Goal: Task Accomplishment & Management: Manage account settings

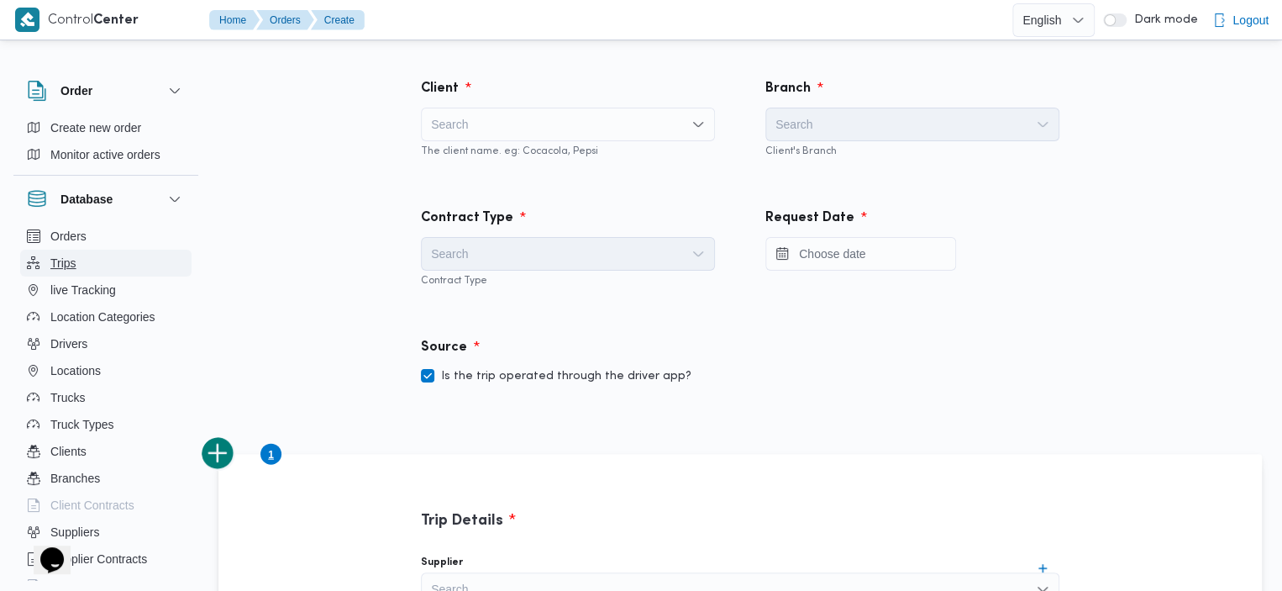
click at [97, 264] on button "Trips" at bounding box center [105, 263] width 171 height 27
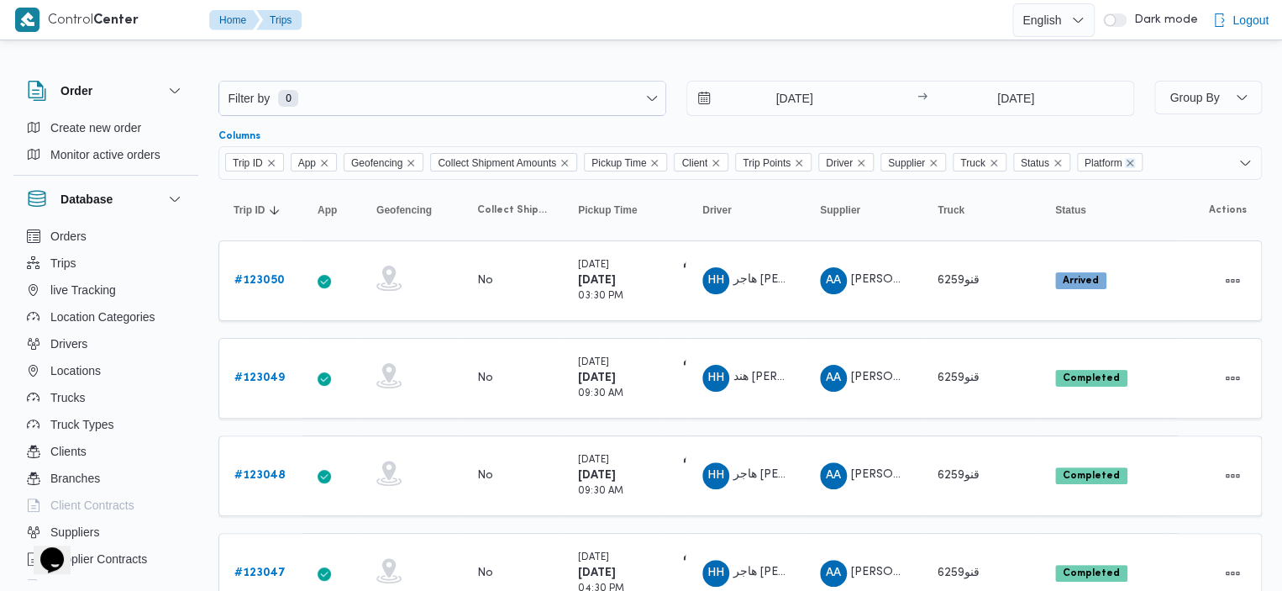
click at [1134, 158] on icon "Remove Platform from selection in this group" at bounding box center [1130, 163] width 10 height 10
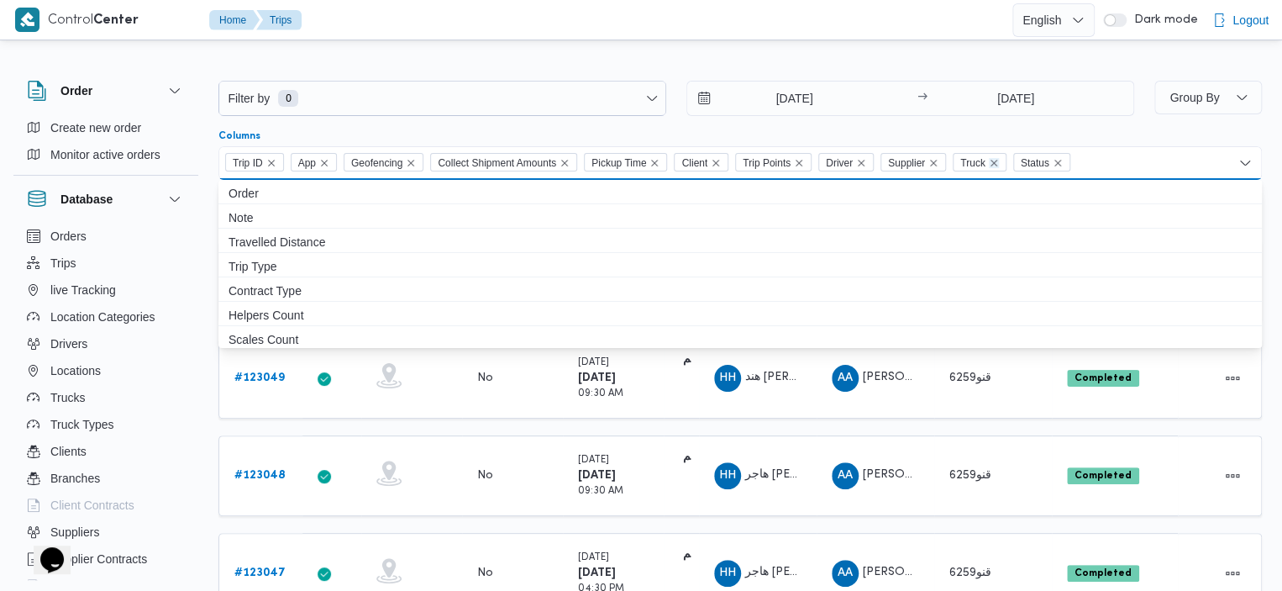
click at [999, 160] on icon "Remove Truck from selection in this group" at bounding box center [994, 163] width 10 height 10
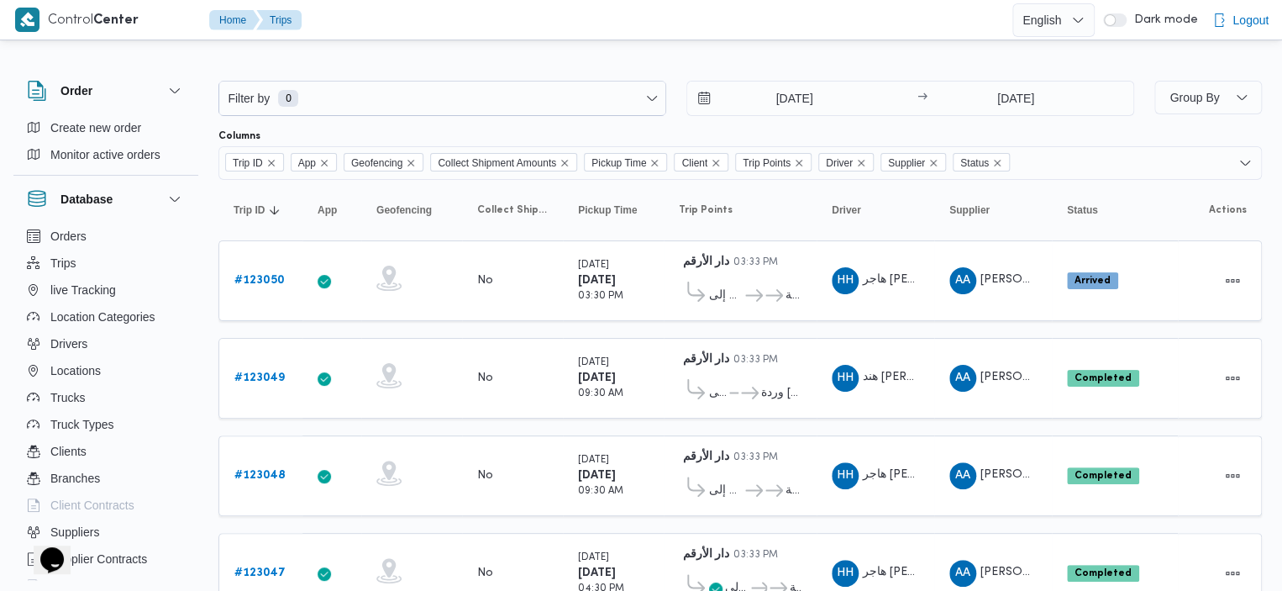
click at [841, 60] on div at bounding box center [740, 67] width 1044 height 27
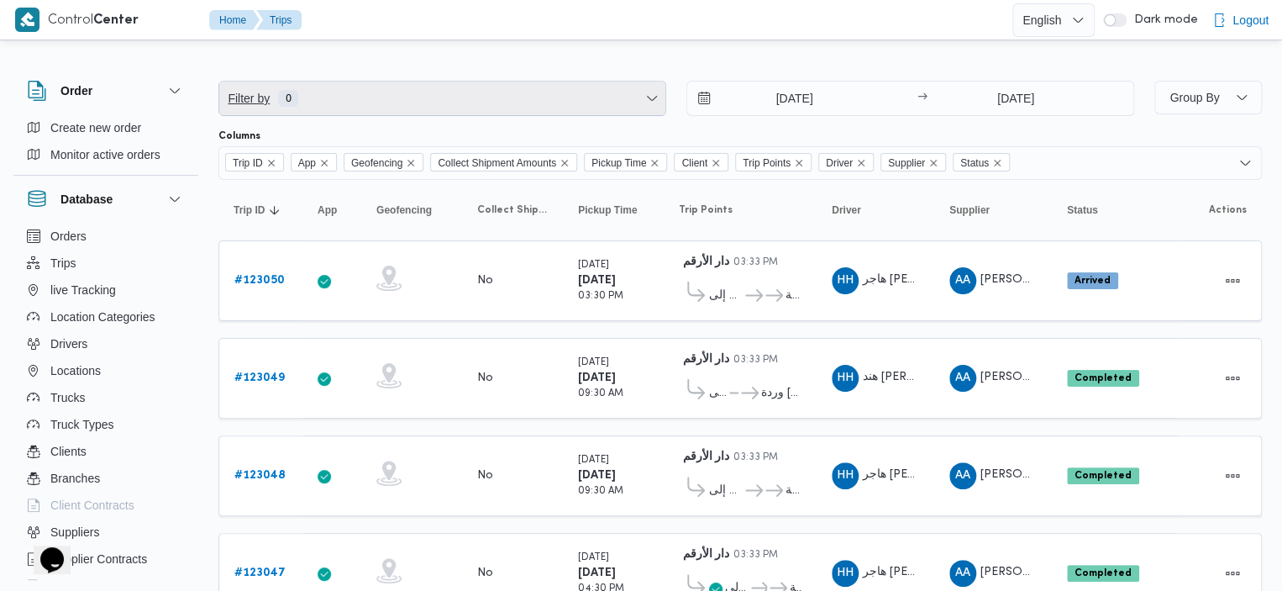
click at [555, 99] on span "Filter by 0" at bounding box center [442, 98] width 446 height 34
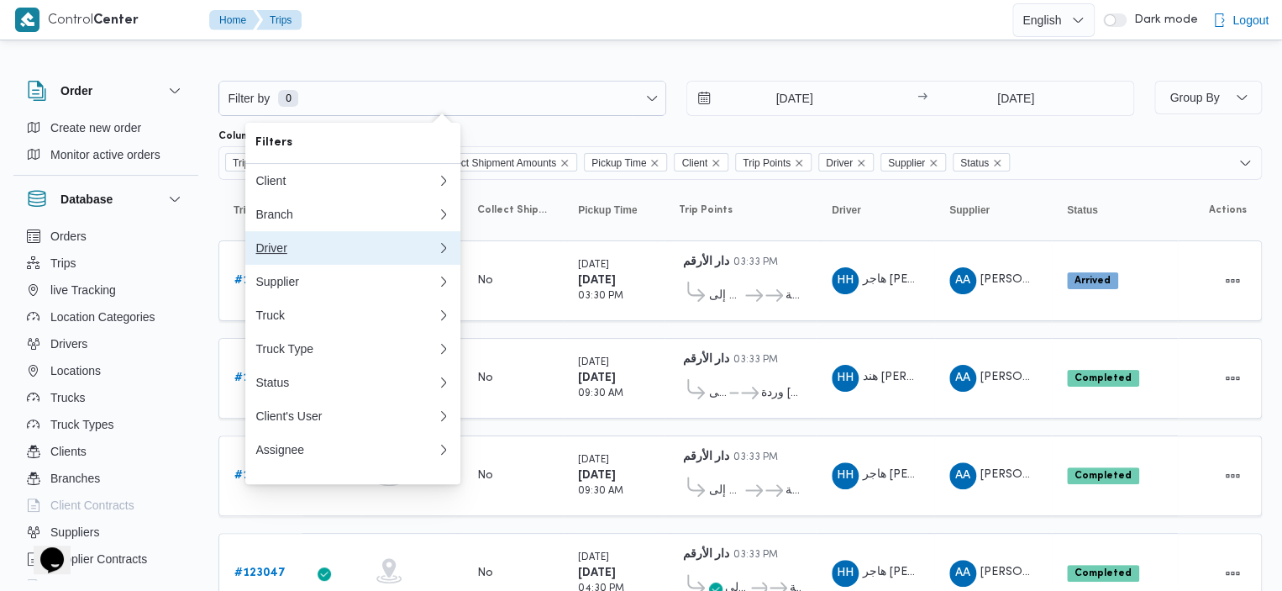
click at [394, 255] on div "Driver" at bounding box center [345, 247] width 181 height 13
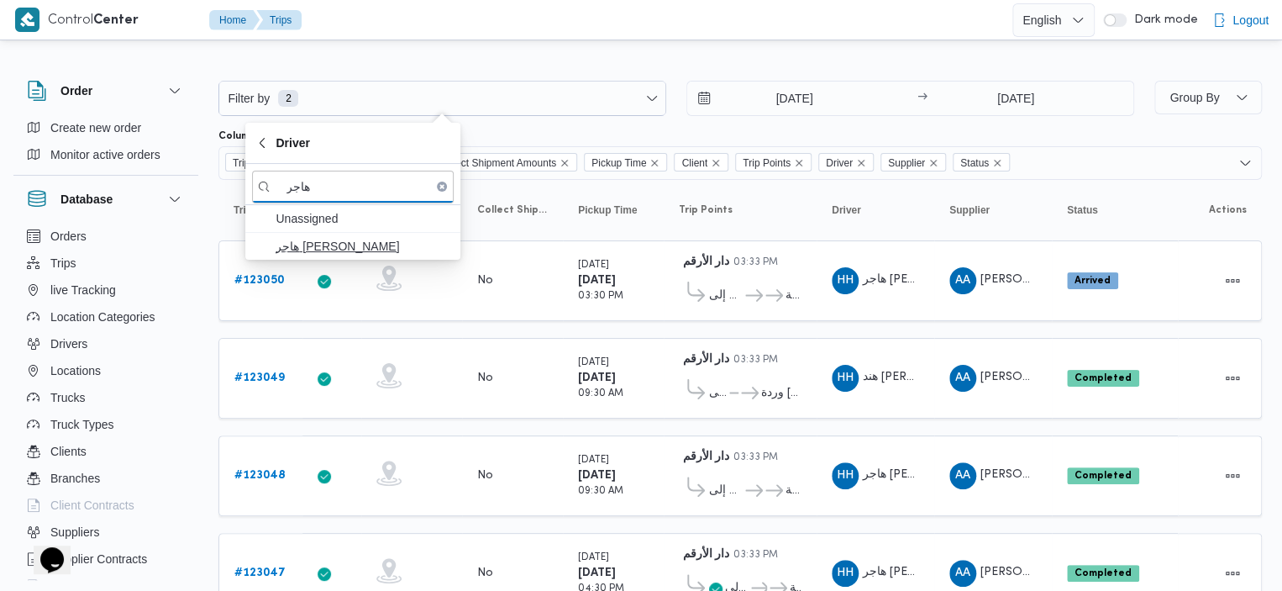
type input "هاجر"
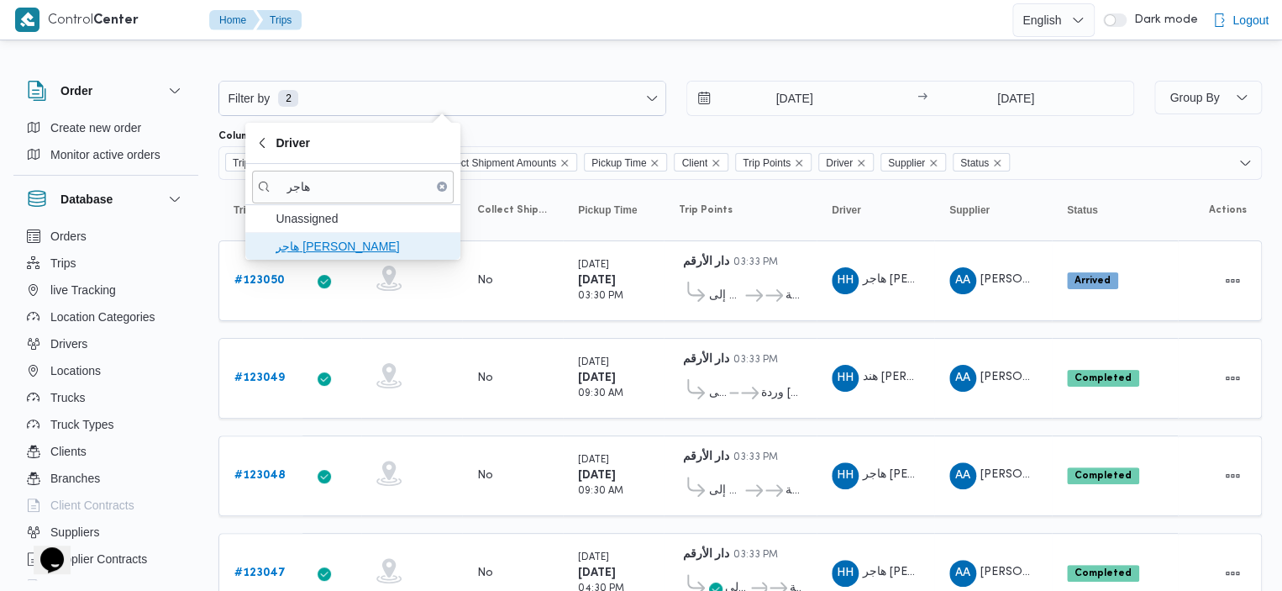
click at [353, 245] on span "[PERSON_NAME]" at bounding box center [363, 246] width 175 height 20
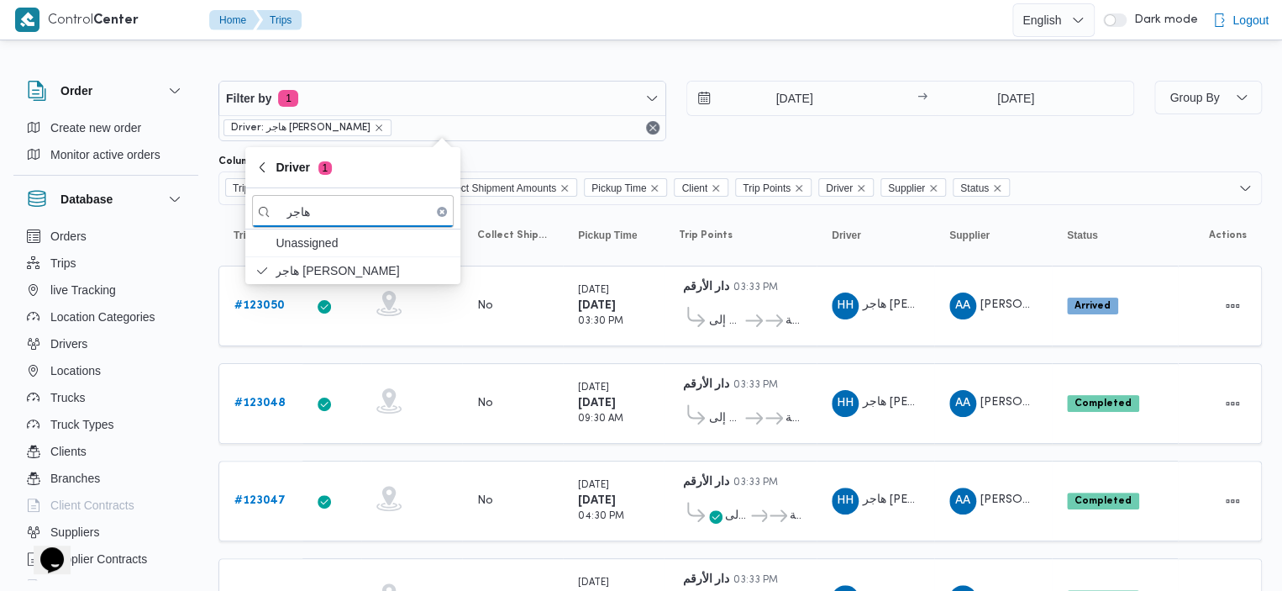
click at [1048, 152] on div at bounding box center [740, 147] width 1044 height 13
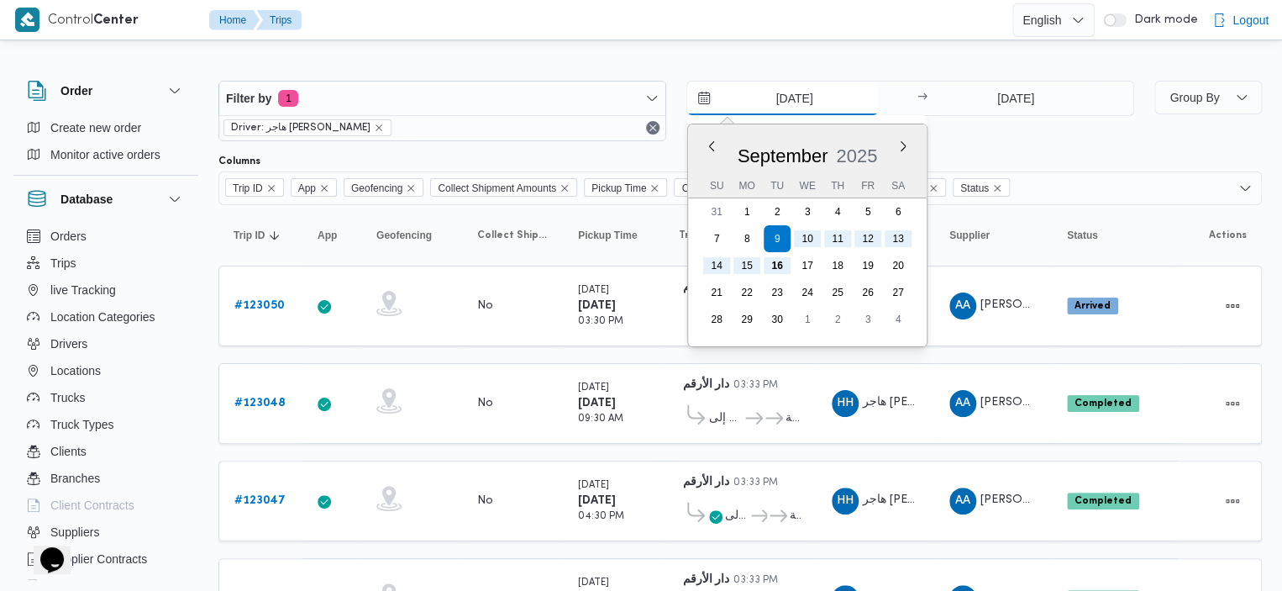
click at [700, 104] on input "9/9/2025" at bounding box center [782, 98] width 191 height 34
click at [711, 145] on button "Previous Month" at bounding box center [711, 146] width 16 height 16
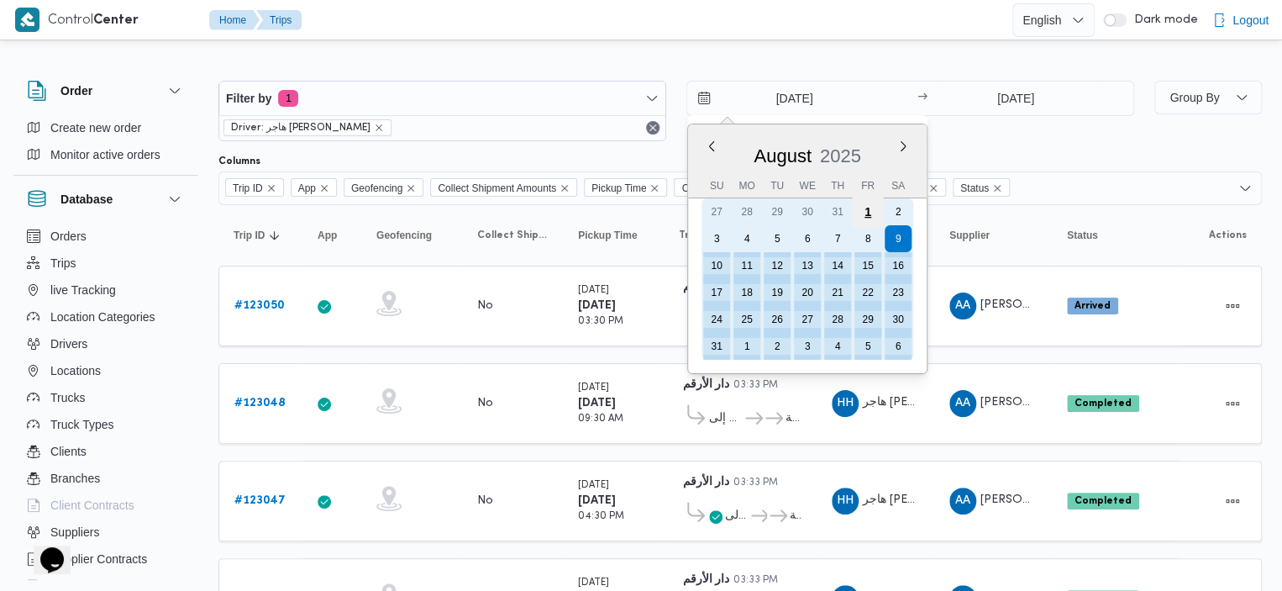
click at [871, 208] on div "1" at bounding box center [868, 212] width 32 height 32
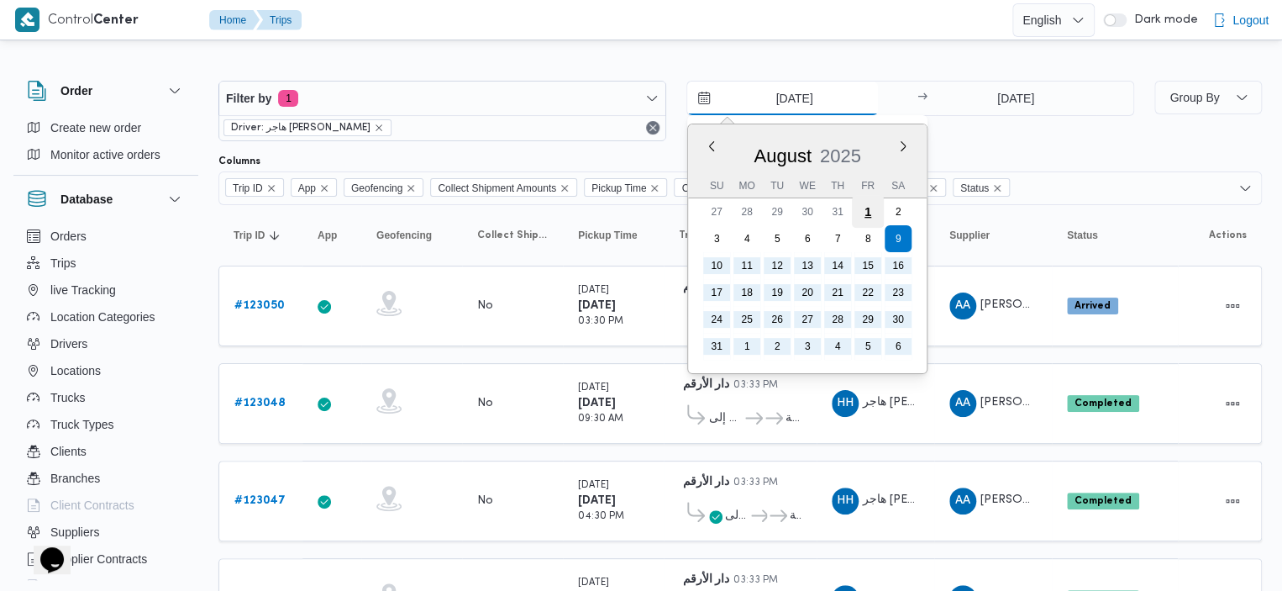
type input "1/8/2025"
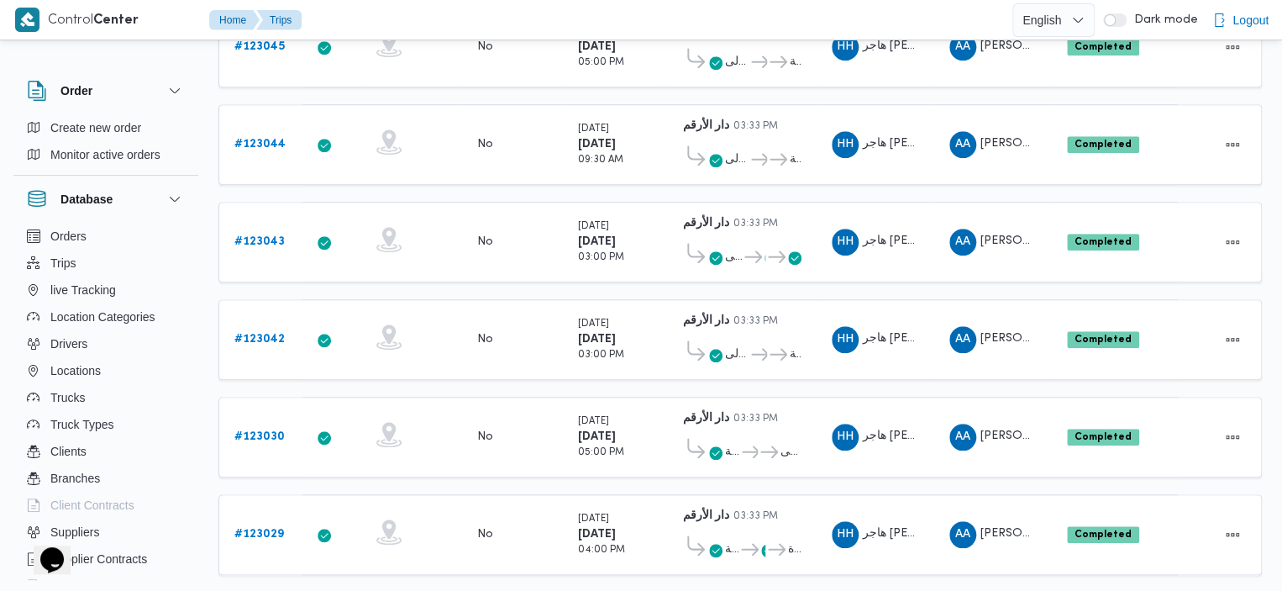
scroll to position [669, 0]
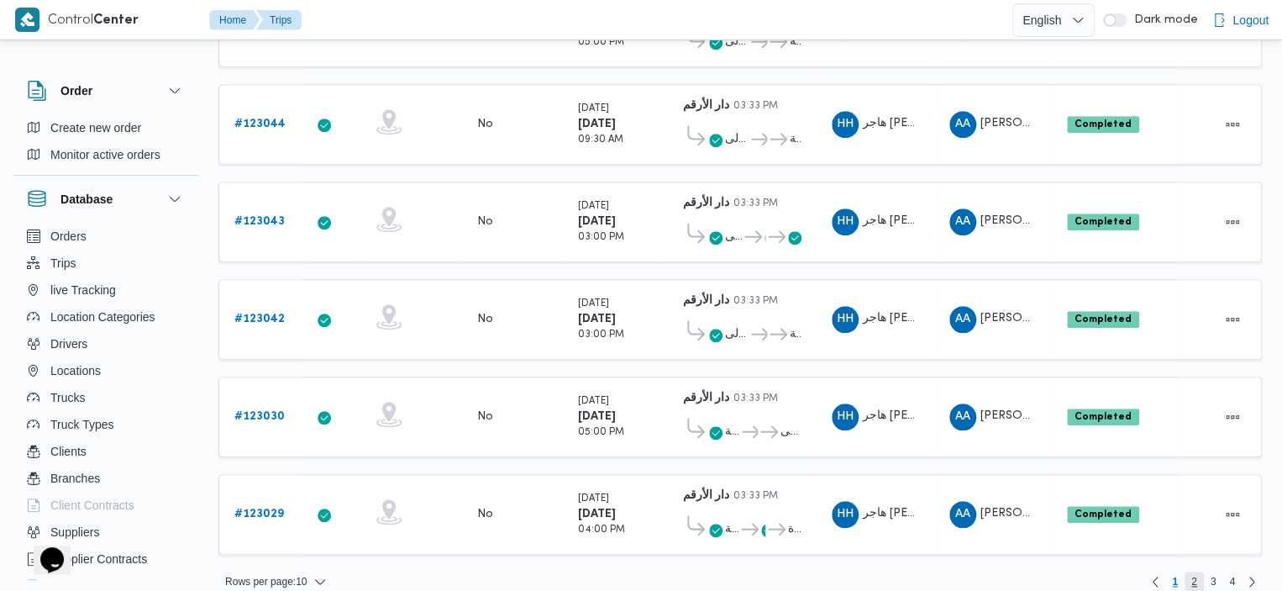
click at [1191, 571] on span "2" at bounding box center [1194, 581] width 6 height 20
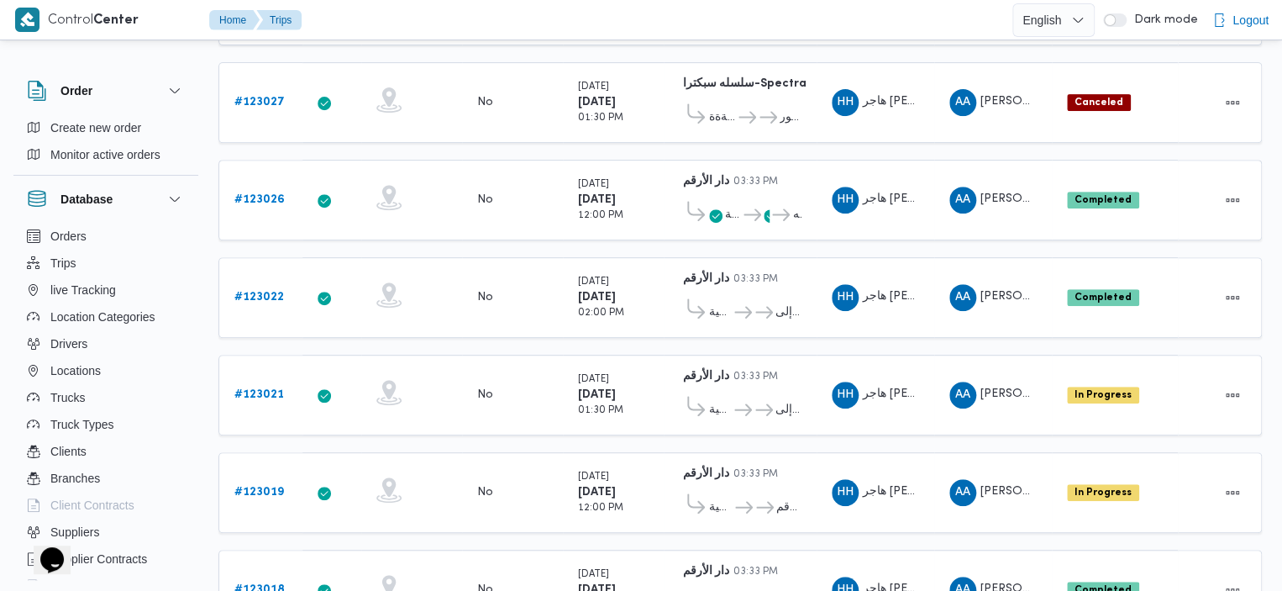
scroll to position [669, 0]
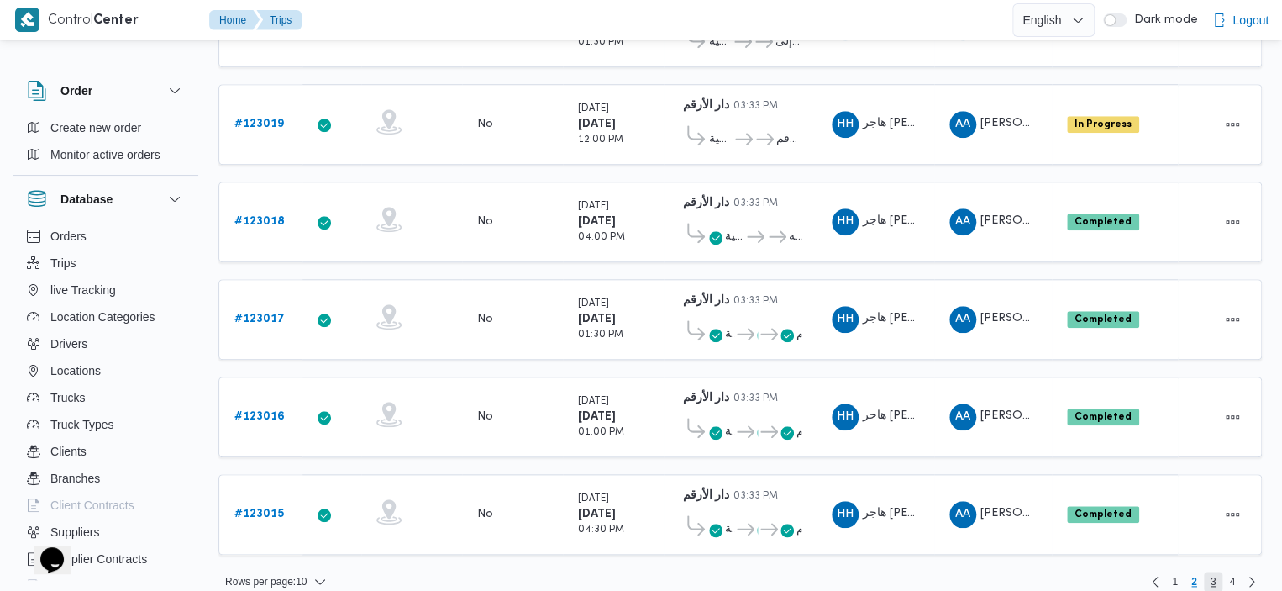
click at [1213, 571] on span "3" at bounding box center [1214, 581] width 6 height 20
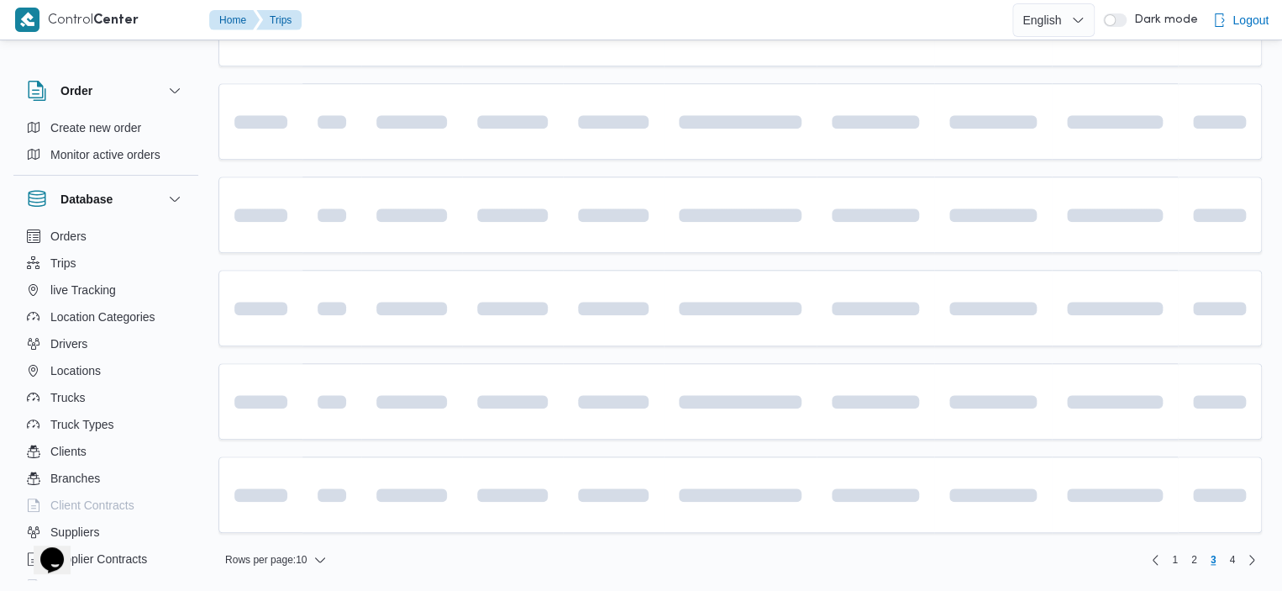
scroll to position [621, 0]
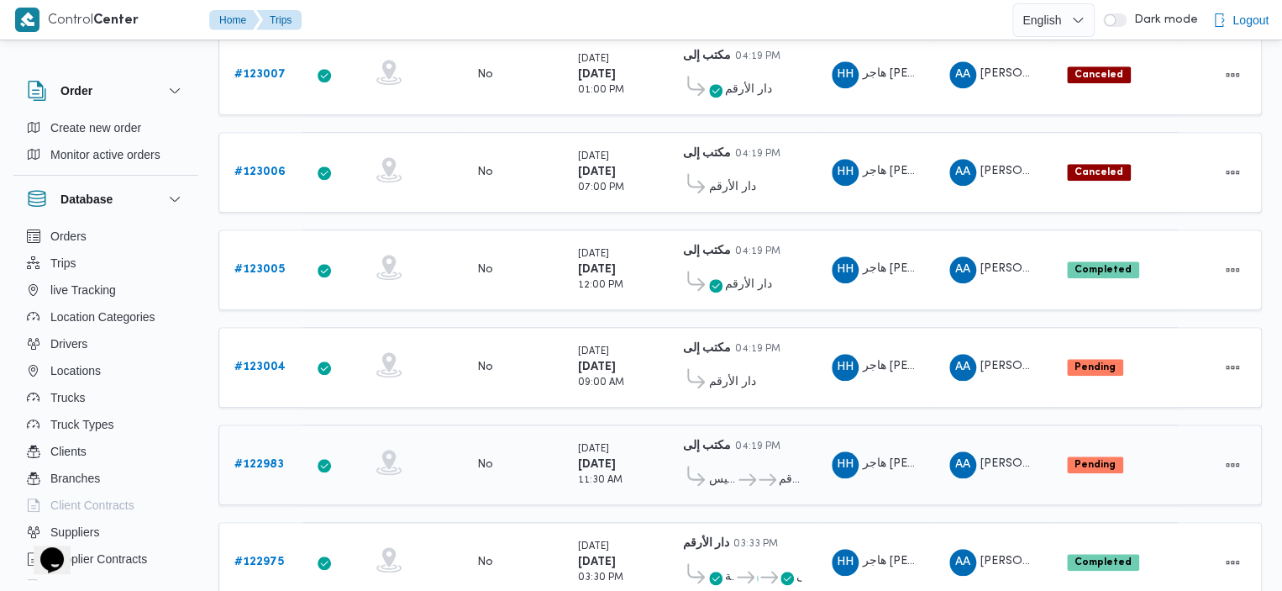
click at [270, 459] on b "# 122983" at bounding box center [259, 464] width 50 height 11
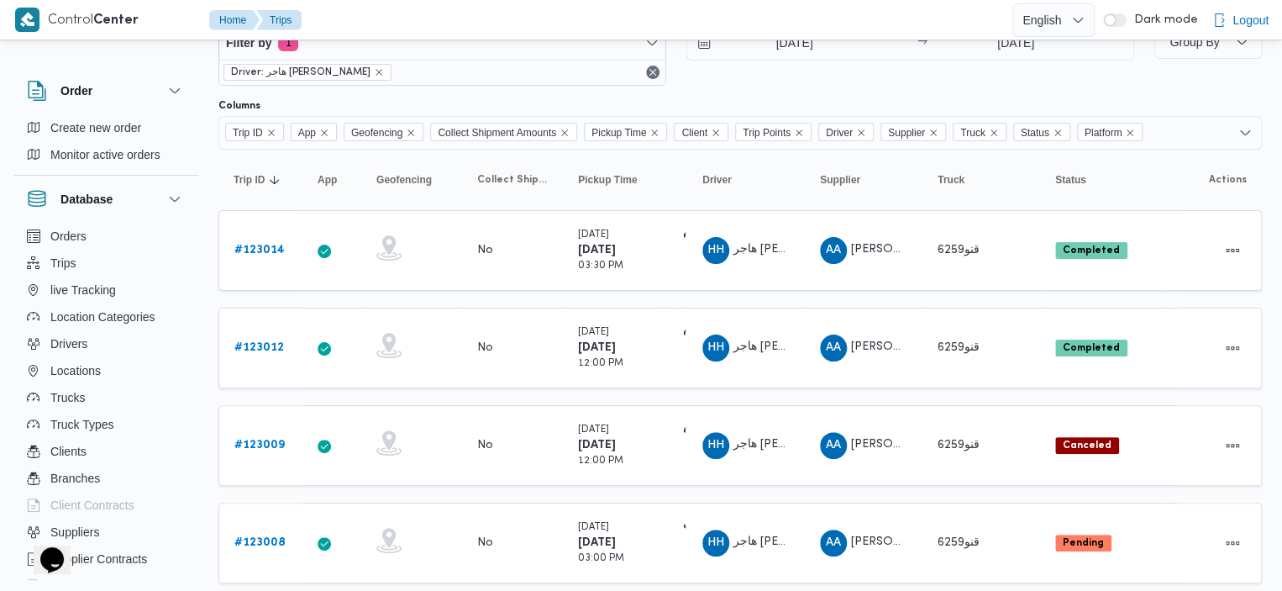
scroll to position [50, 0]
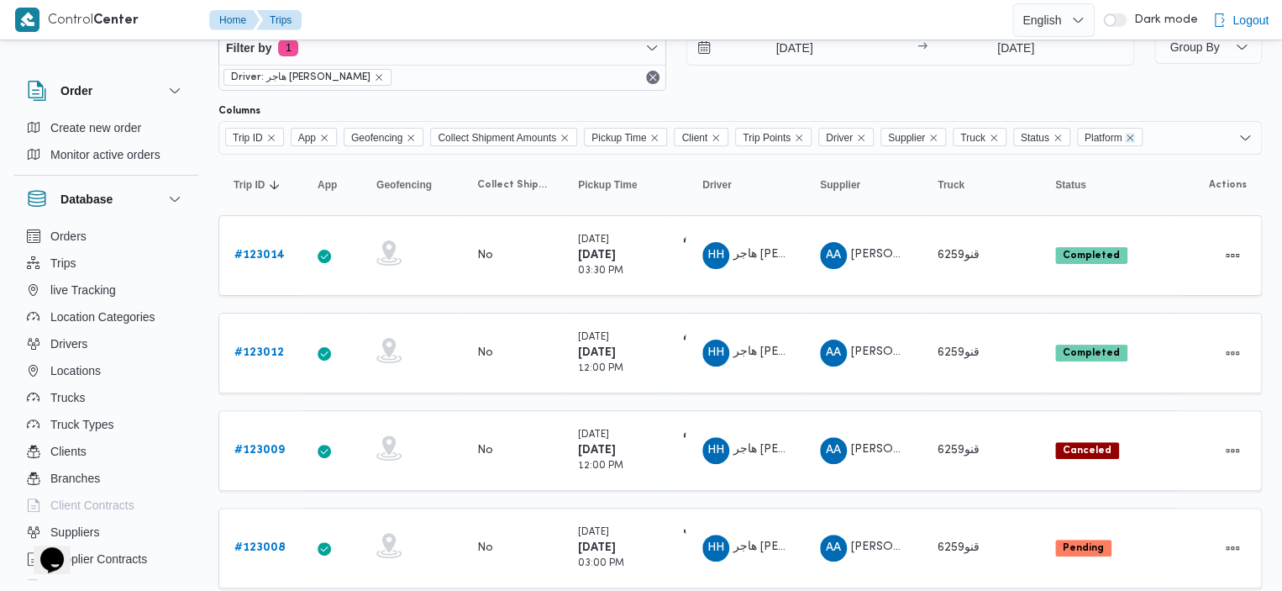
click at [1135, 136] on icon "Remove Platform from selection in this group" at bounding box center [1130, 138] width 10 height 10
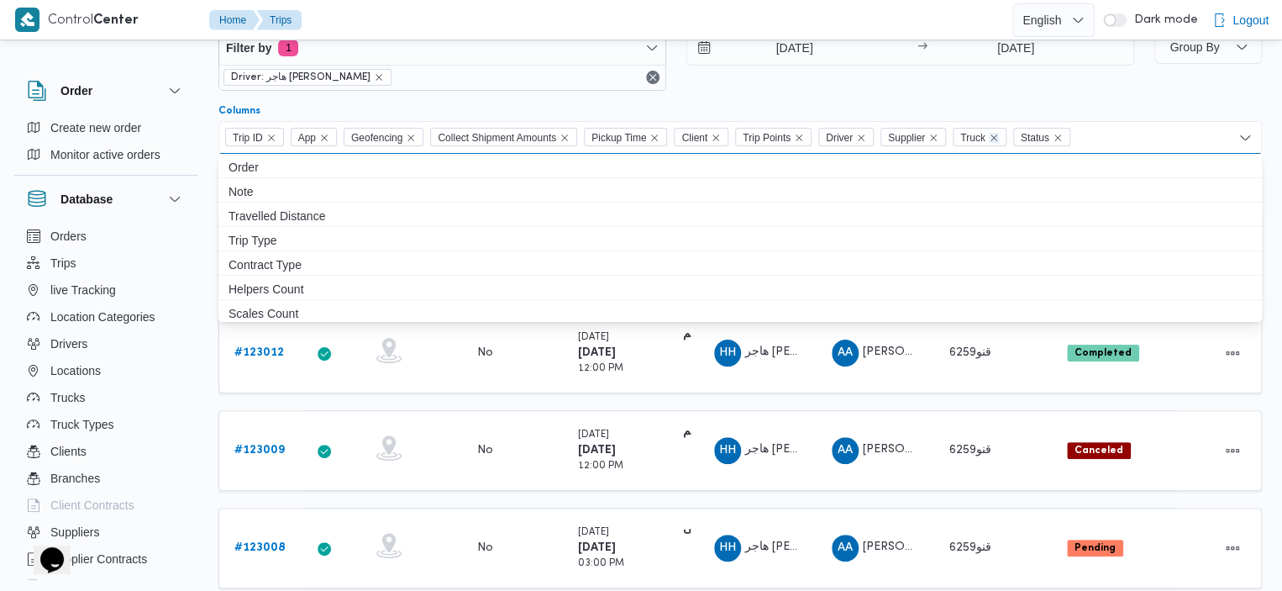
click at [998, 134] on icon "Remove Truck from selection in this group" at bounding box center [994, 138] width 10 height 10
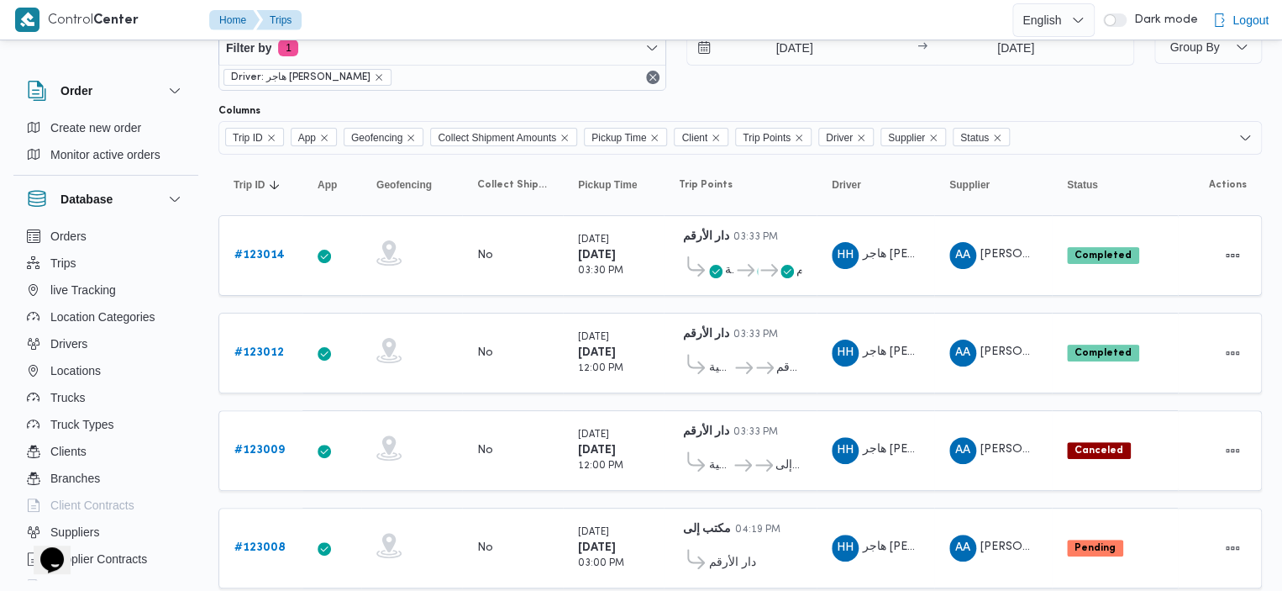
click at [1232, 91] on div at bounding box center [740, 97] width 1044 height 13
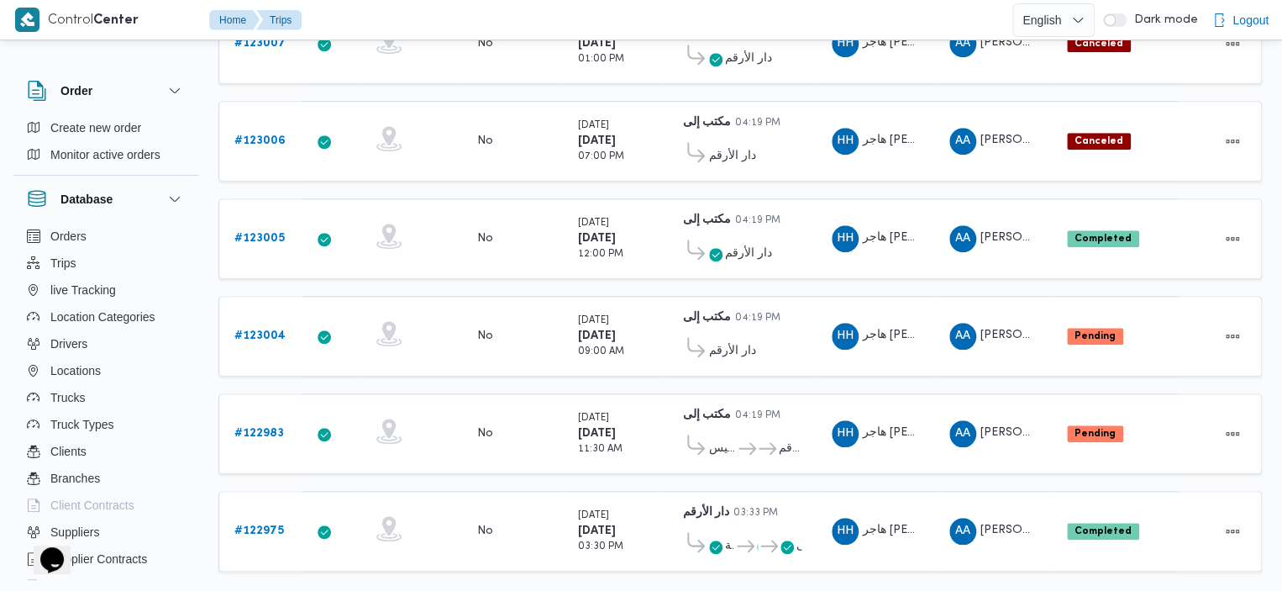
scroll to position [651, 0]
click at [729, 439] on span "رمسيس" at bounding box center [722, 449] width 27 height 20
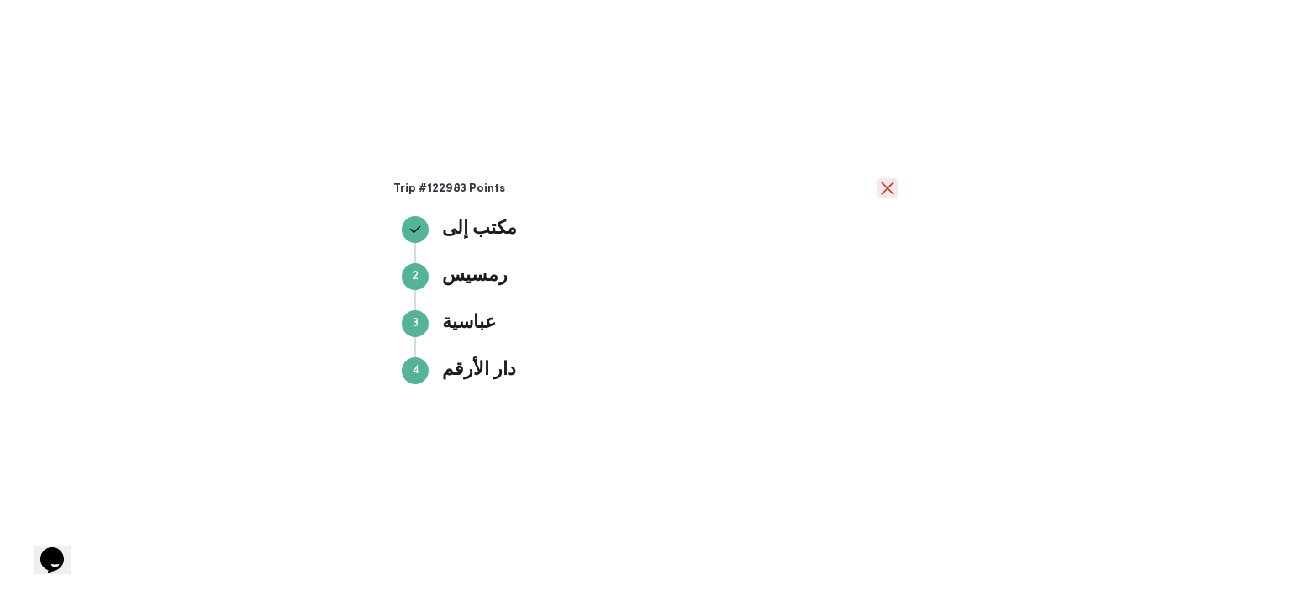
click at [893, 187] on button "close" at bounding box center [887, 188] width 20 height 20
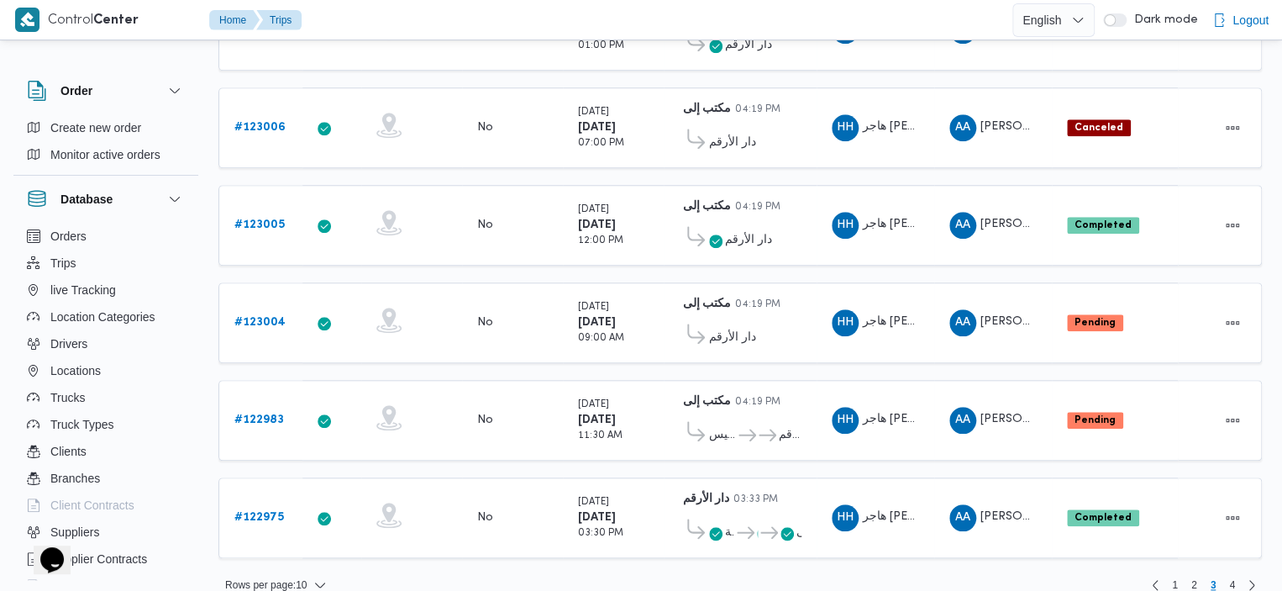
scroll to position [669, 0]
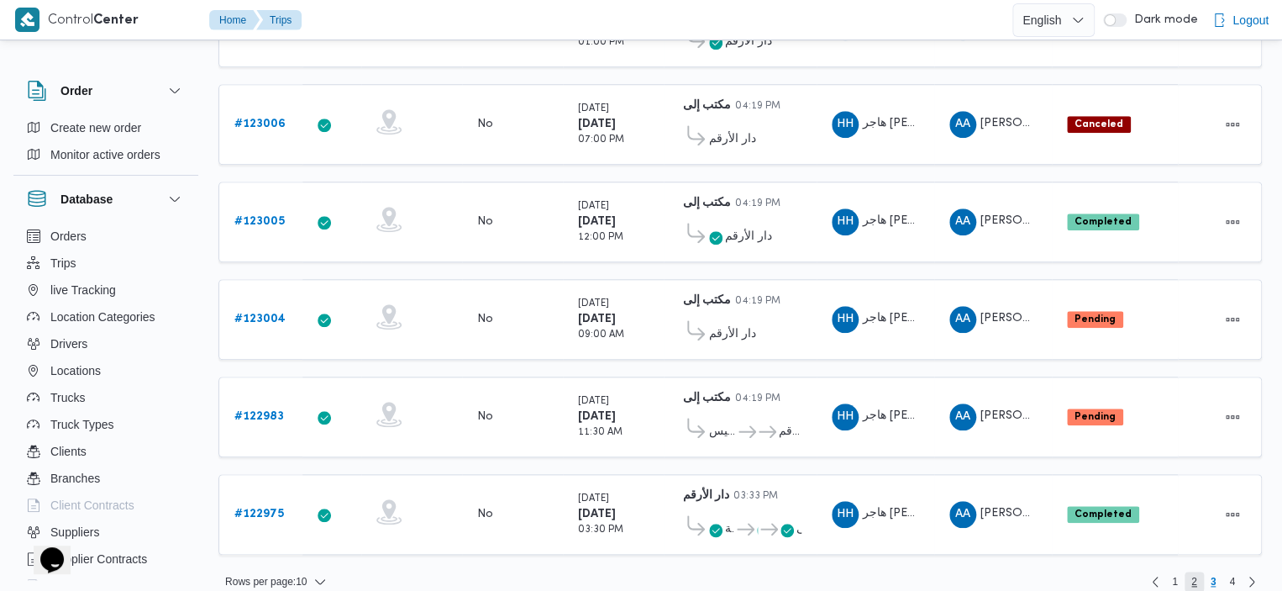
click at [1192, 571] on span "2" at bounding box center [1194, 581] width 6 height 20
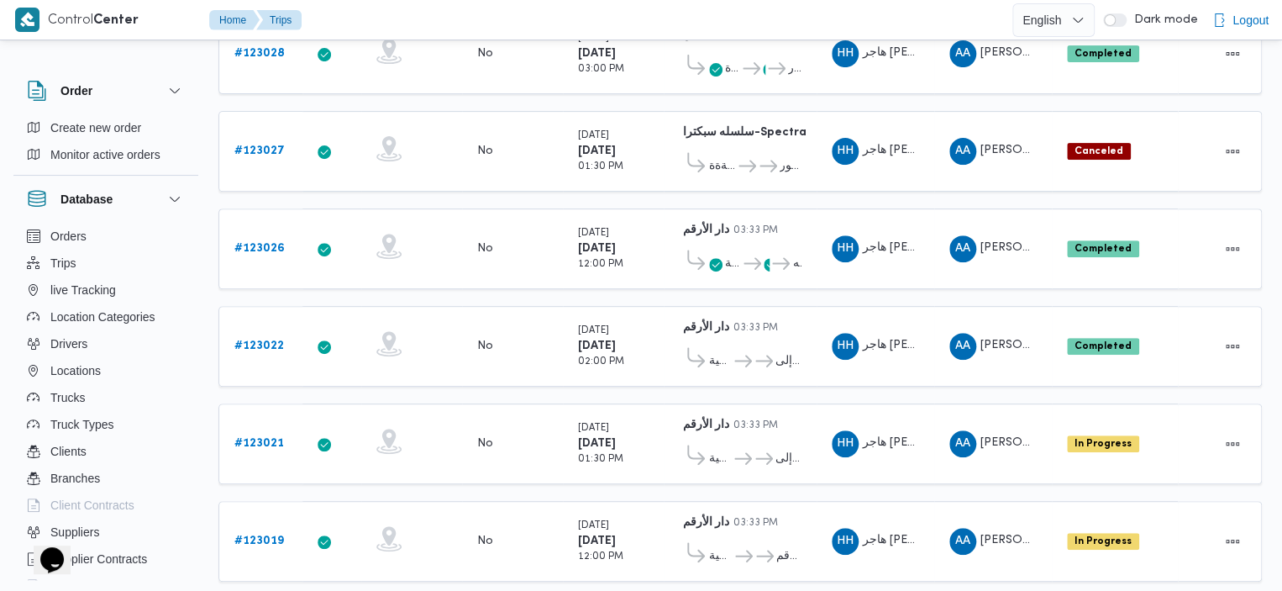
scroll to position [249, 0]
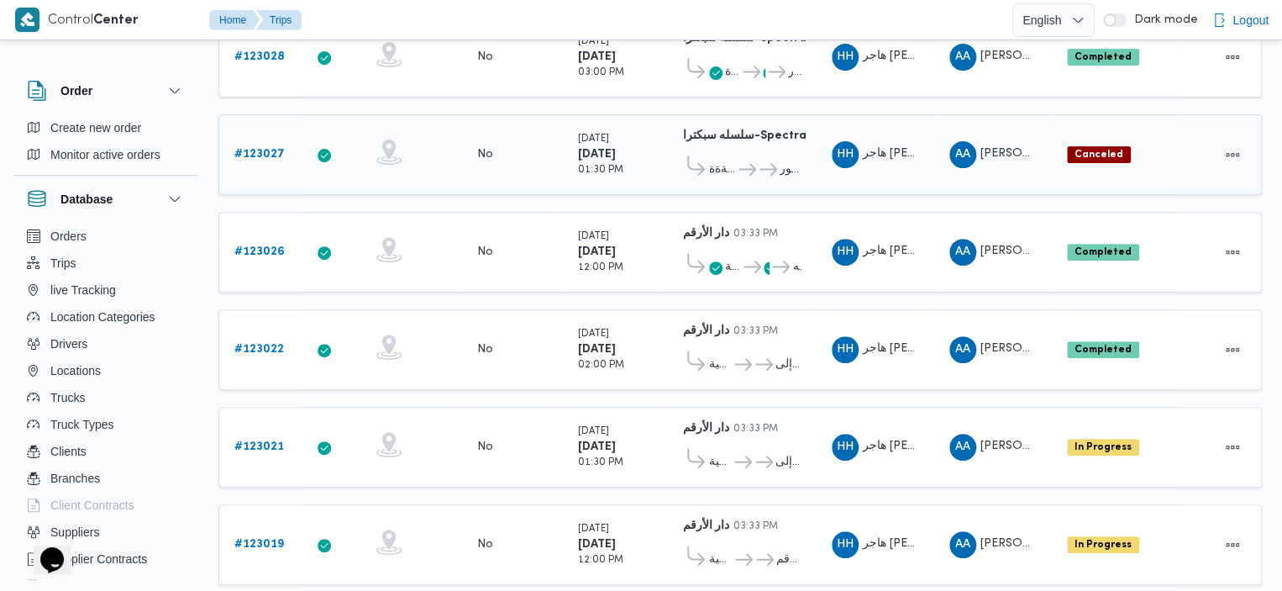
click at [742, 160] on span "..." at bounding box center [746, 170] width 21 height 20
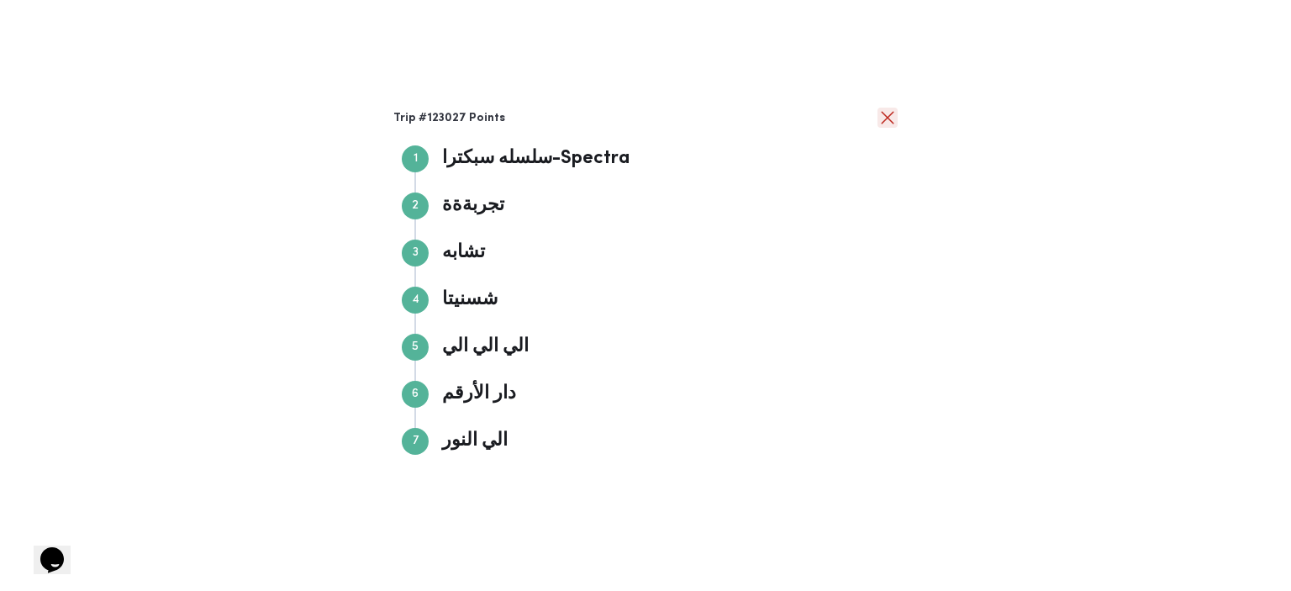
click at [881, 118] on button "close" at bounding box center [887, 118] width 20 height 20
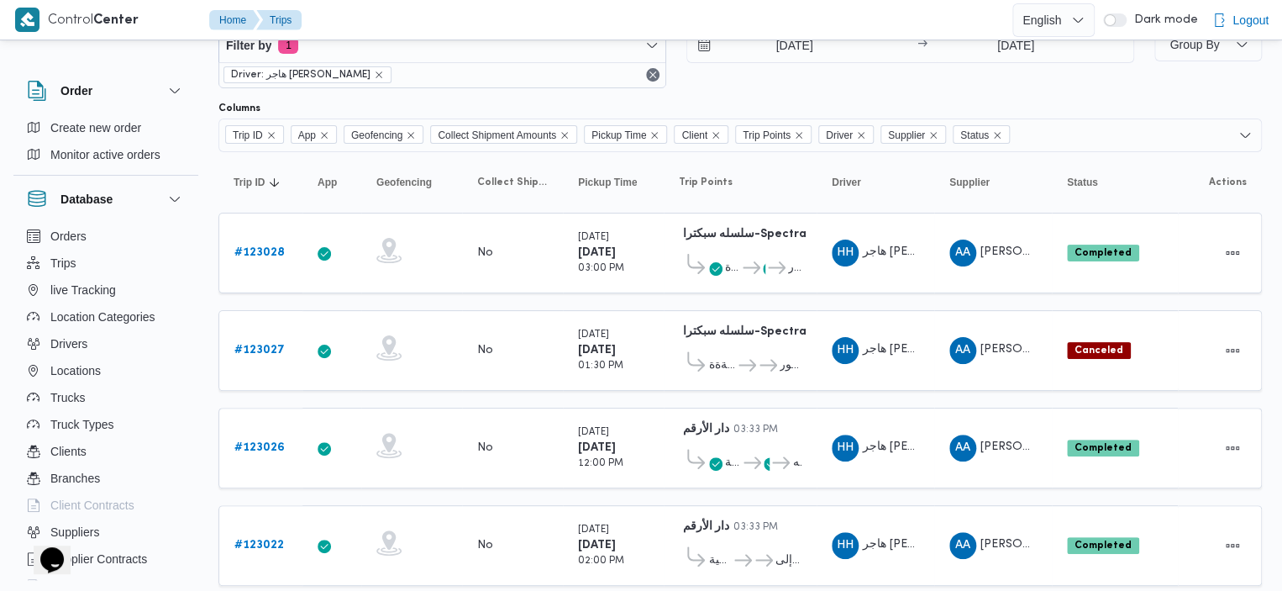
scroll to position [54, 0]
click at [699, 247] on div "تجربةةة ... شسنيتا الي الي الي دار الأرقم الي النور" at bounding box center [740, 262] width 123 height 36
click at [727, 249] on div "تجربةةة ... شسنيتا الي الي الي دار الأرقم الي النور" at bounding box center [740, 262] width 123 height 36
click at [734, 257] on span "تجربةةة" at bounding box center [732, 267] width 15 height 20
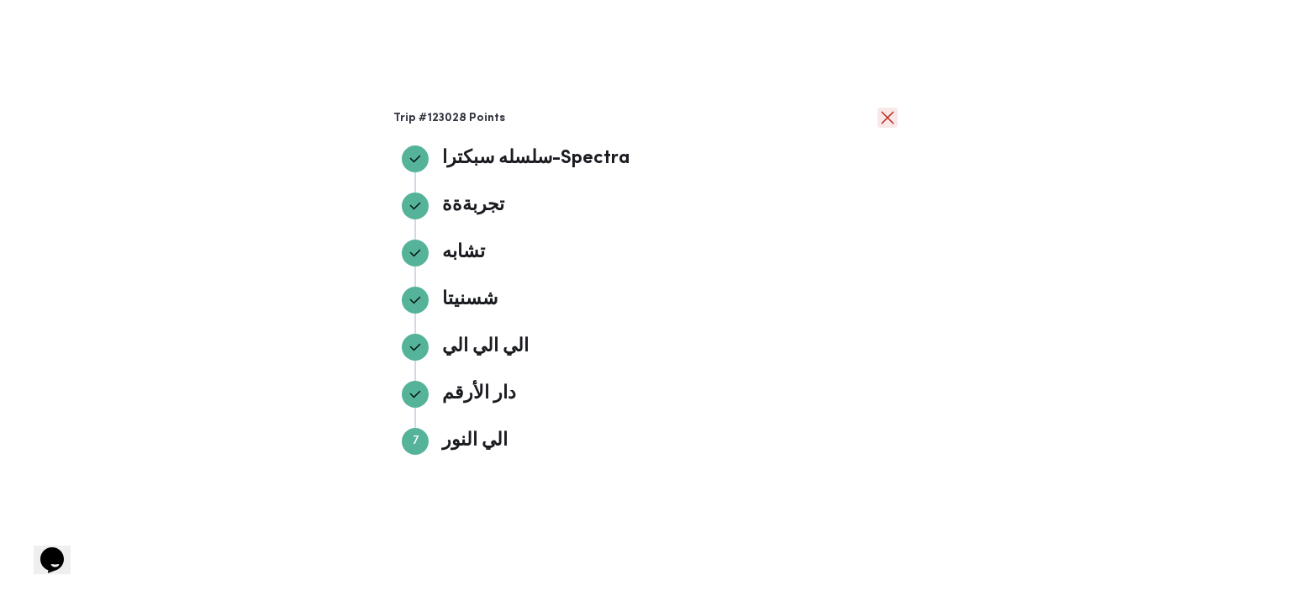
click at [886, 126] on button "close" at bounding box center [887, 118] width 20 height 20
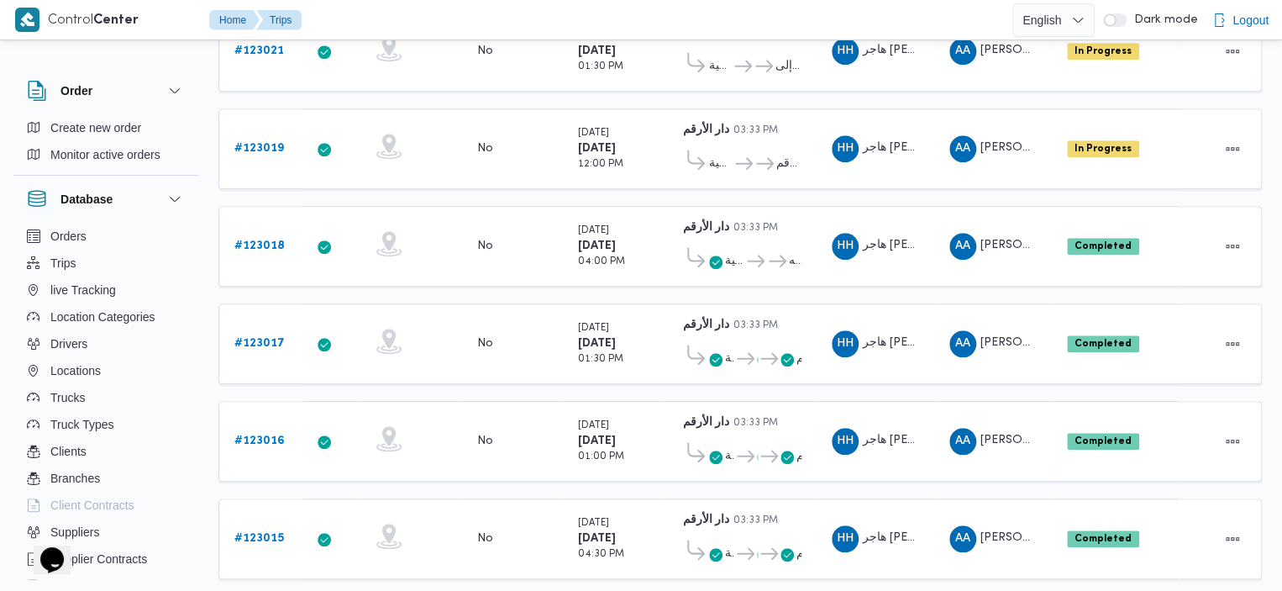
scroll to position [669, 0]
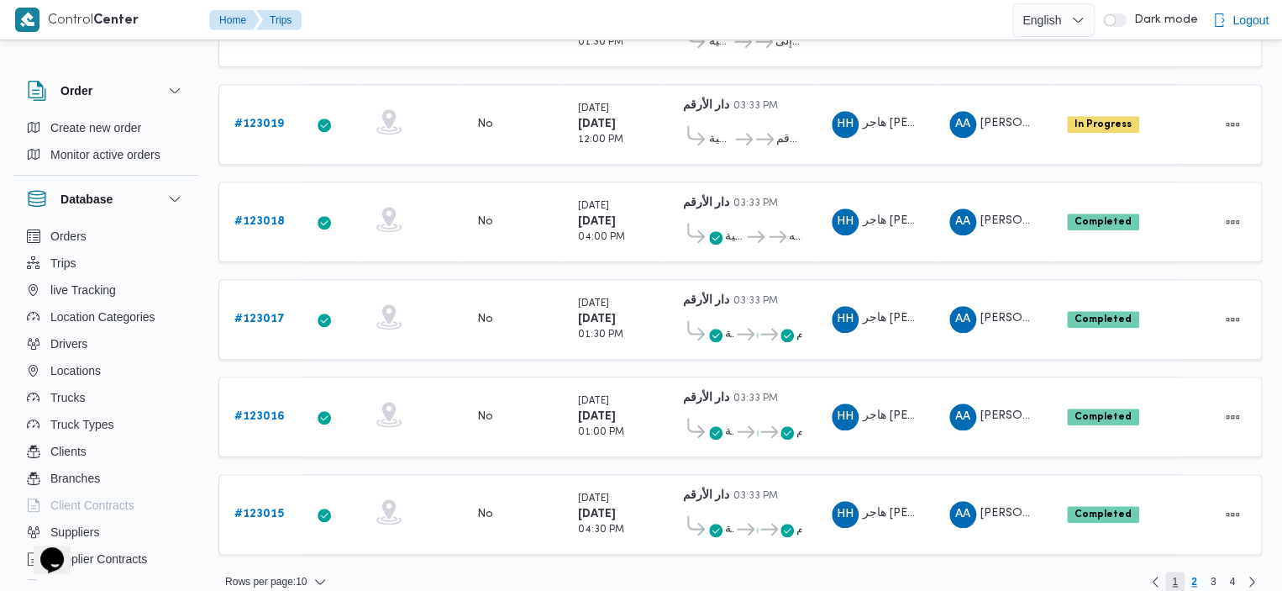
click at [1180, 571] on span "1" at bounding box center [1174, 581] width 19 height 20
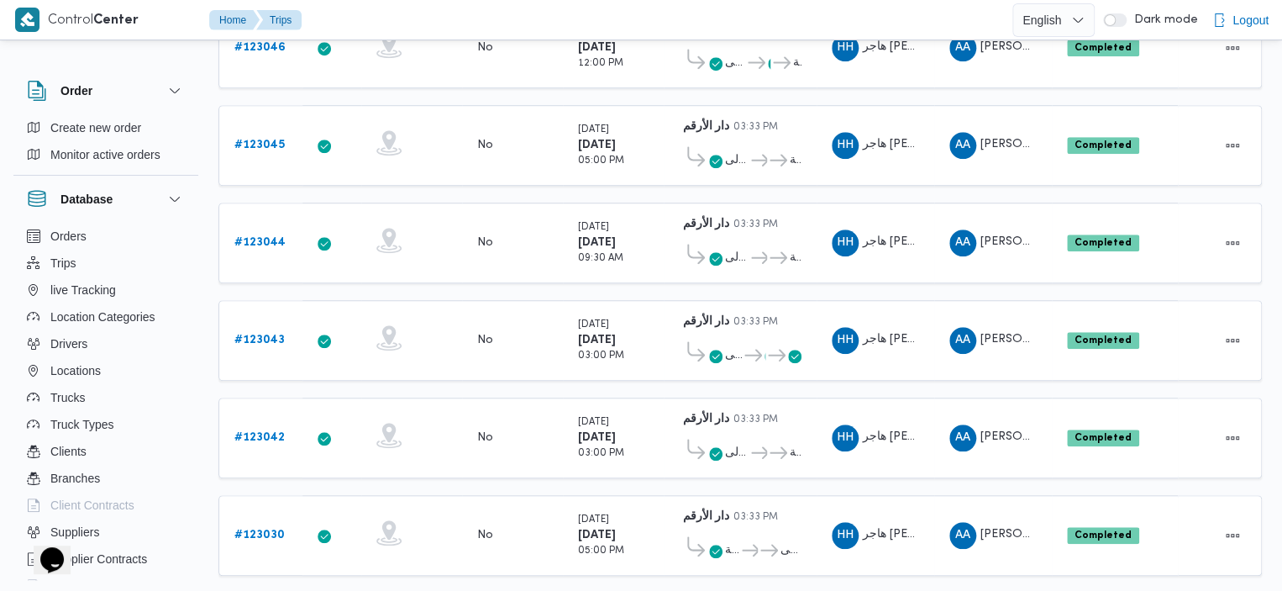
scroll to position [669, 0]
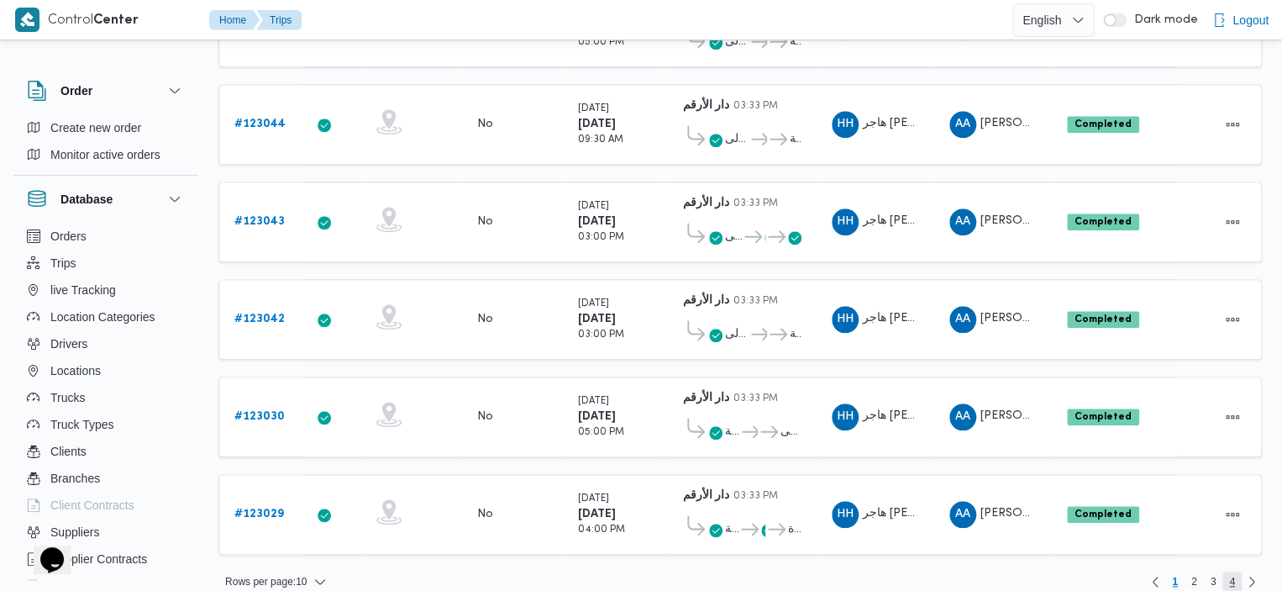
click at [1229, 571] on span "4" at bounding box center [1232, 581] width 6 height 20
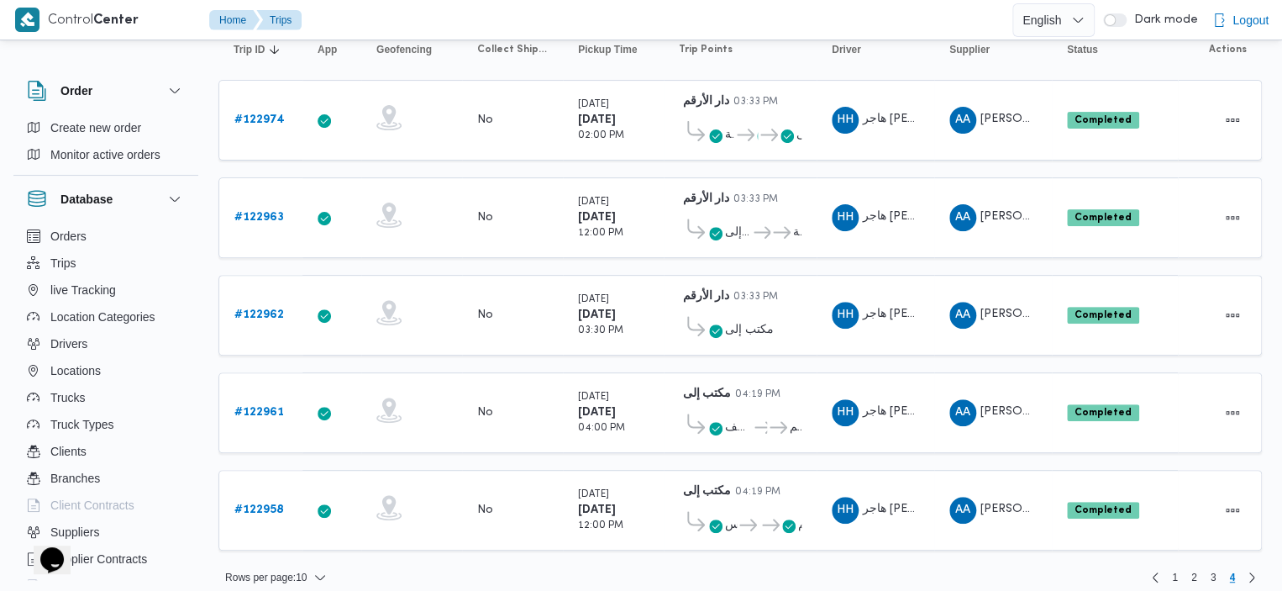
scroll to position [185, 0]
click at [756, 519] on icon at bounding box center [748, 525] width 18 height 13
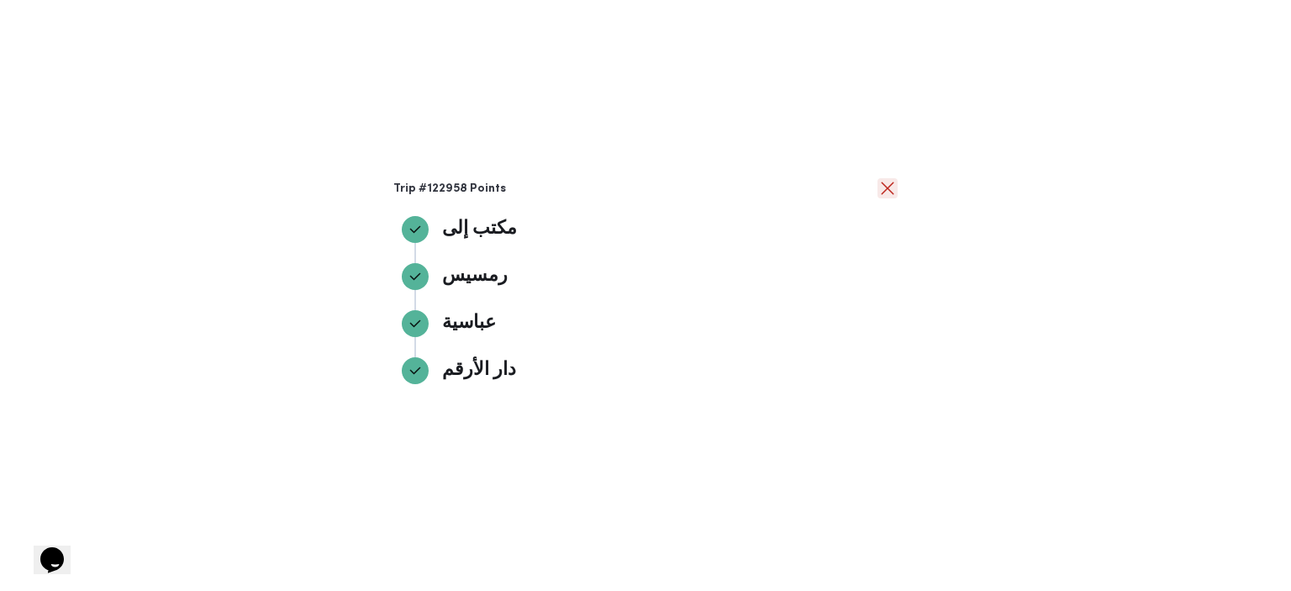
click at [882, 191] on button "close" at bounding box center [887, 188] width 20 height 20
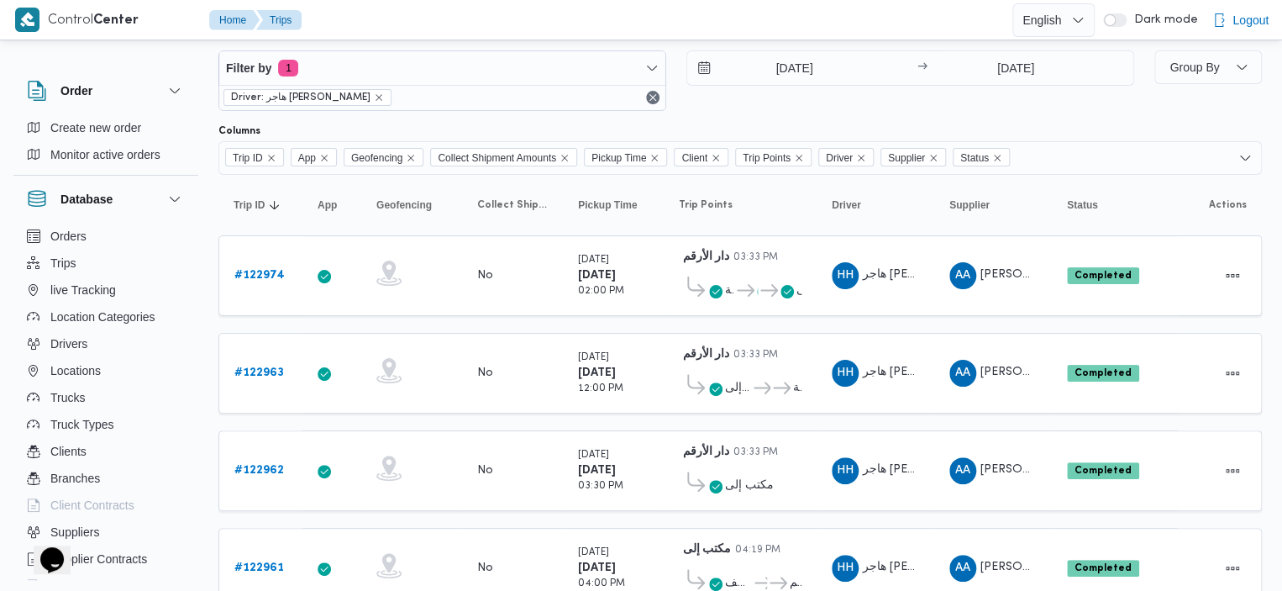
scroll to position [0, 0]
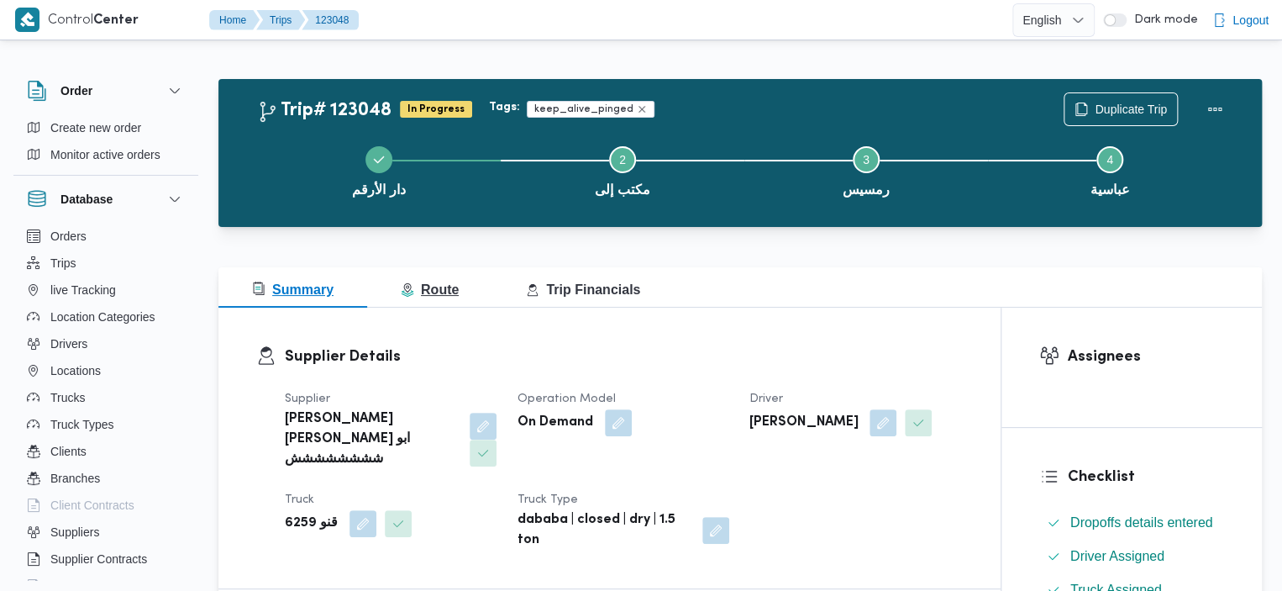
click at [459, 285] on button "Route" at bounding box center [429, 287] width 125 height 40
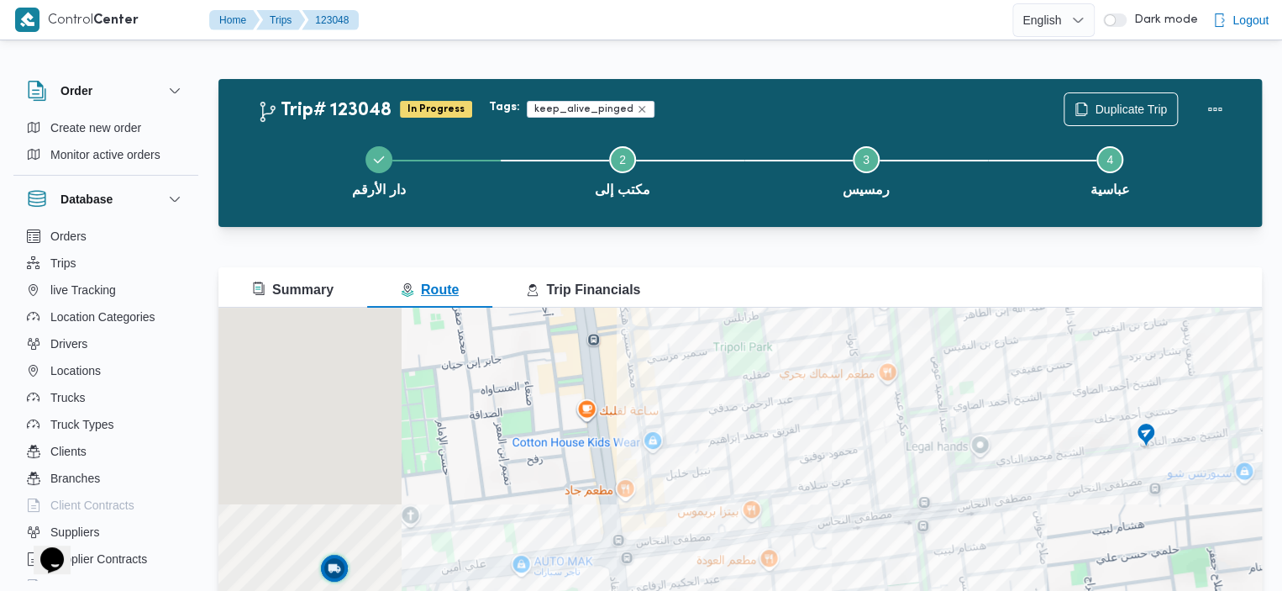
scroll to position [158, 0]
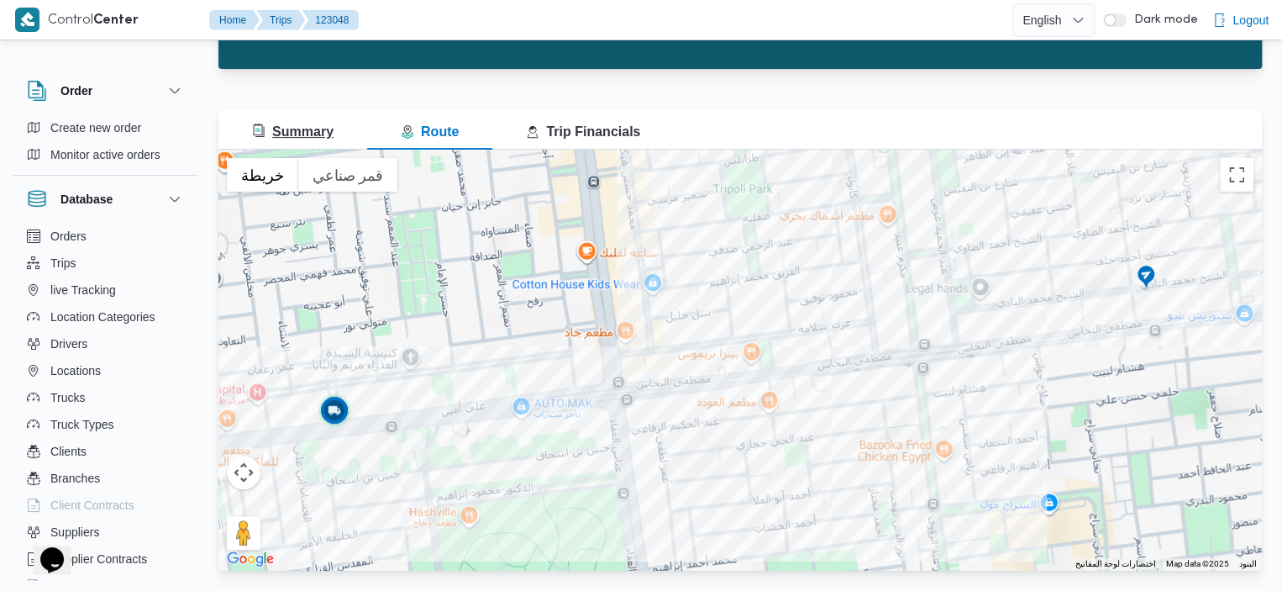
click at [337, 134] on button "Summary" at bounding box center [292, 129] width 149 height 40
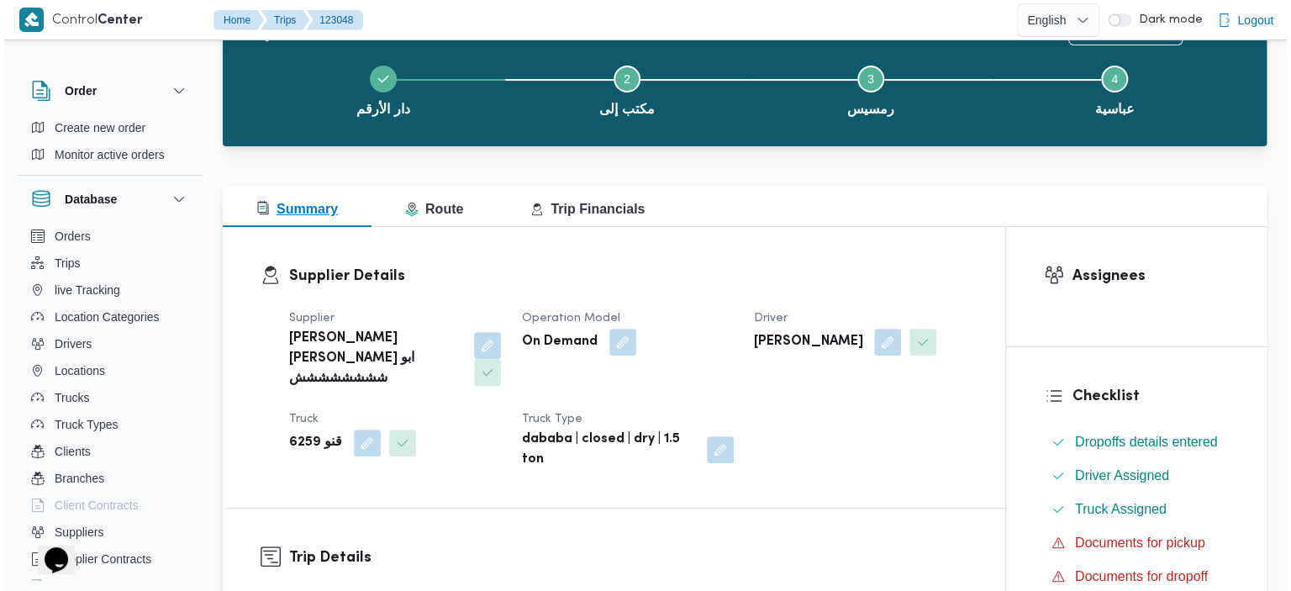
scroll to position [39, 0]
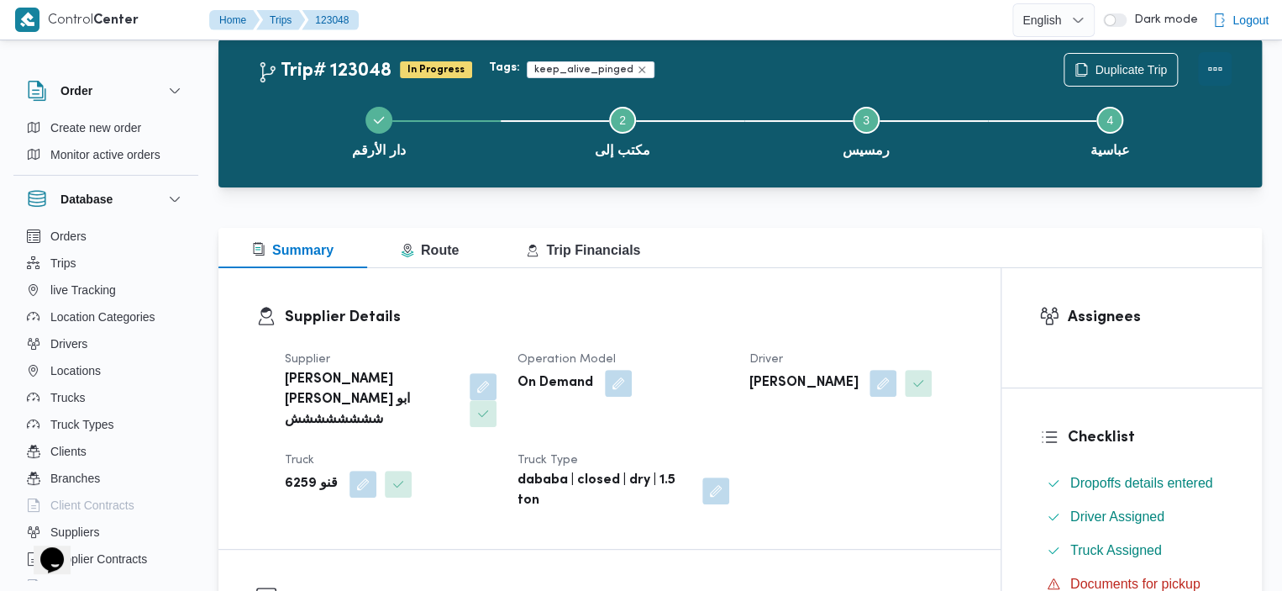
click at [1212, 73] on button "Actions" at bounding box center [1215, 69] width 34 height 34
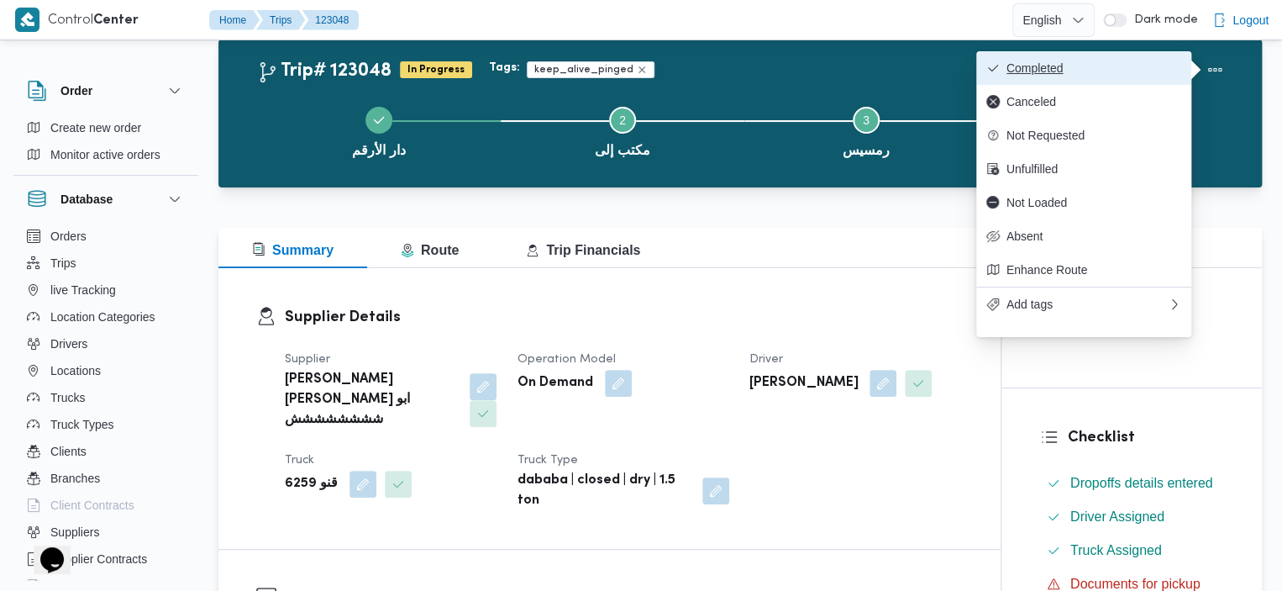
click at [1092, 73] on span "Completed" at bounding box center [1094, 67] width 175 height 13
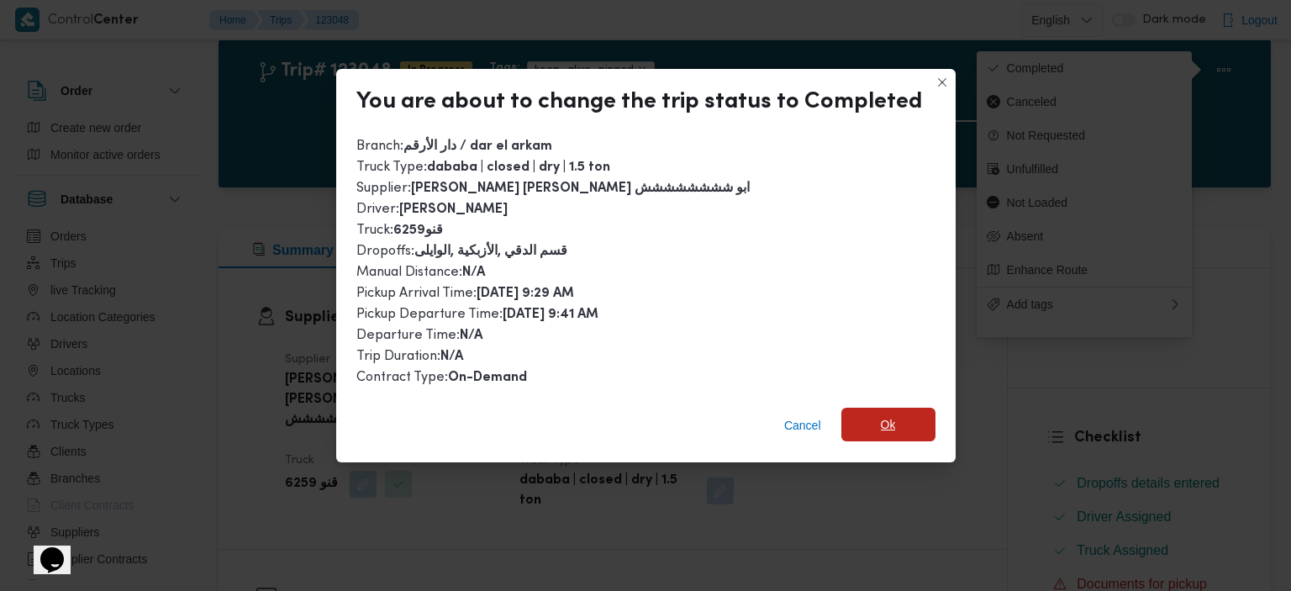
click at [886, 422] on span "Ok" at bounding box center [888, 424] width 15 height 20
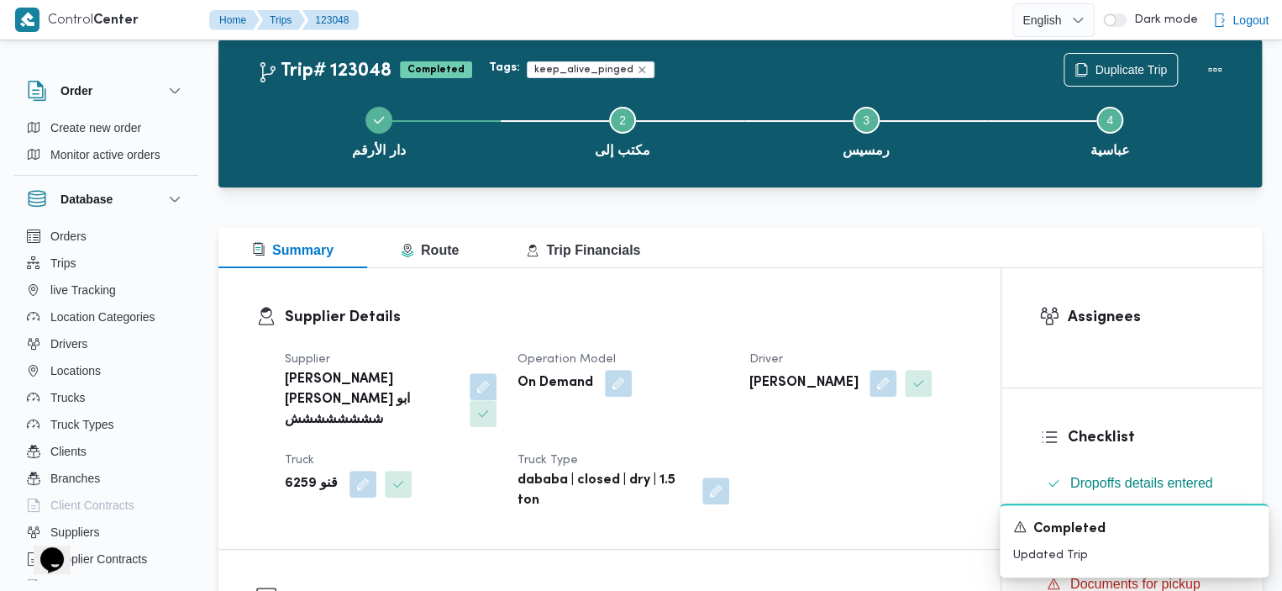
click at [376, 9] on div at bounding box center [688, 19] width 647 height 39
click at [1123, 71] on span "Duplicate Trip" at bounding box center [1131, 69] width 72 height 20
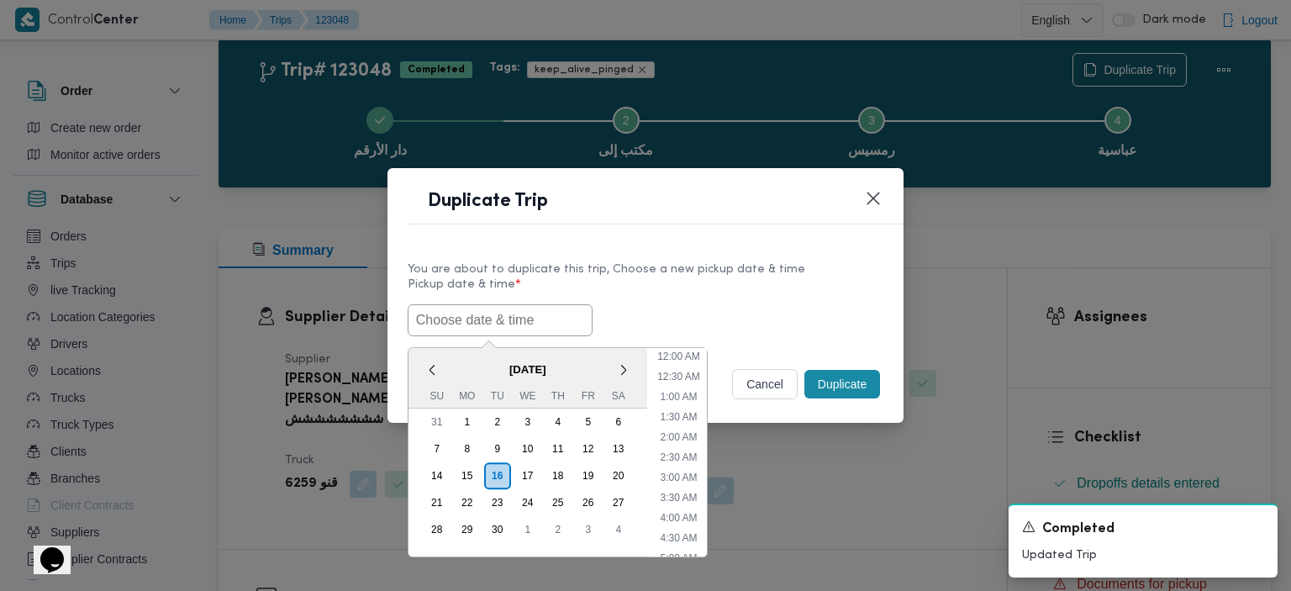
click at [457, 307] on input "text" at bounding box center [499, 320] width 185 height 32
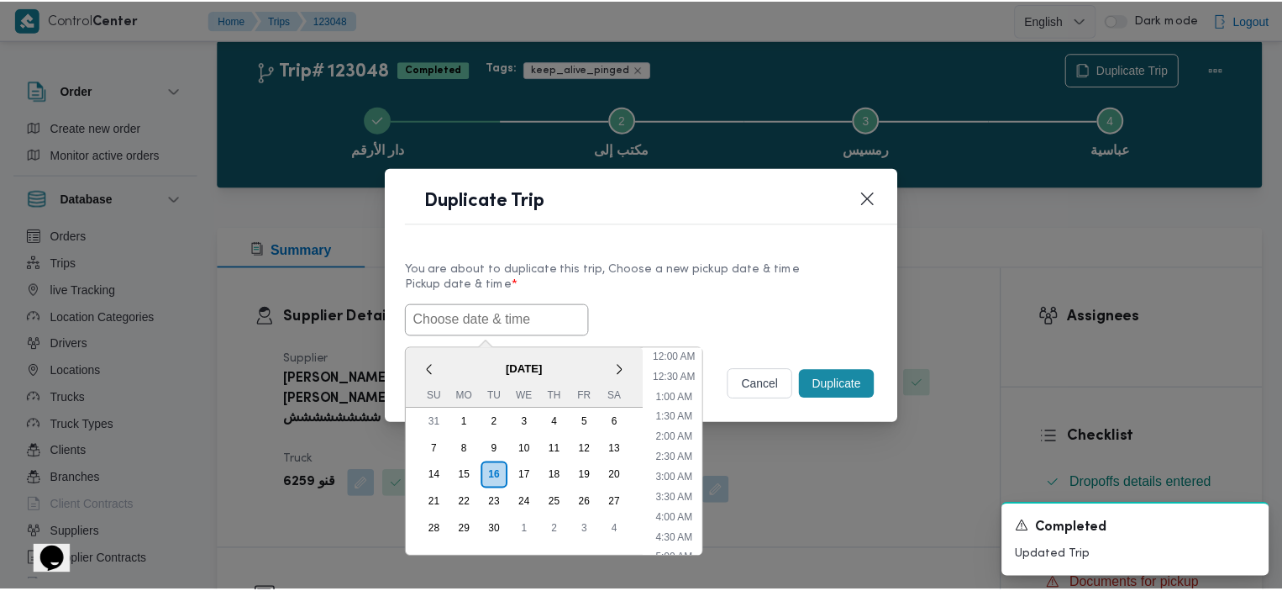
scroll to position [511, 0]
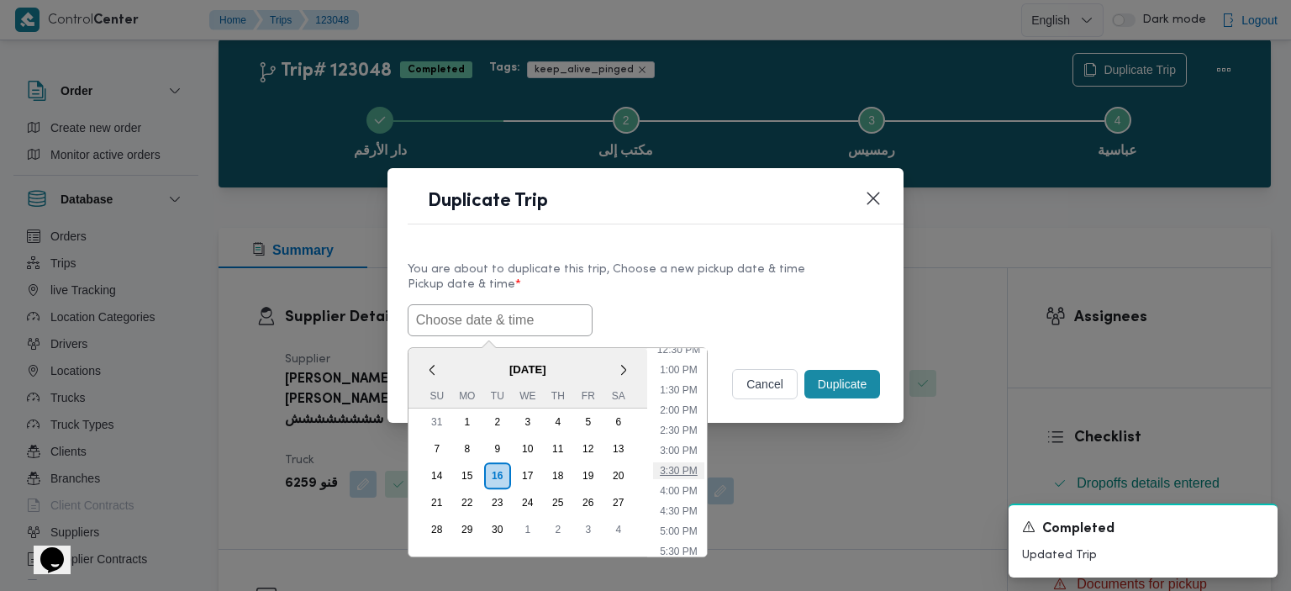
click at [676, 466] on li "3:30 PM" at bounding box center [678, 470] width 51 height 17
type input "16/09/2025 3:30PM"
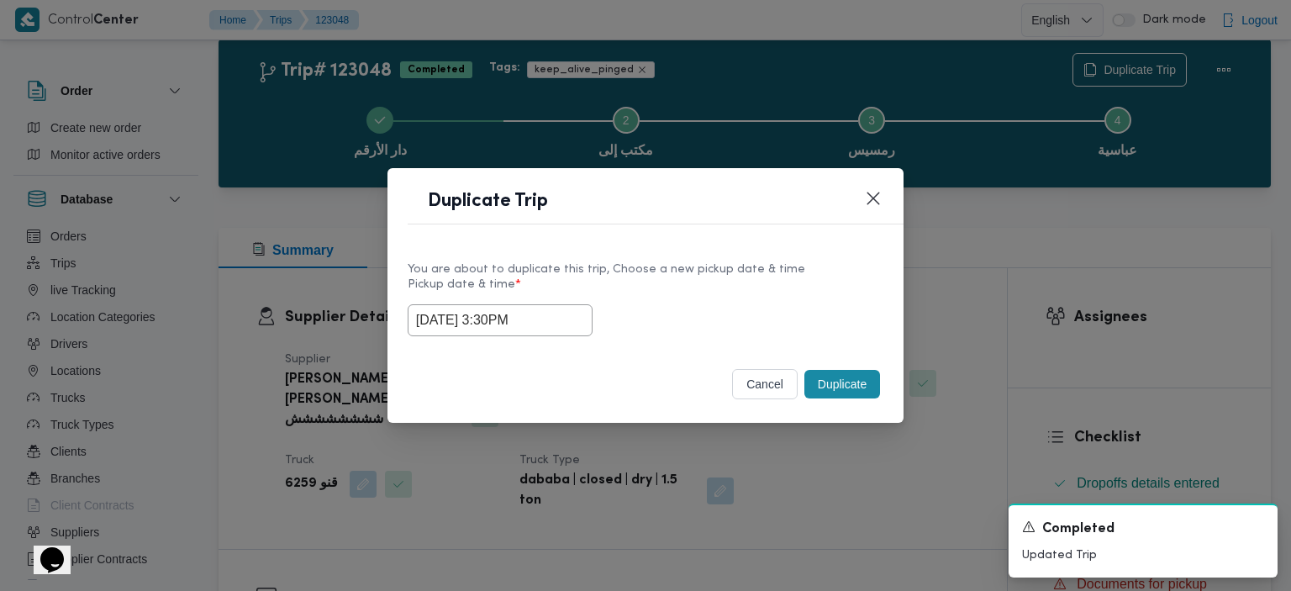
click at [837, 381] on button "Duplicate" at bounding box center [842, 384] width 76 height 29
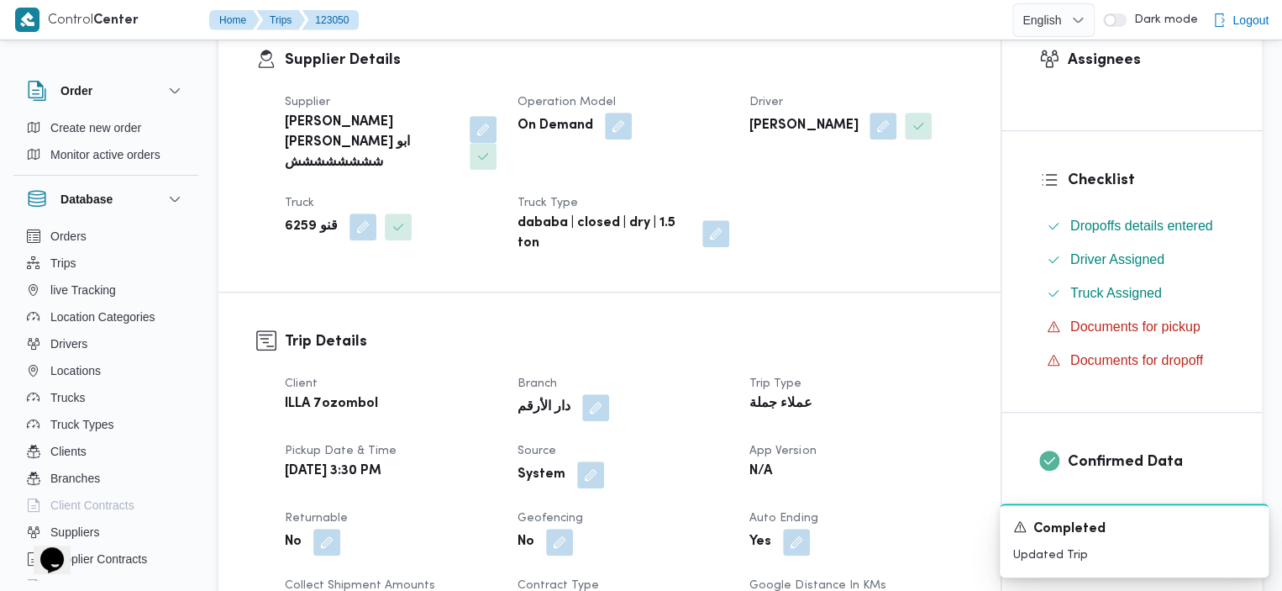
scroll to position [329, 0]
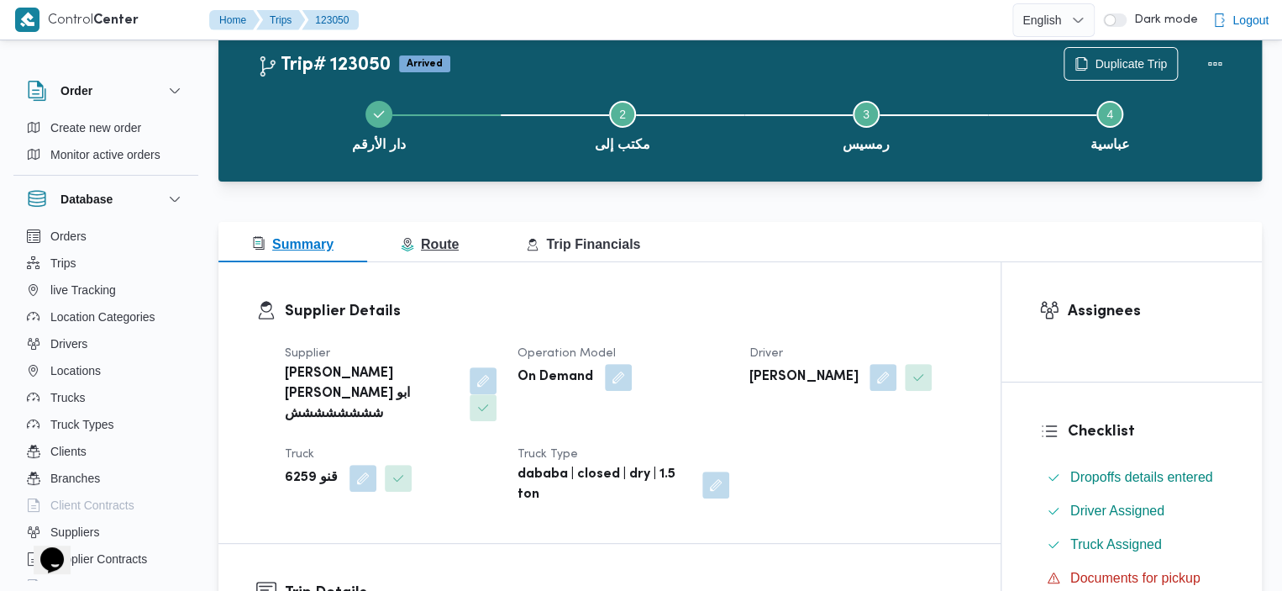
click at [406, 247] on icon "button" at bounding box center [407, 244] width 13 height 13
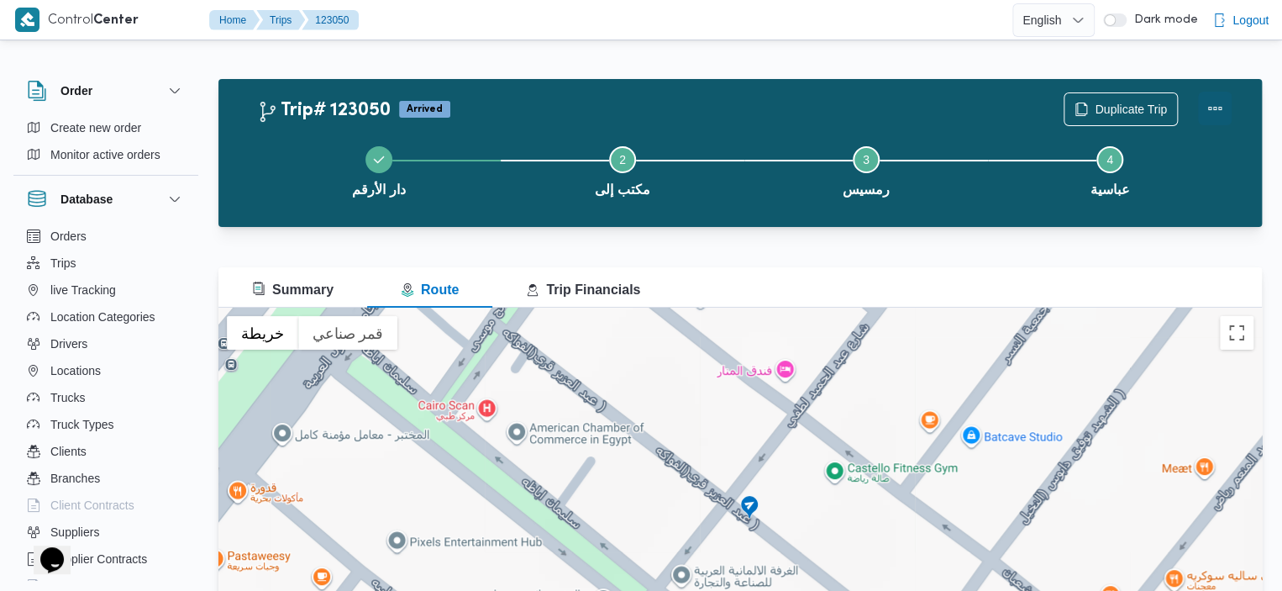
click at [1213, 103] on button "Actions" at bounding box center [1215, 109] width 34 height 34
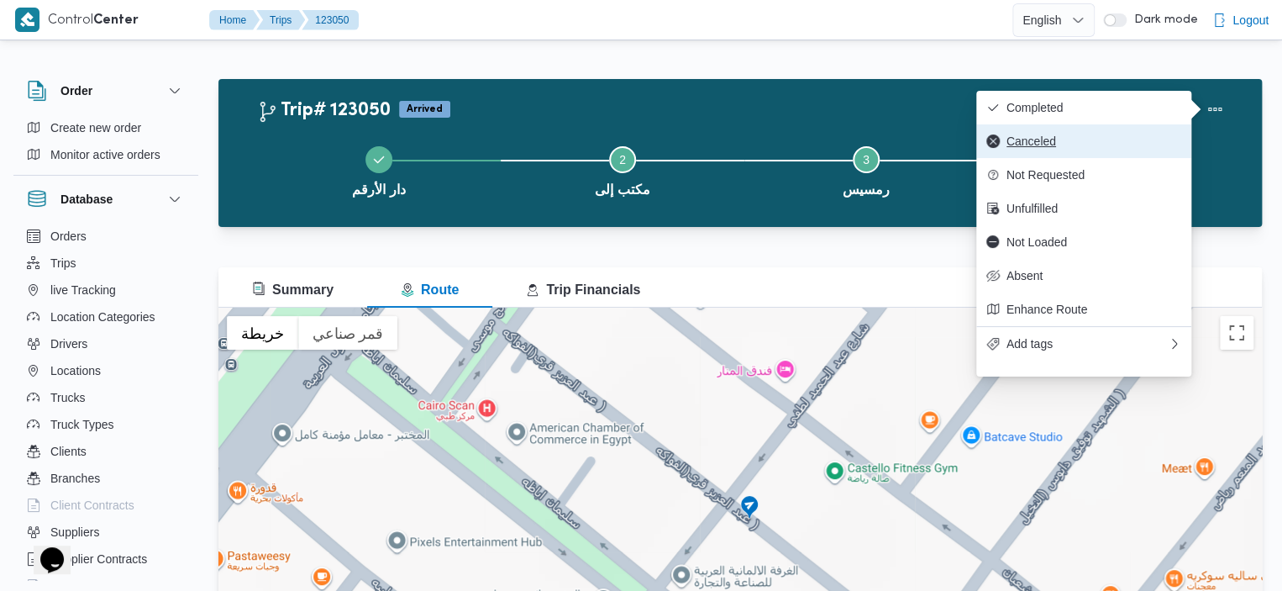
click at [1101, 139] on span "Canceled" at bounding box center [1094, 140] width 175 height 13
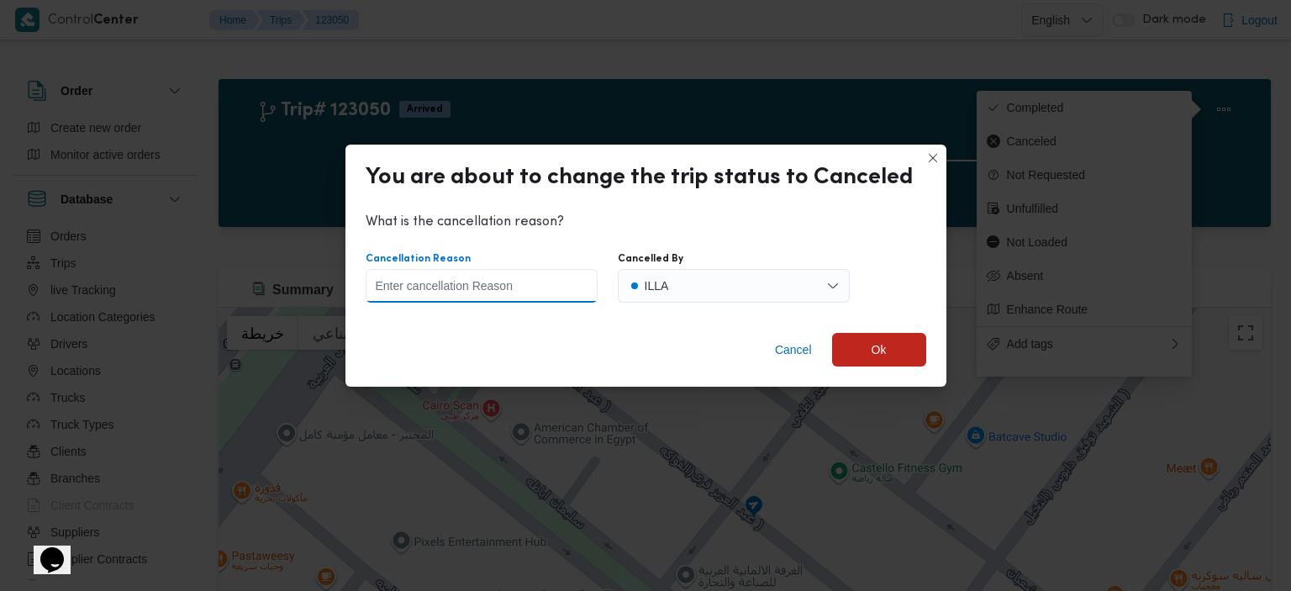
click at [515, 292] on input "Cancellation Reason" at bounding box center [481, 286] width 232 height 34
type input "ز"
click at [871, 357] on span "Ok" at bounding box center [878, 349] width 15 height 20
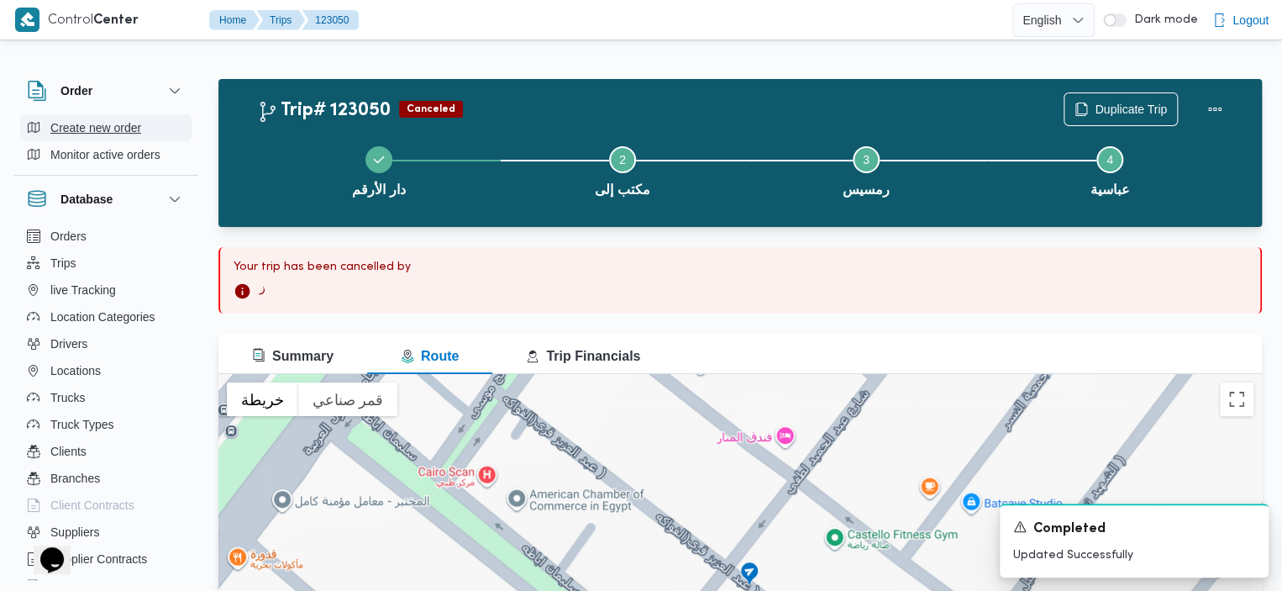
click at [95, 127] on span "Create new order" at bounding box center [95, 128] width 91 height 20
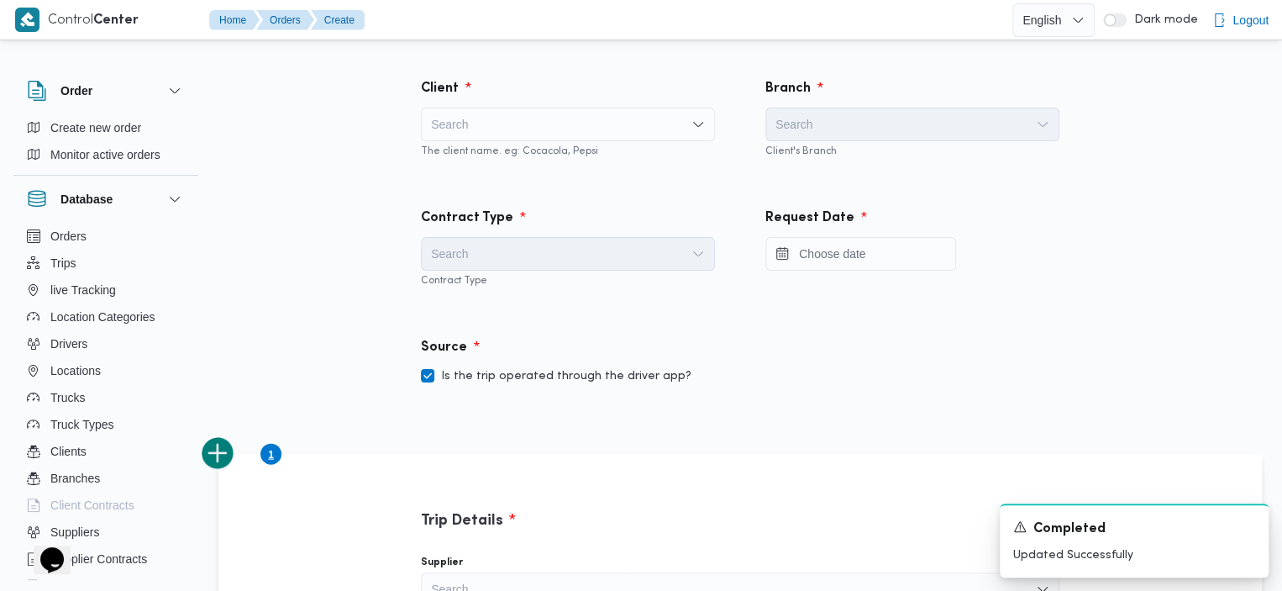
click at [474, 124] on div "Search" at bounding box center [568, 125] width 294 height 34
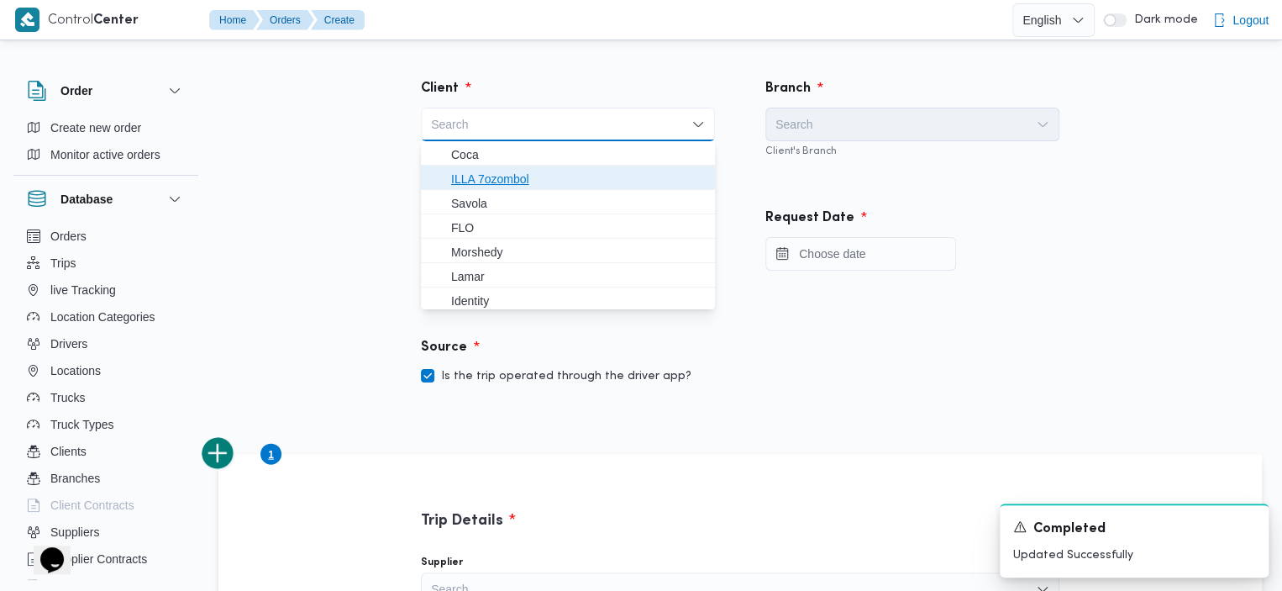
click at [507, 181] on span "ILLA 7ozombol" at bounding box center [578, 179] width 254 height 20
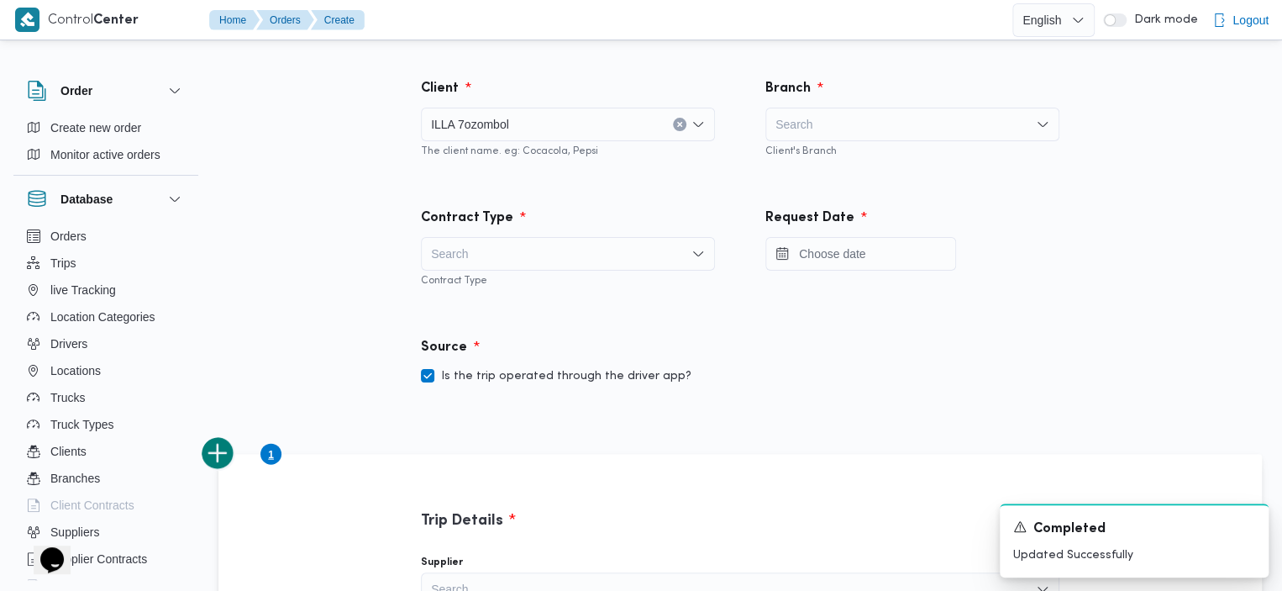
click at [814, 118] on div "Search" at bounding box center [912, 125] width 294 height 34
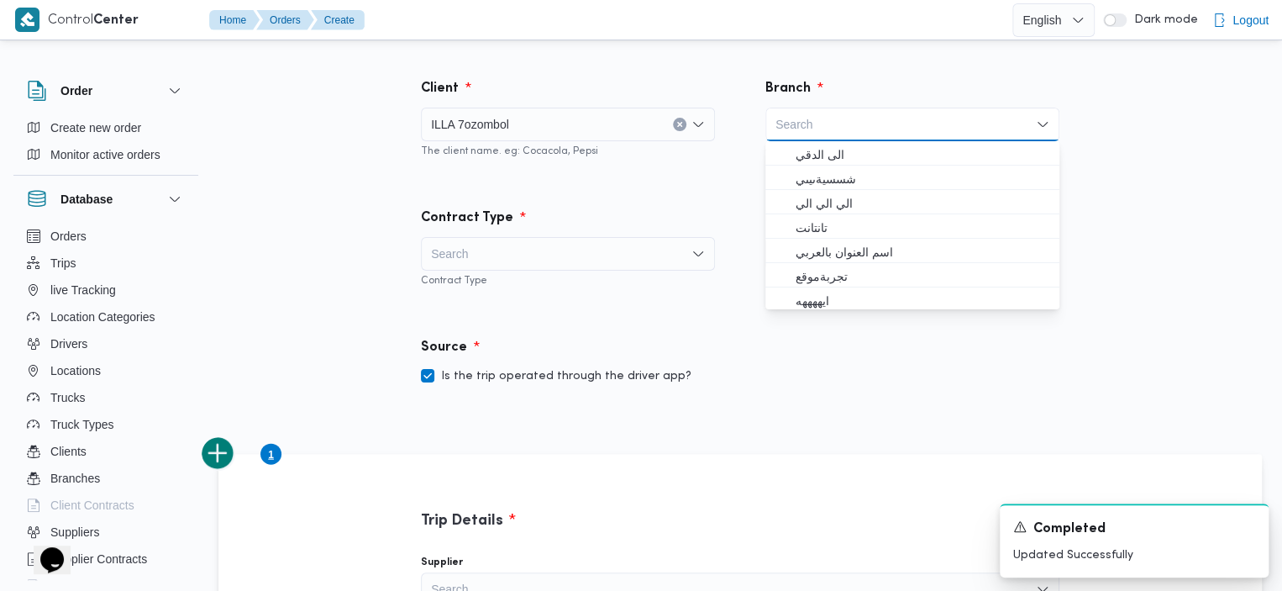
type input "ن"
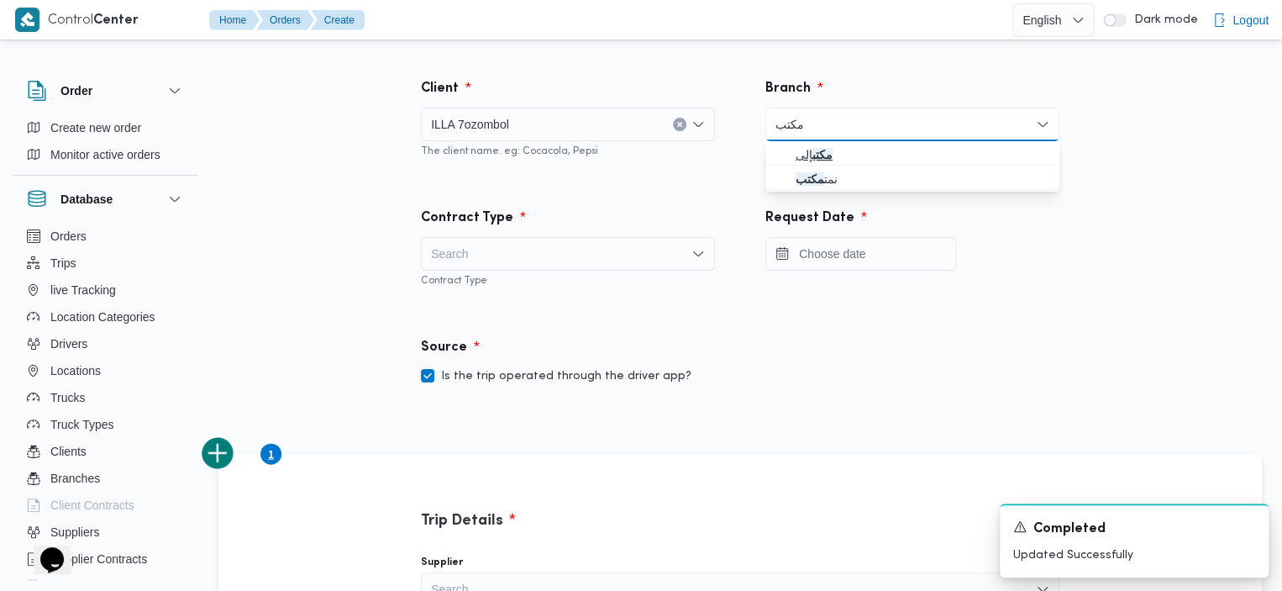
type input "مكتب"
click at [852, 152] on span "مكتب إلى" at bounding box center [923, 155] width 254 height 20
click at [579, 263] on div "Search" at bounding box center [568, 254] width 294 height 34
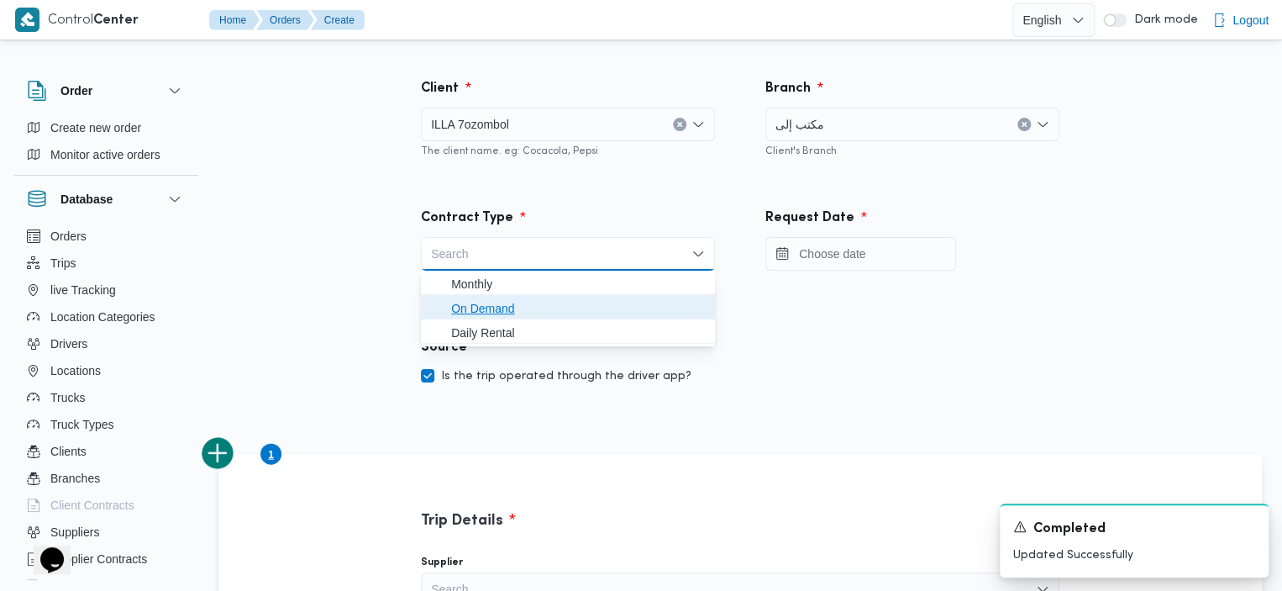
click at [557, 309] on span "On Demand" at bounding box center [578, 308] width 254 height 20
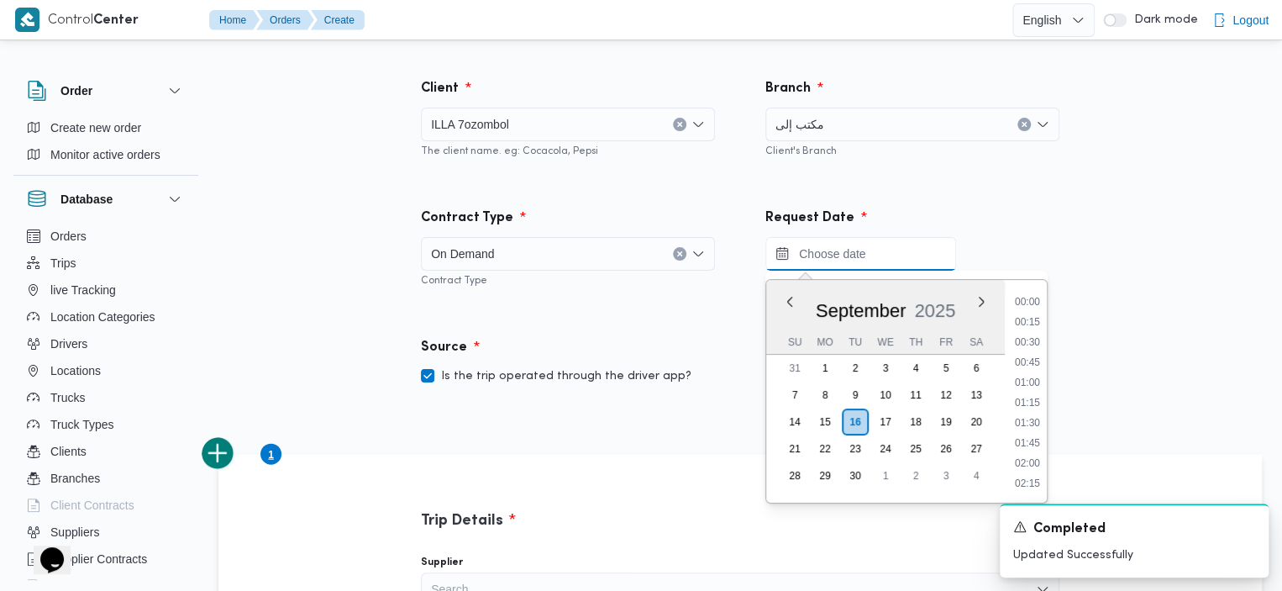
click at [840, 256] on input "Press the down key to enter a popover containing a calendar. Press the escape k…" at bounding box center [860, 254] width 191 height 34
click at [1026, 404] on li "15:30" at bounding box center [1027, 403] width 39 height 17
type input "16/09/2025 15:30"
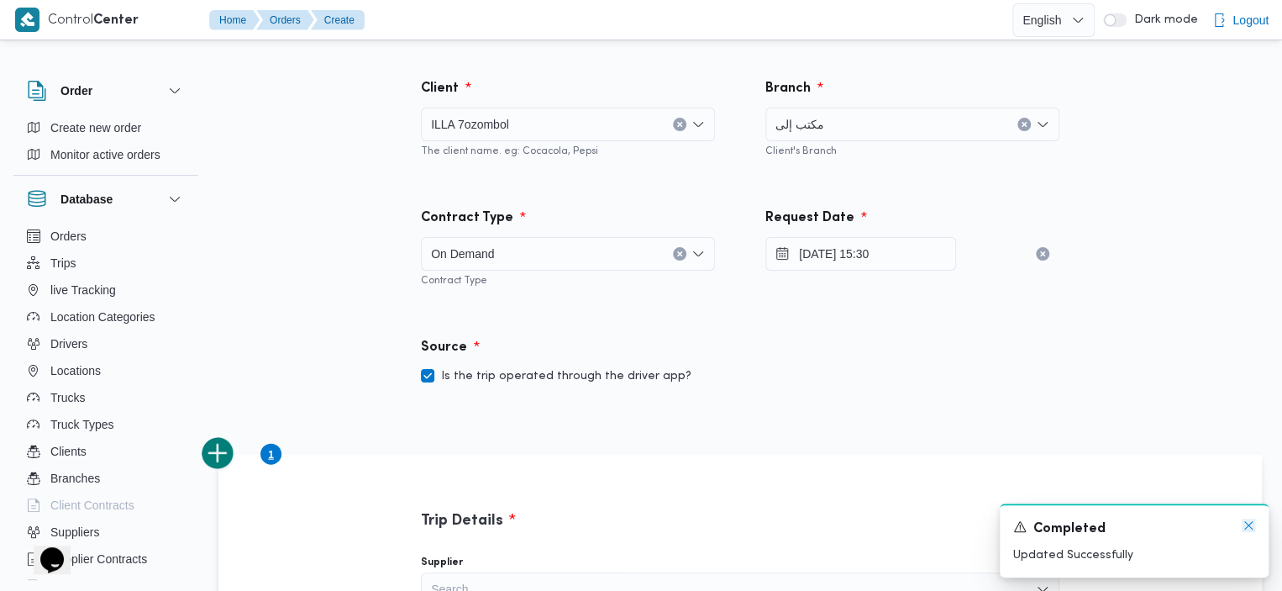
click at [1248, 522] on icon "Dismiss toast" at bounding box center [1248, 524] width 13 height 13
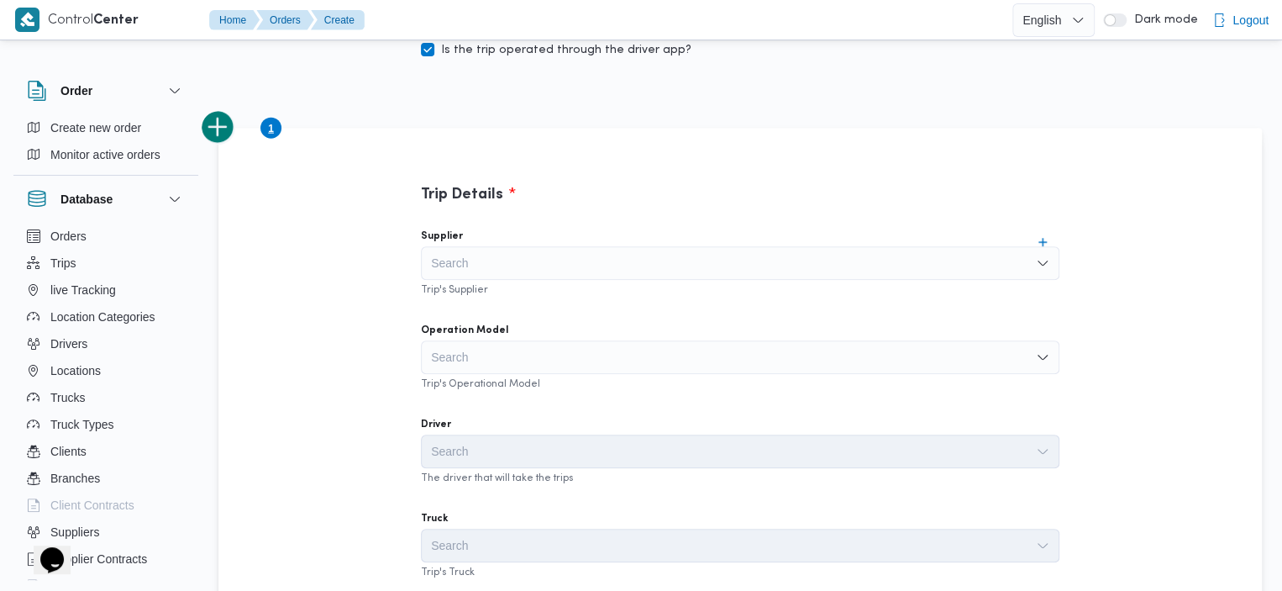
scroll to position [323, 0]
click at [875, 252] on div "Search" at bounding box center [740, 266] width 639 height 34
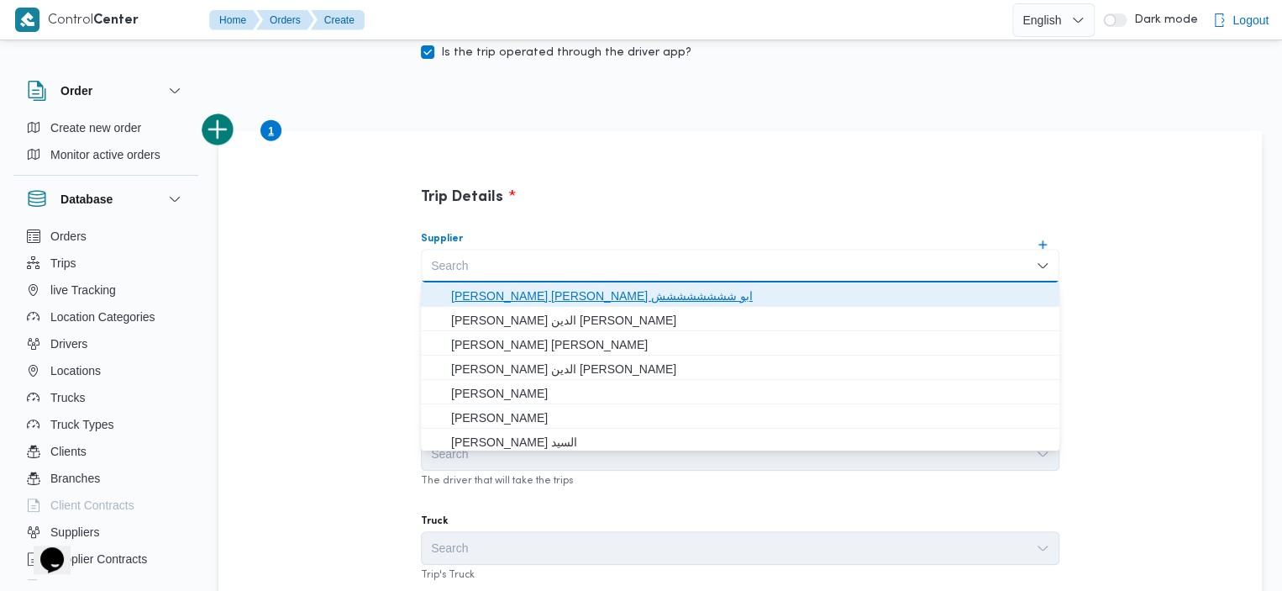
click at [725, 291] on span "عبد السلام محمد احمد إبراهيم ابو شششششششش" at bounding box center [750, 296] width 598 height 20
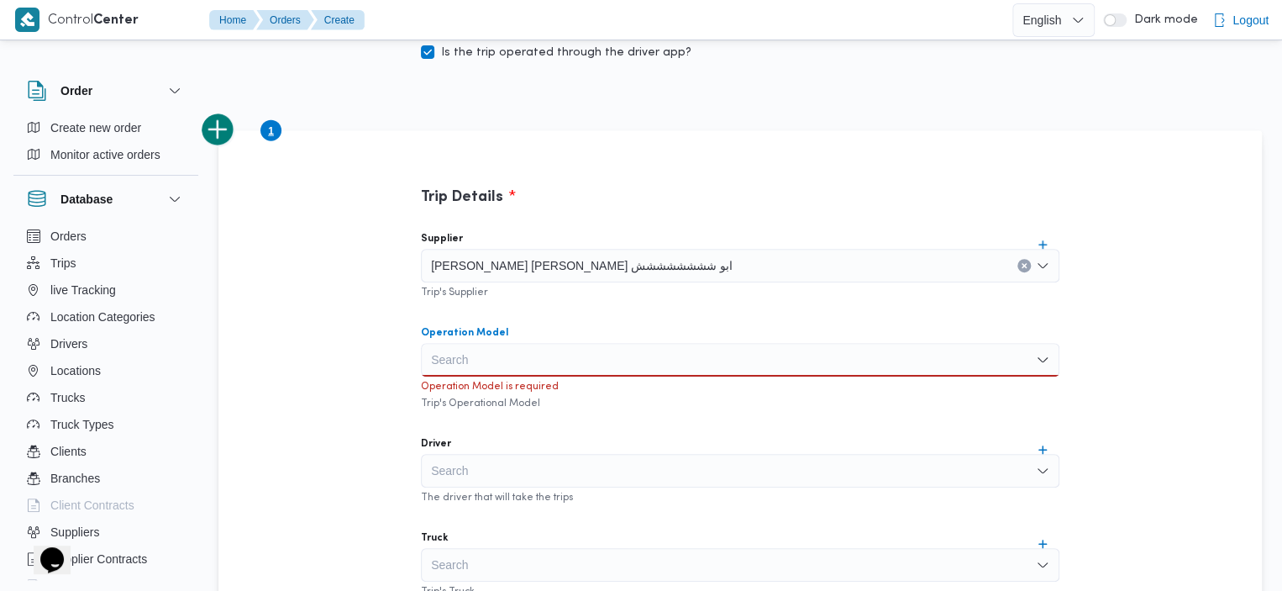
click at [723, 358] on div "Search" at bounding box center [740, 360] width 639 height 34
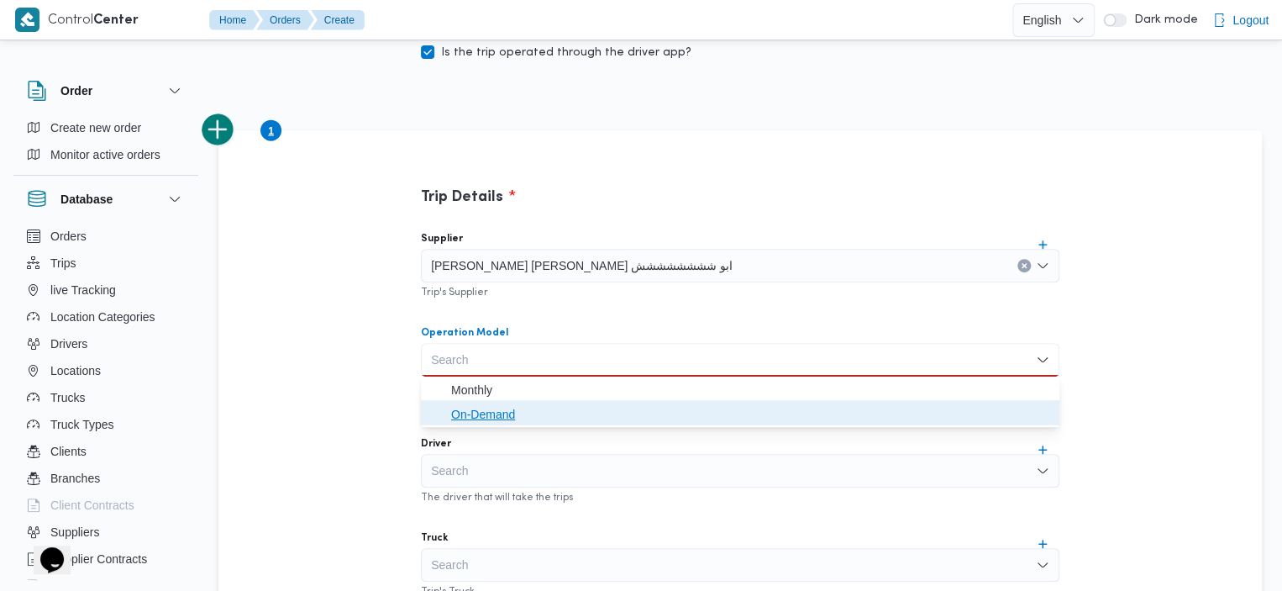
click at [607, 417] on span "On-Demand" at bounding box center [750, 414] width 598 height 20
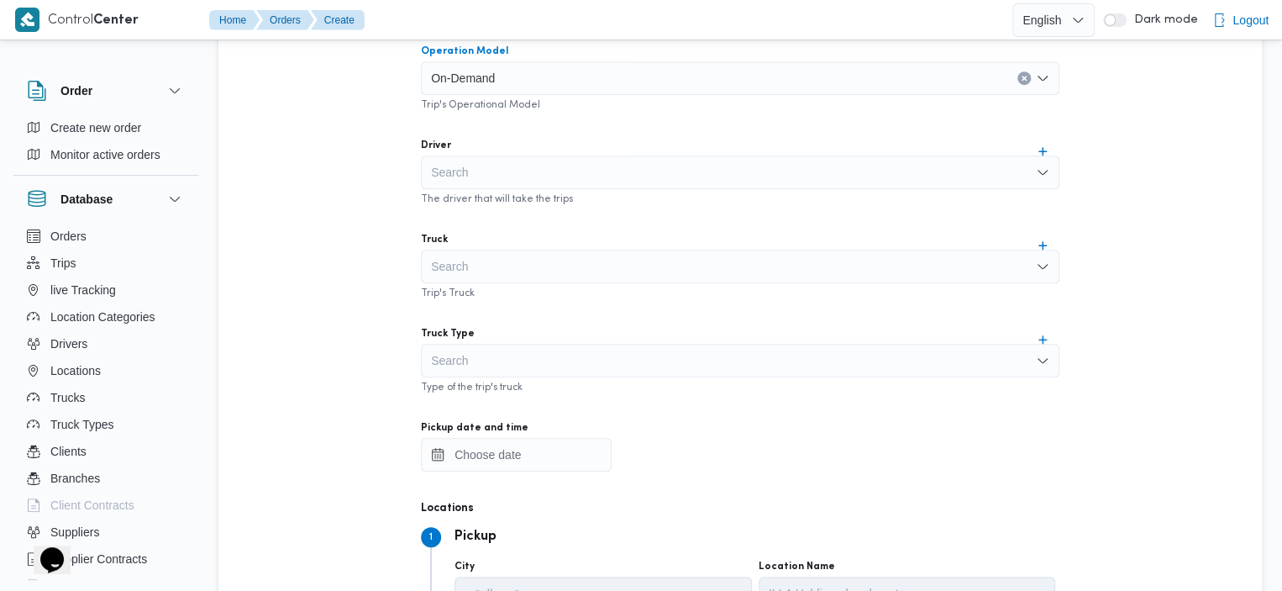
scroll to position [607, 0]
click at [850, 171] on div "Search" at bounding box center [740, 170] width 639 height 34
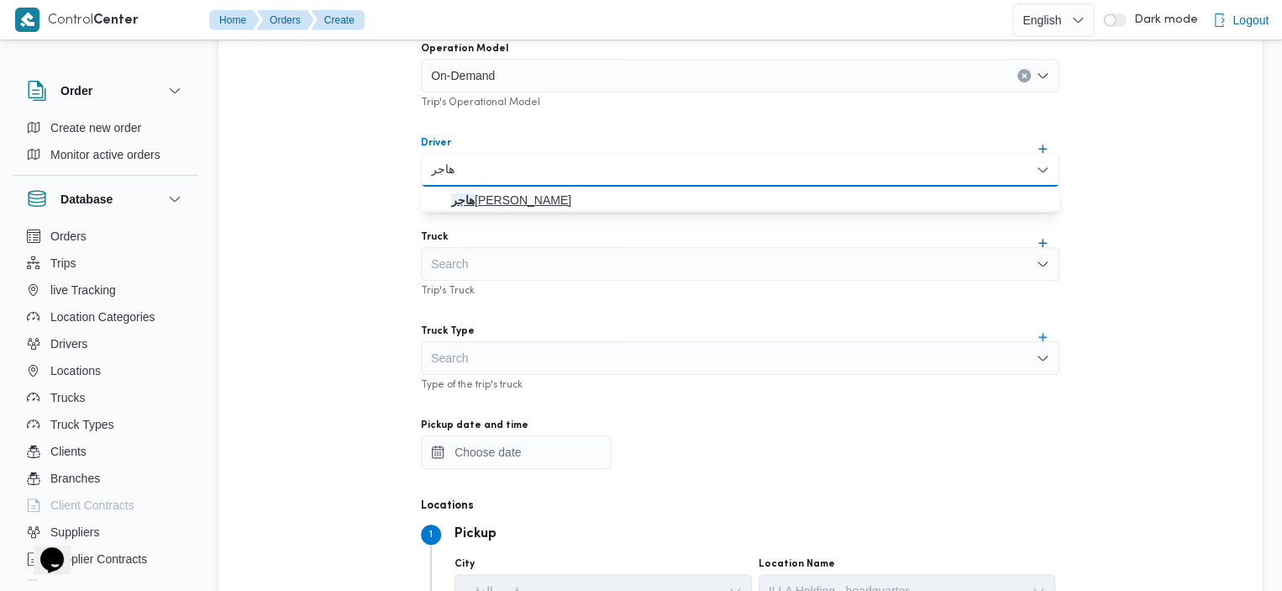
type input "هاجر"
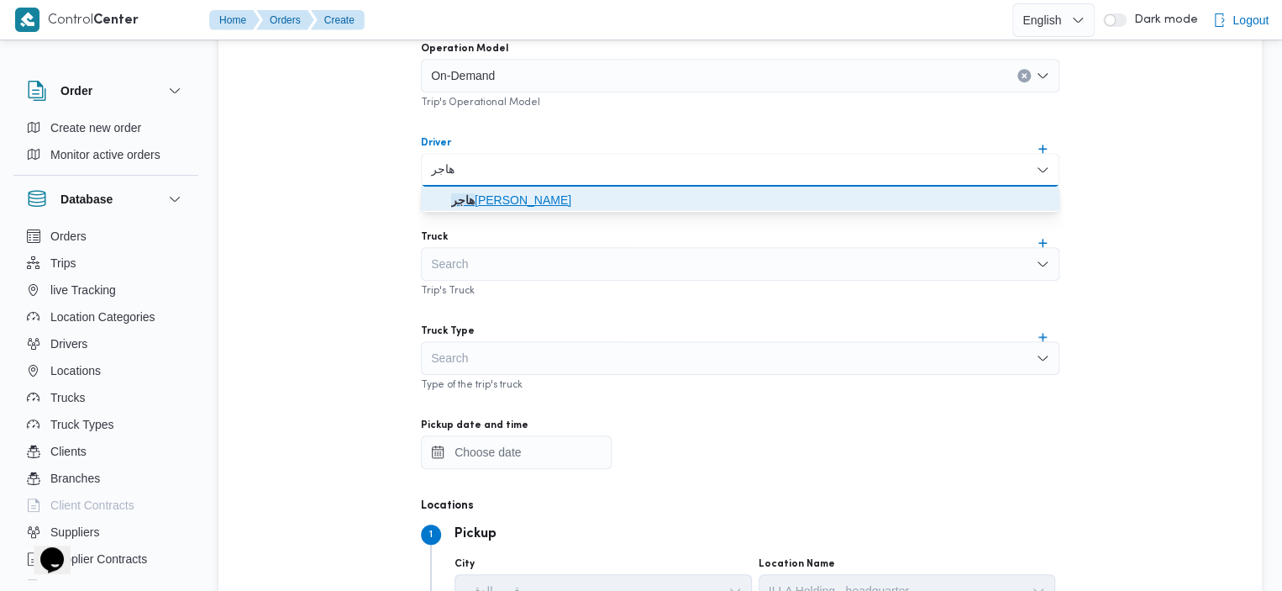
click at [475, 193] on mark "هاجر" at bounding box center [463, 199] width 24 height 13
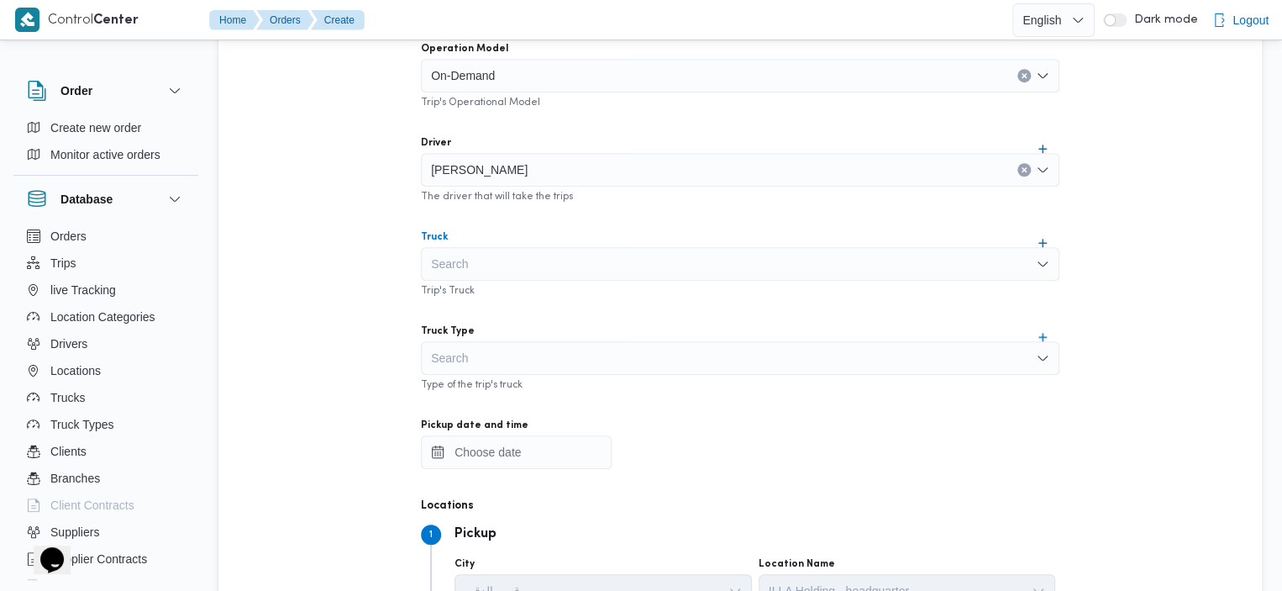
click at [533, 252] on div "Search" at bounding box center [740, 264] width 639 height 34
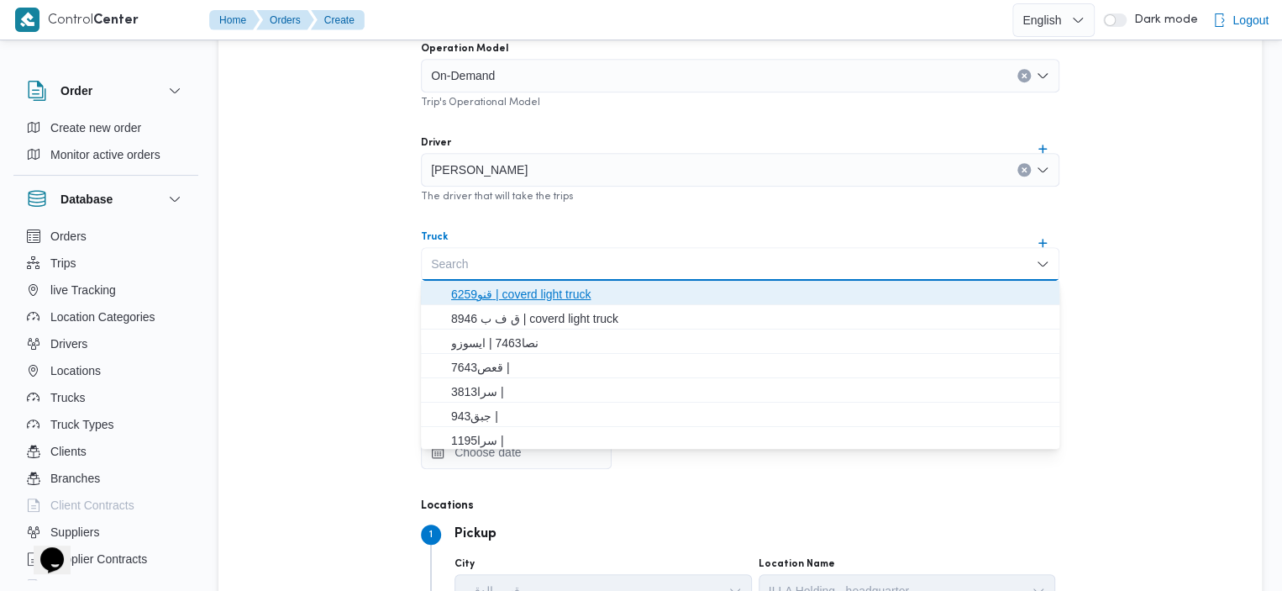
click at [487, 292] on span "قنو6259 | coverd light truck" at bounding box center [750, 294] width 598 height 20
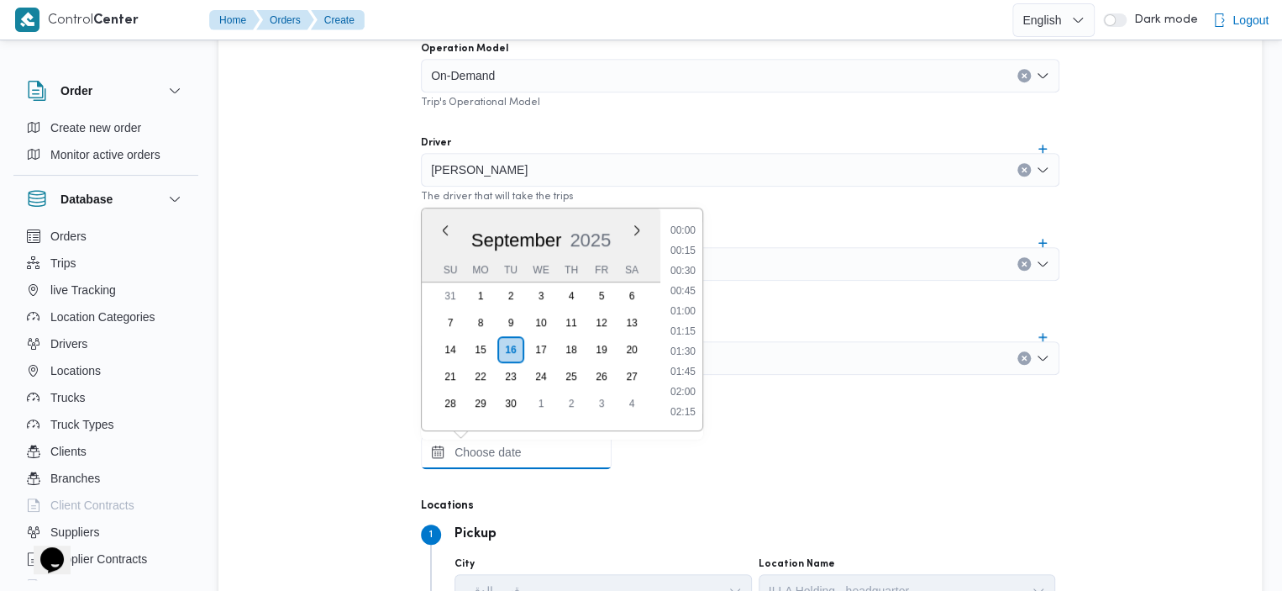
click at [591, 444] on input "Pickup date and time" at bounding box center [516, 452] width 191 height 34
click at [690, 349] on li "15:45" at bounding box center [683, 351] width 39 height 17
type input "16/09/2025 15:45"
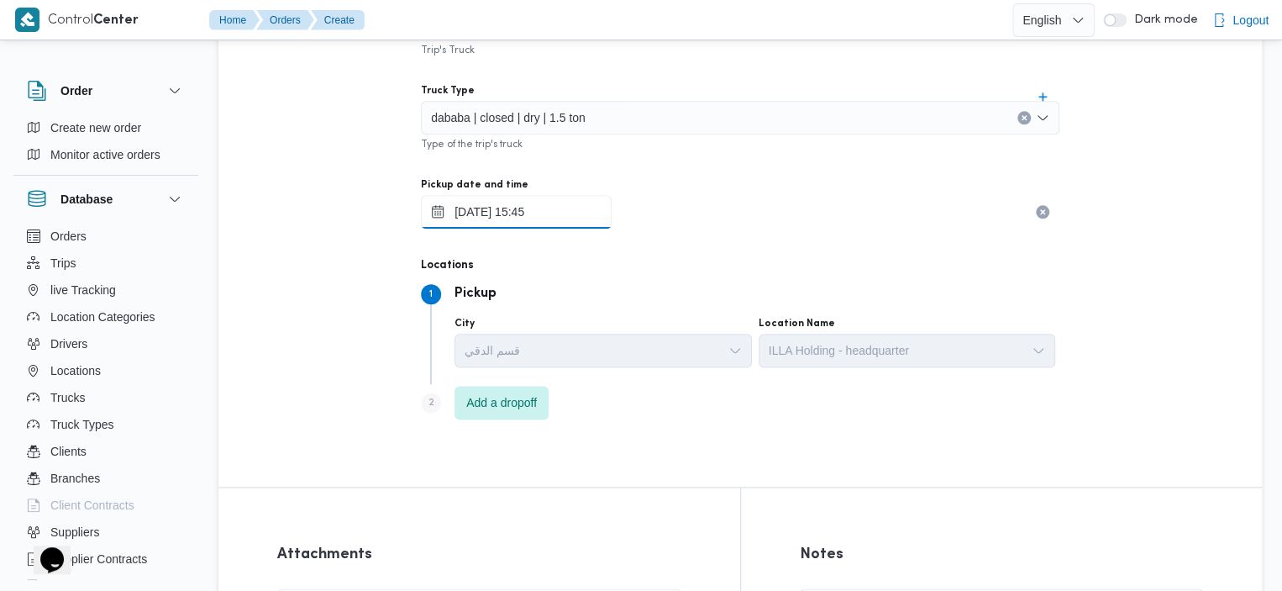
scroll to position [952, 0]
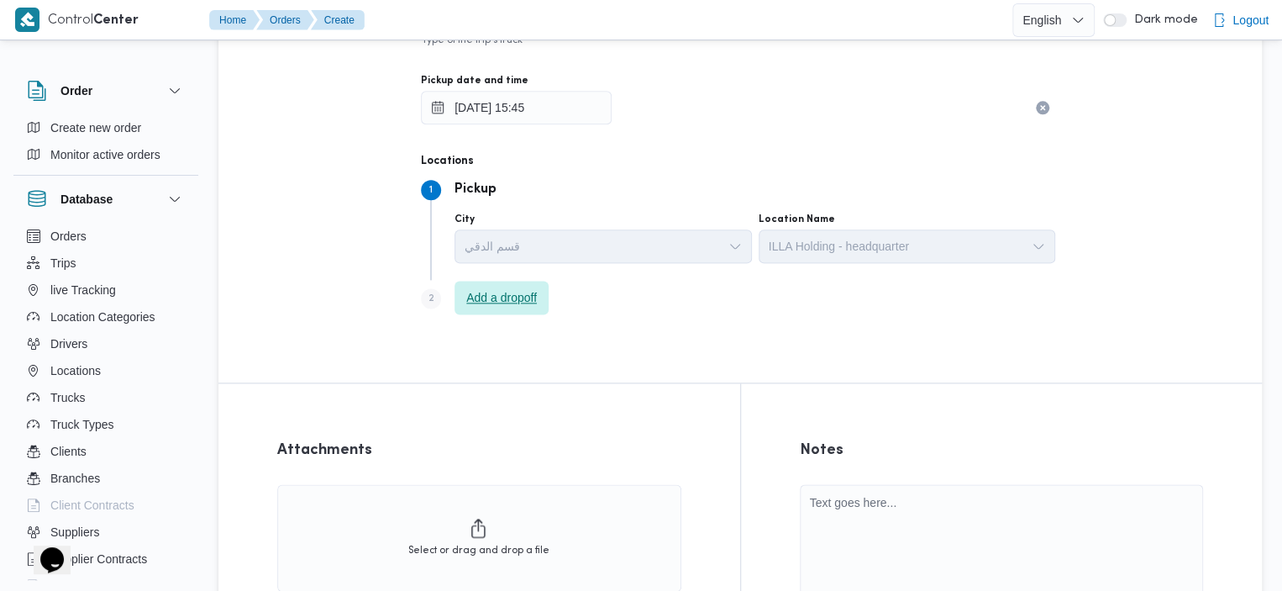
click at [538, 307] on span "Add a dropoff" at bounding box center [502, 298] width 94 height 34
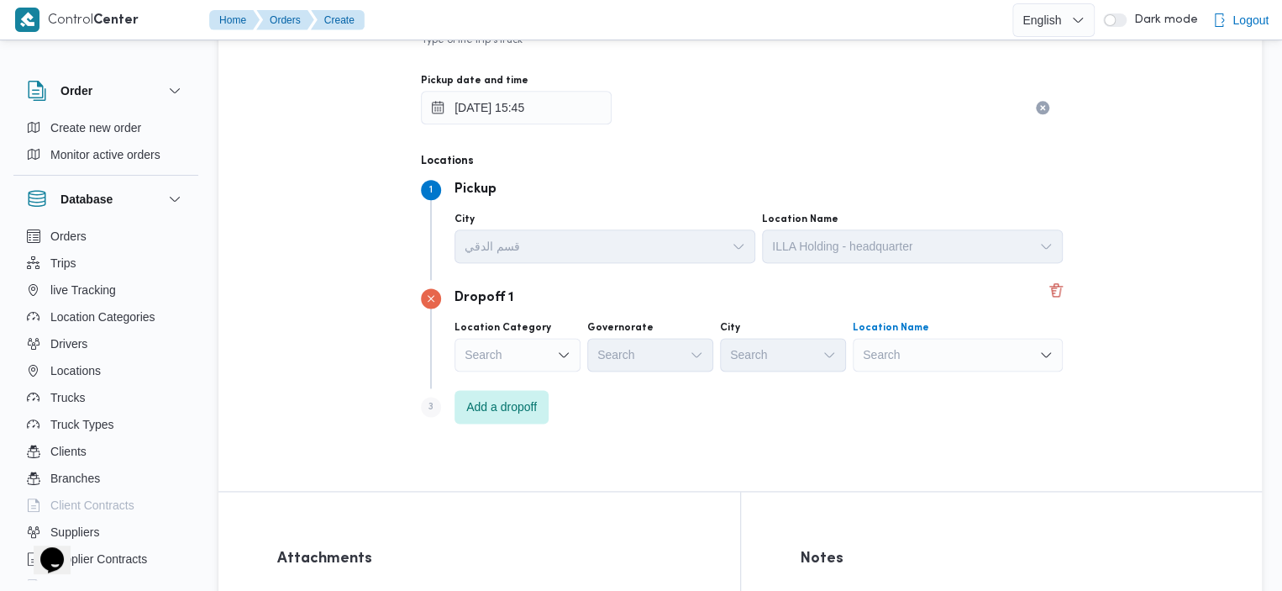
click at [911, 355] on div "Search" at bounding box center [958, 355] width 210 height 34
type input "دار"
click at [912, 375] on span "دار الأرقم | | المنطقة السادسة" at bounding box center [968, 385] width 170 height 20
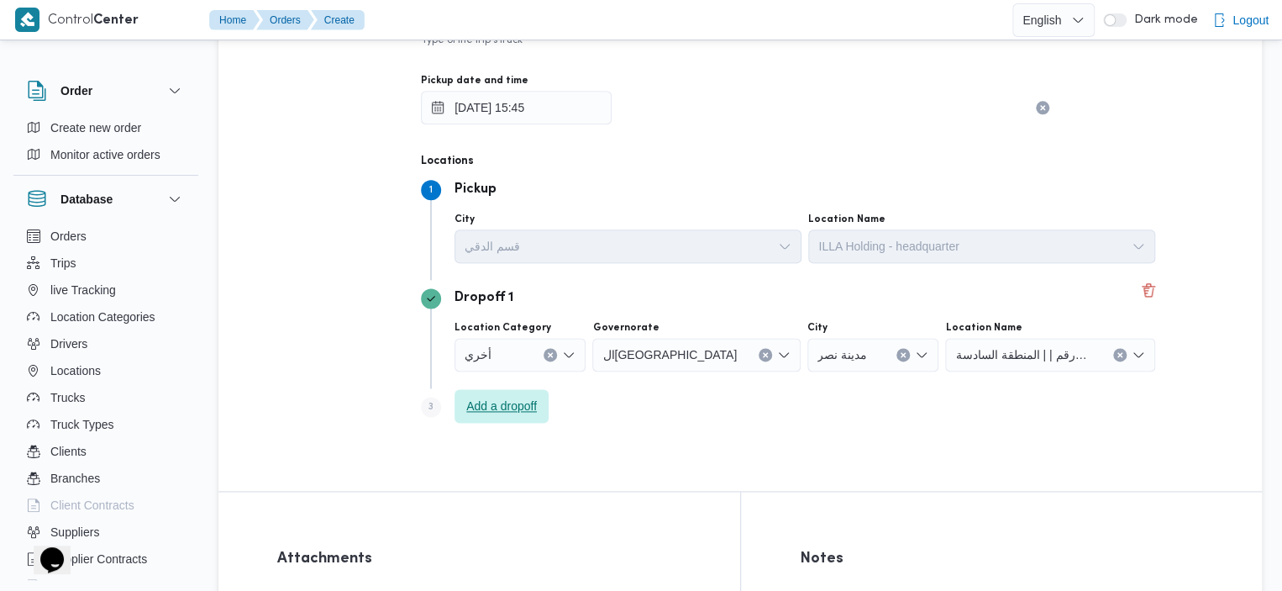
click at [534, 403] on span "Add a dropoff" at bounding box center [501, 406] width 71 height 20
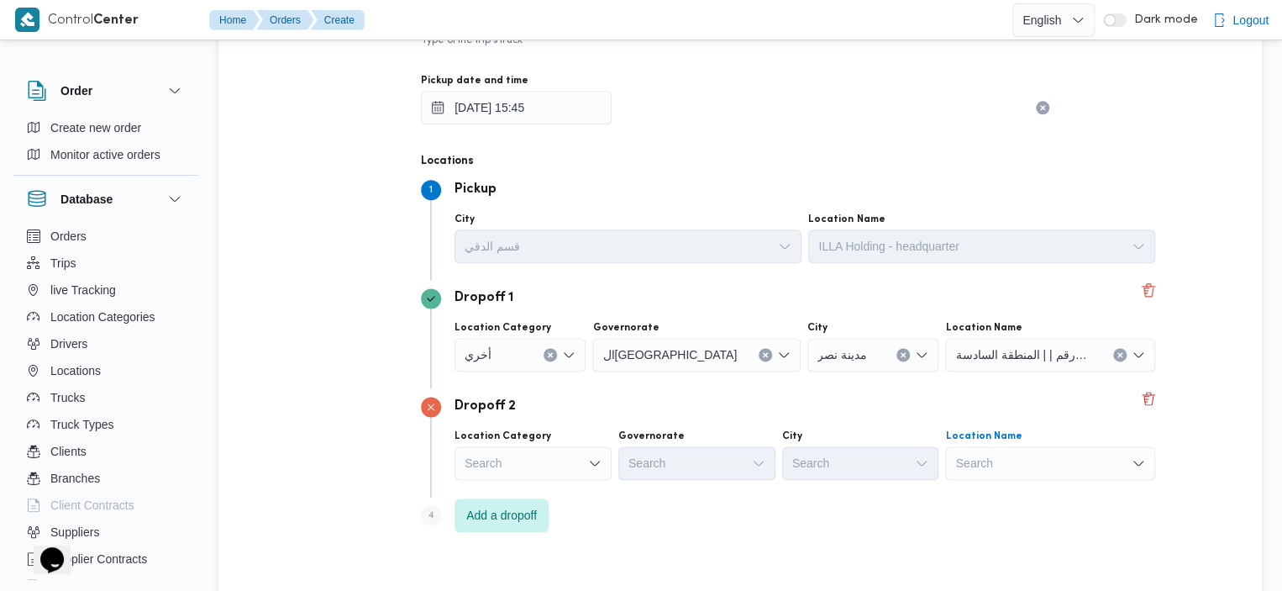
click at [984, 467] on div "Search" at bounding box center [1050, 463] width 210 height 34
type input "ع"
click at [542, 471] on div "Search" at bounding box center [533, 463] width 157 height 34
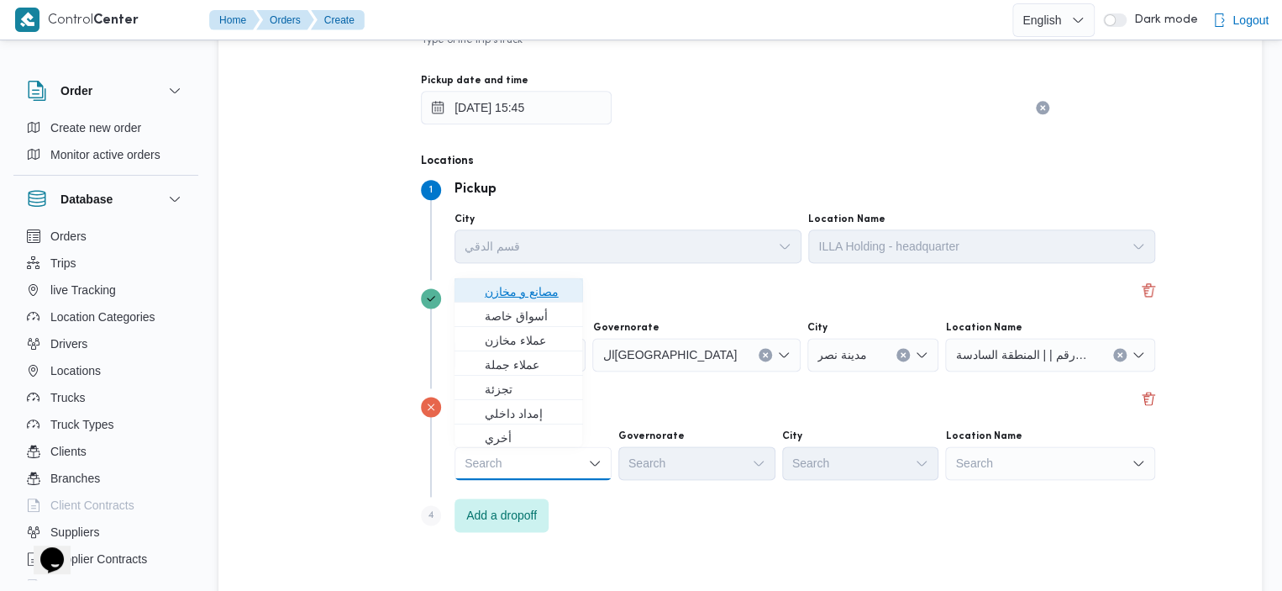
click at [555, 289] on span "مصانع و مخازن" at bounding box center [529, 291] width 88 height 20
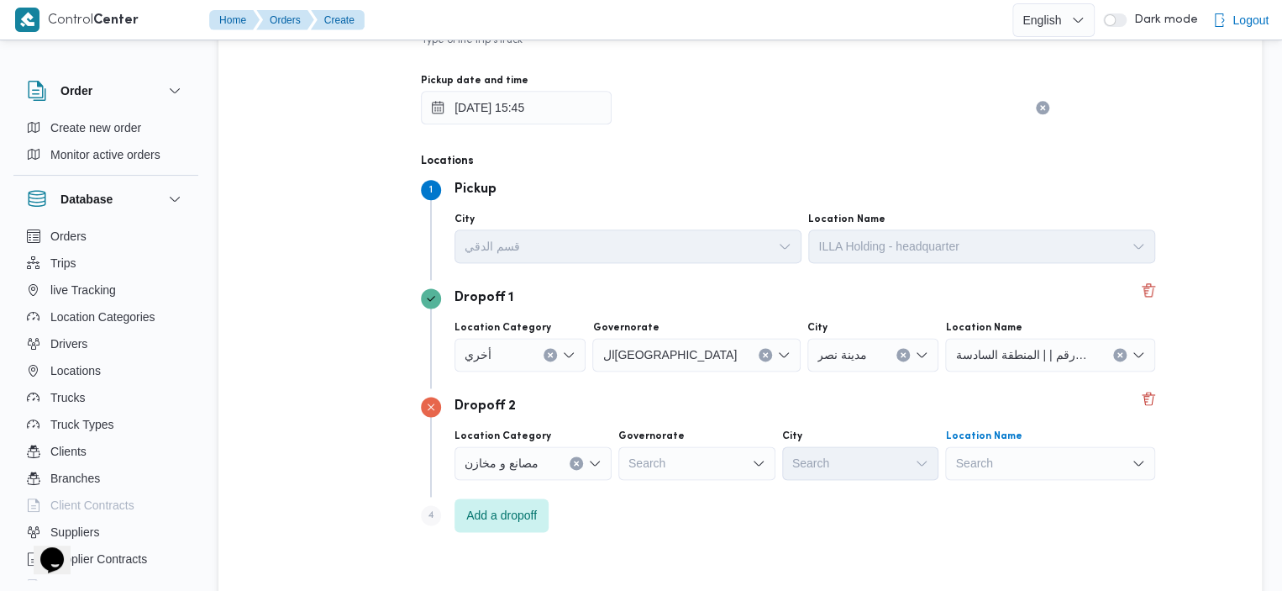
click at [978, 465] on div "Search" at bounding box center [1050, 463] width 210 height 34
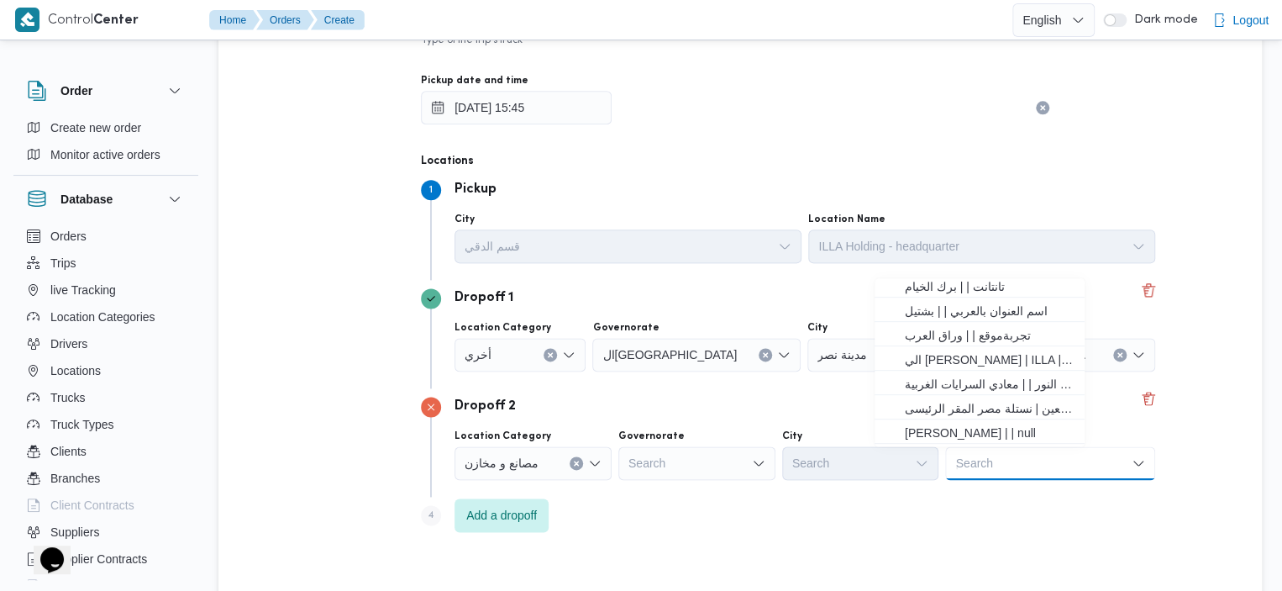
scroll to position [0, 0]
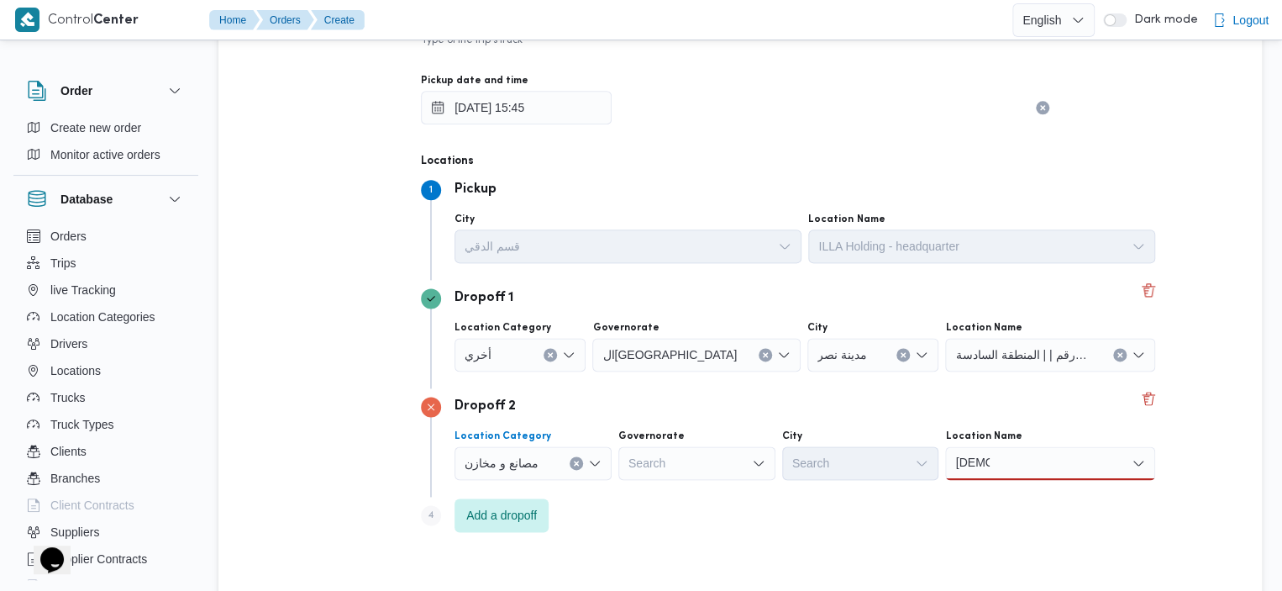
click at [588, 460] on icon "Open list of options" at bounding box center [594, 462] width 13 height 13
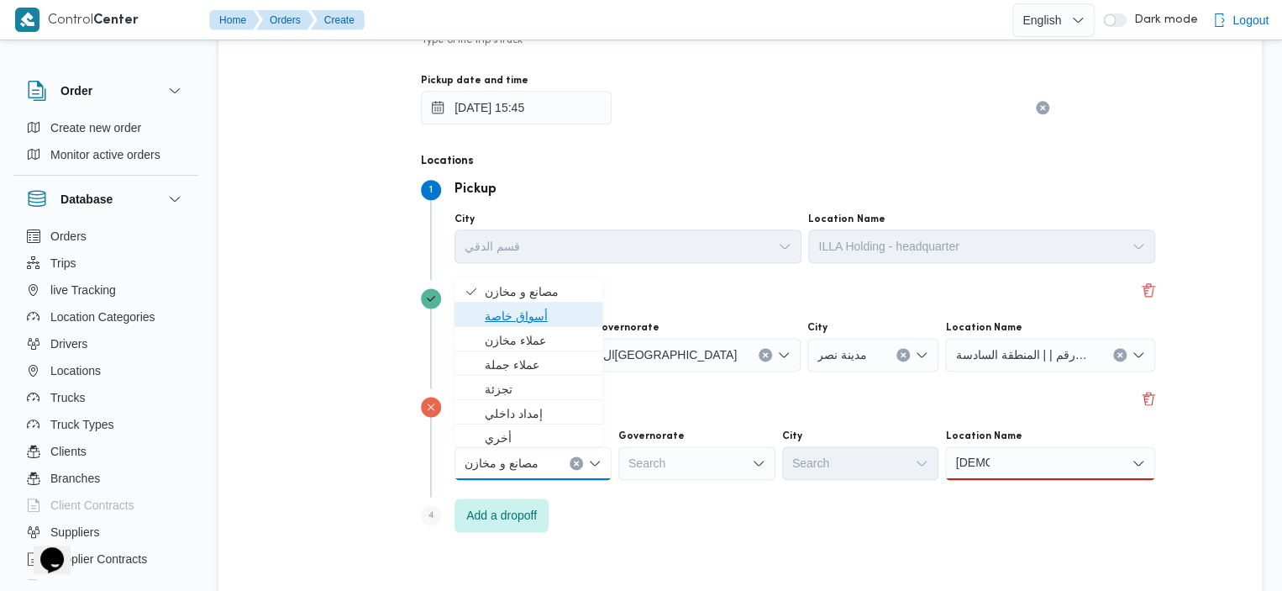
click at [528, 312] on span "أسواق خاصة" at bounding box center [539, 316] width 108 height 20
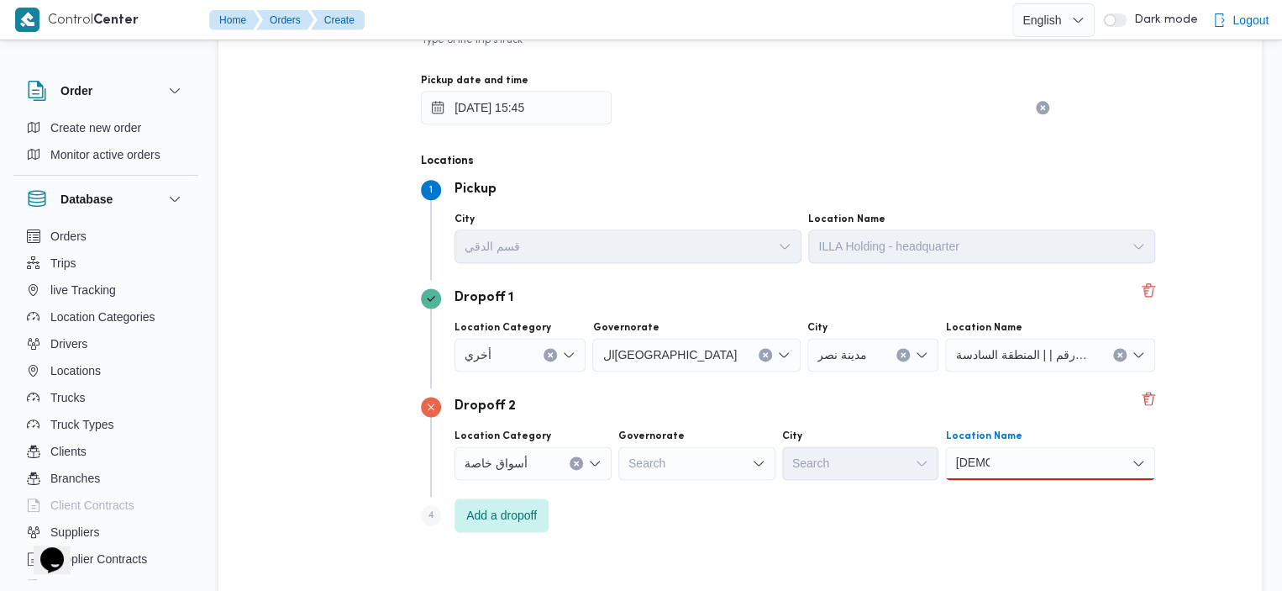
click at [946, 451] on div "مسجد مسجد" at bounding box center [1050, 463] width 210 height 34
type input "م"
click at [574, 460] on icon "Clear input" at bounding box center [576, 462] width 4 height 4
click at [945, 469] on div "Search" at bounding box center [1050, 463] width 210 height 34
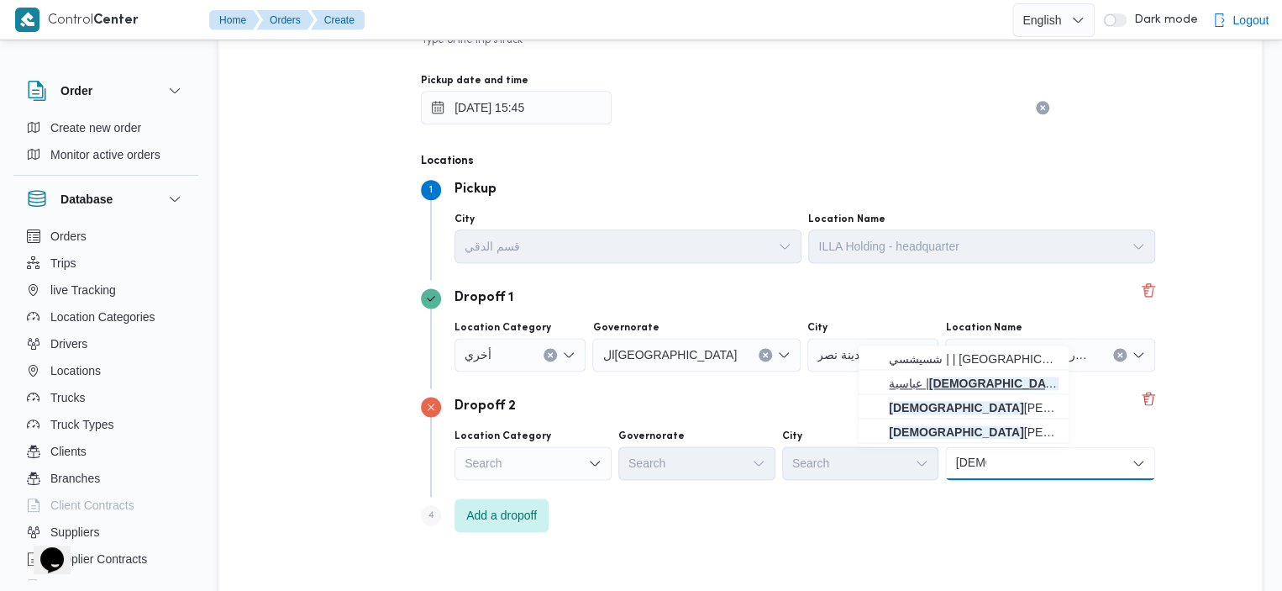
type input "مسجد"
click at [971, 385] on mark "مسجد" at bounding box center [996, 382] width 134 height 13
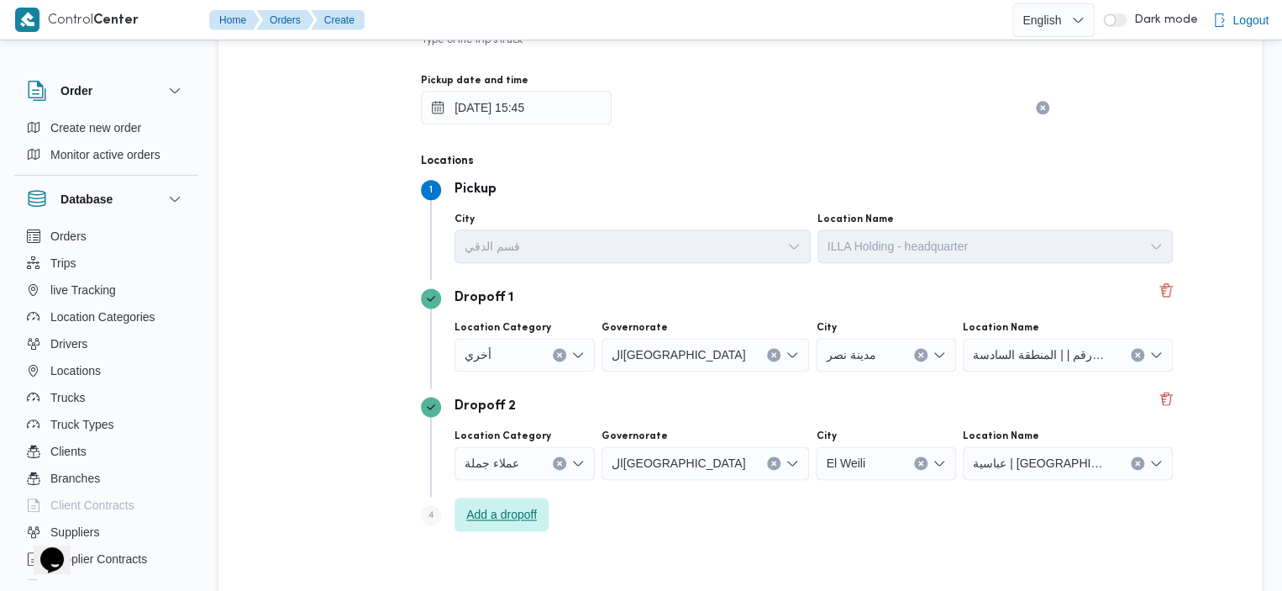
click at [488, 517] on span "Add a dropoff" at bounding box center [501, 514] width 71 height 20
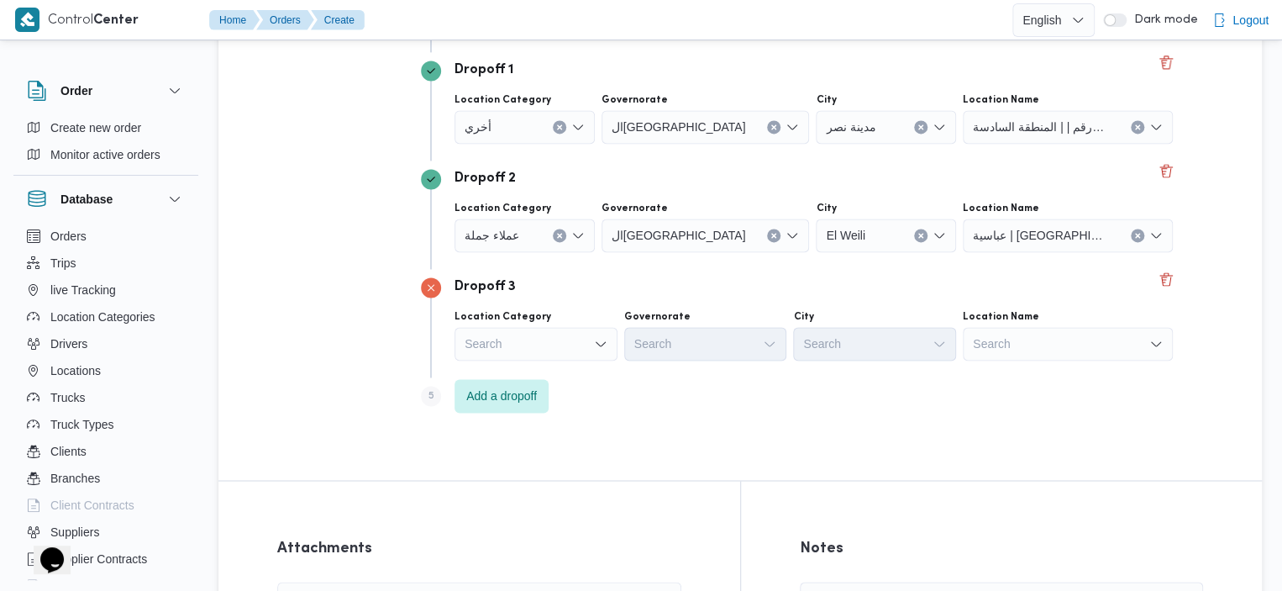
scroll to position [1190, 0]
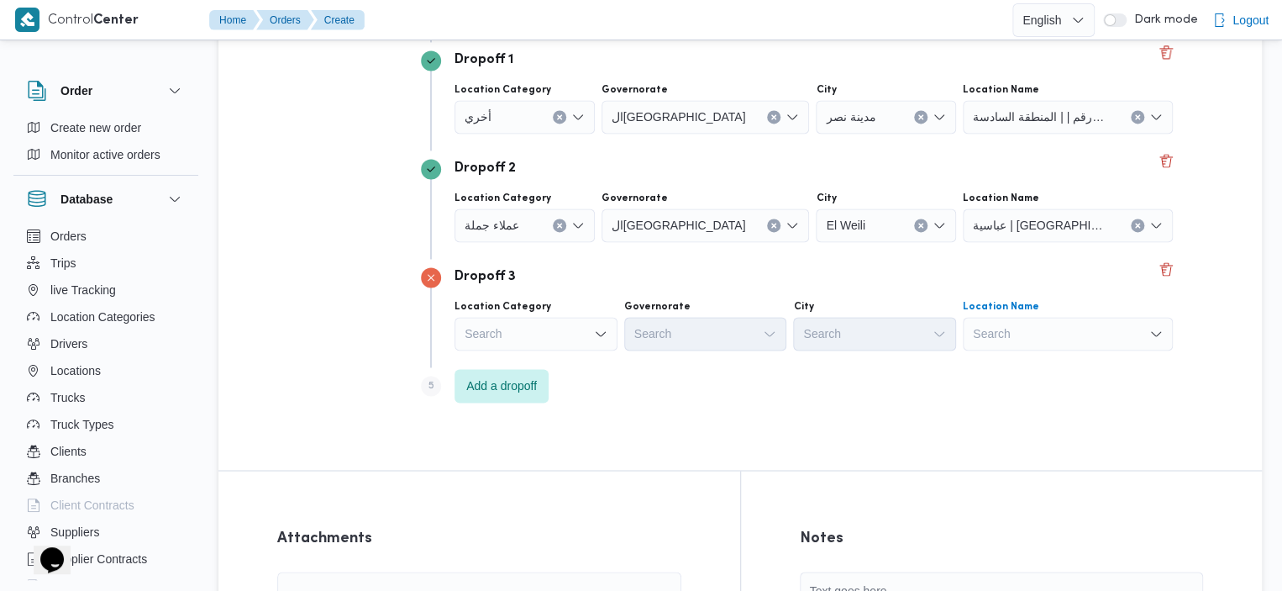
click at [985, 333] on div "Search" at bounding box center [1068, 334] width 210 height 34
click at [540, 341] on div "Search" at bounding box center [536, 334] width 163 height 34
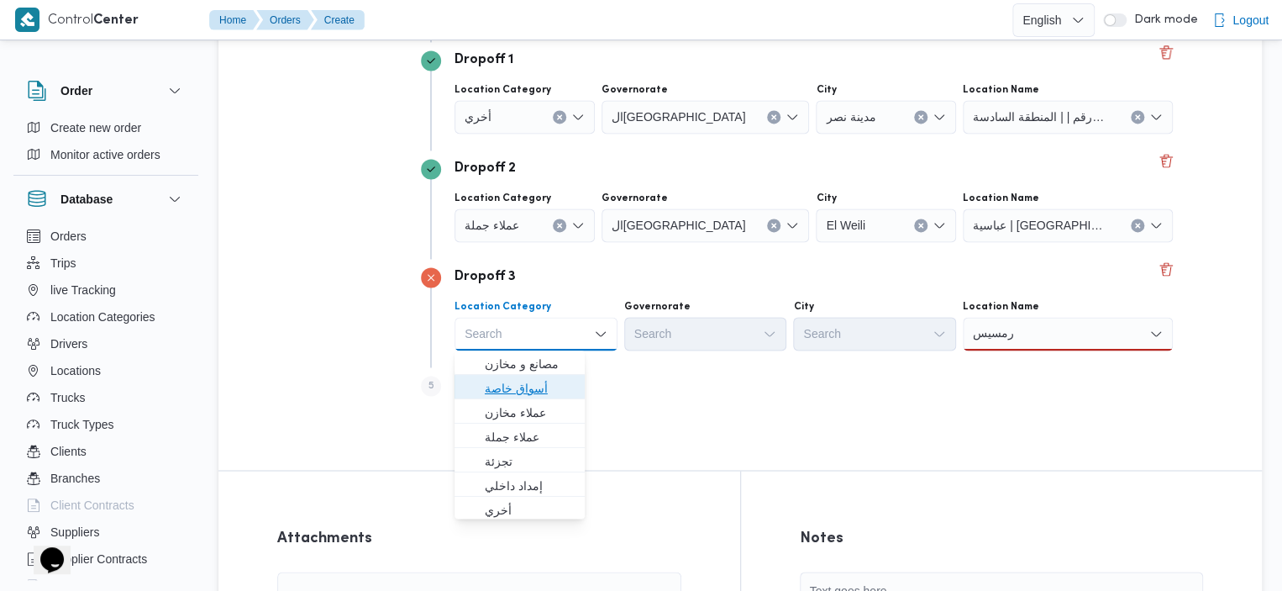
click at [544, 375] on span "أسواق خاصة" at bounding box center [519, 388] width 117 height 27
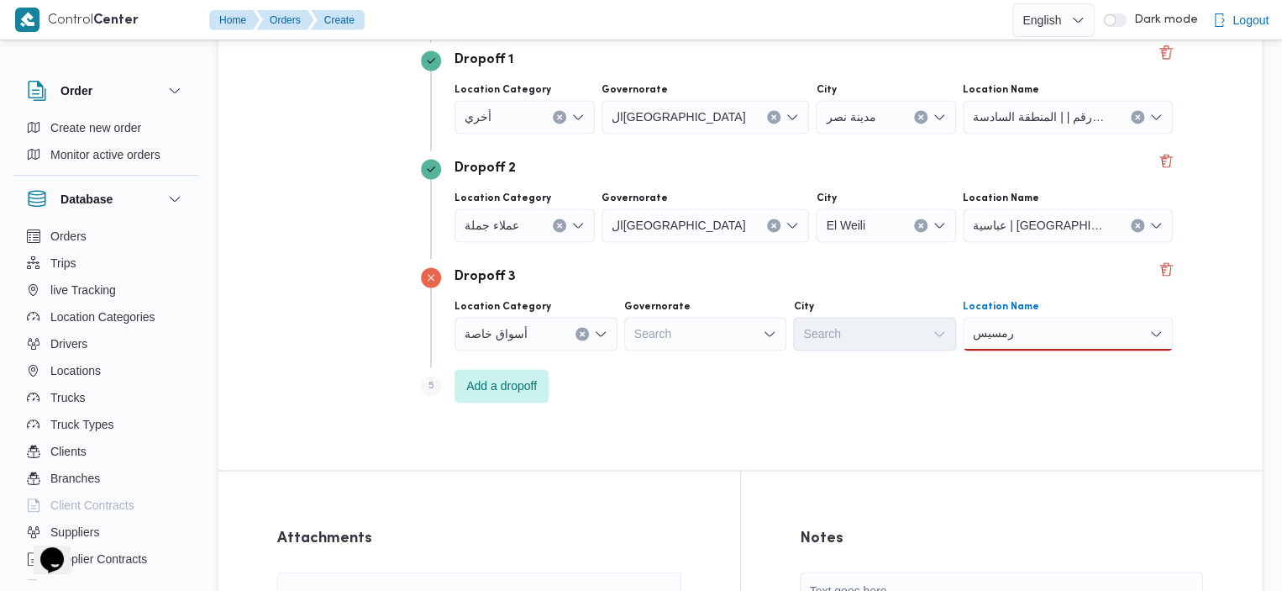
click at [981, 329] on div "رمسيس رمسيس" at bounding box center [1068, 334] width 210 height 34
type input "ر"
click at [963, 334] on div "Search" at bounding box center [1068, 334] width 210 height 34
click at [576, 337] on button "Clear input" at bounding box center [582, 333] width 13 height 13
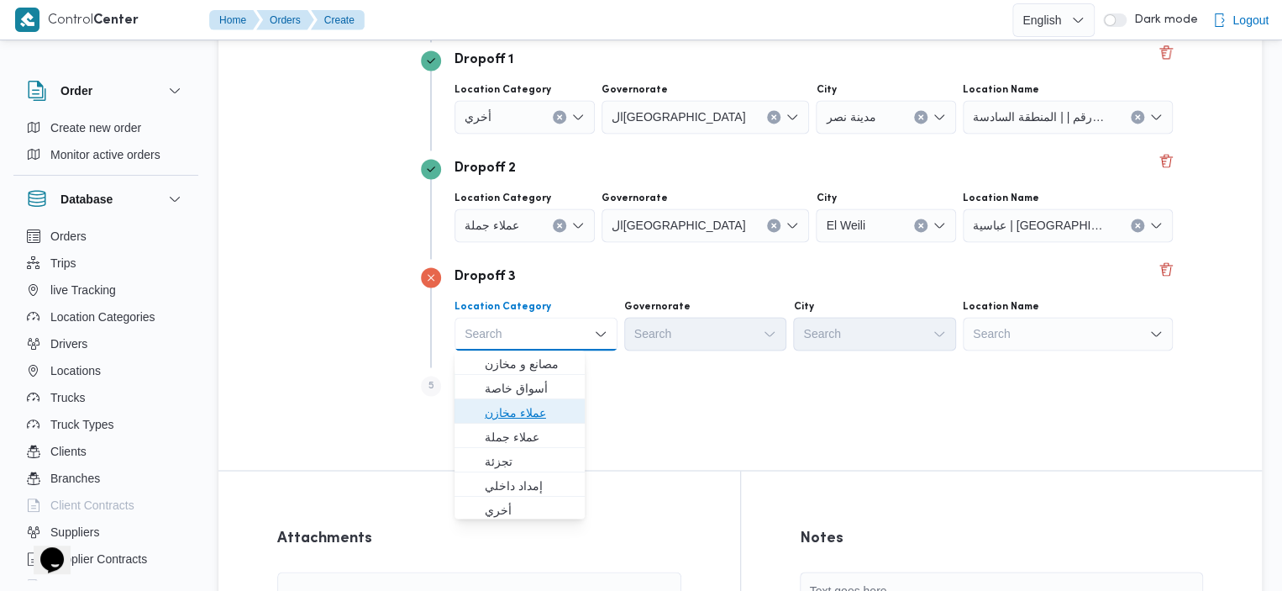
click at [545, 405] on span "عملاء مخازن" at bounding box center [530, 412] width 90 height 20
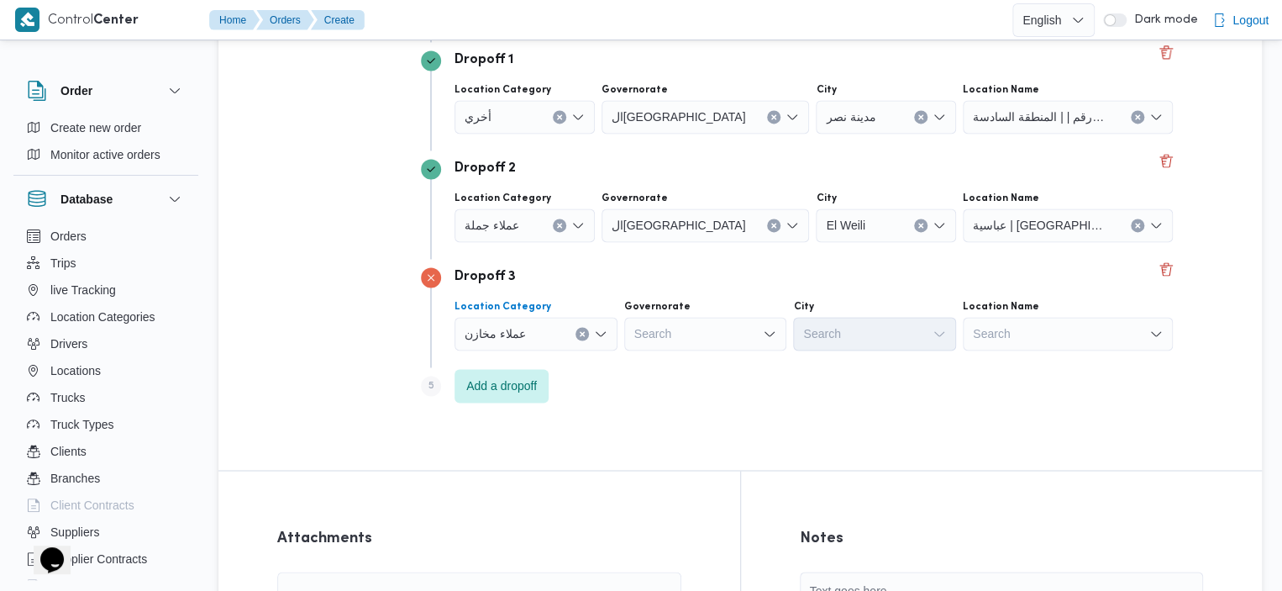
click at [963, 343] on div "Search" at bounding box center [1068, 334] width 210 height 34
click at [944, 391] on div "Step 5 is disabled 5 Add a dropoff" at bounding box center [799, 389] width 756 height 44
click at [963, 338] on div "Search" at bounding box center [1068, 334] width 210 height 34
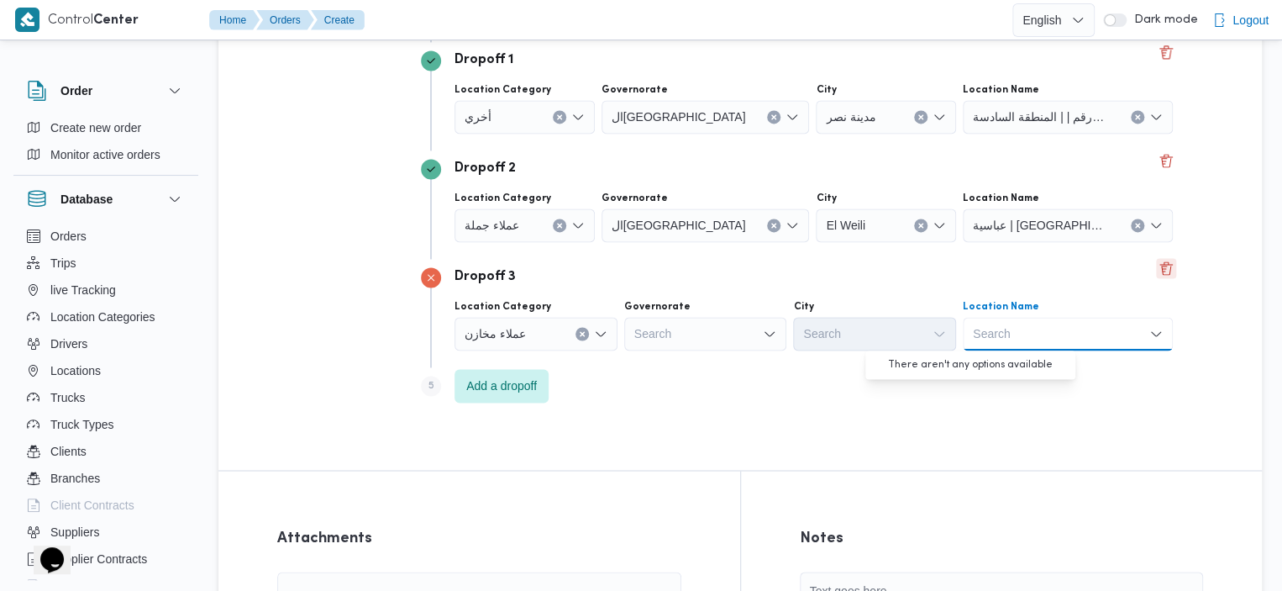
click at [1156, 269] on button "Delete" at bounding box center [1166, 268] width 20 height 20
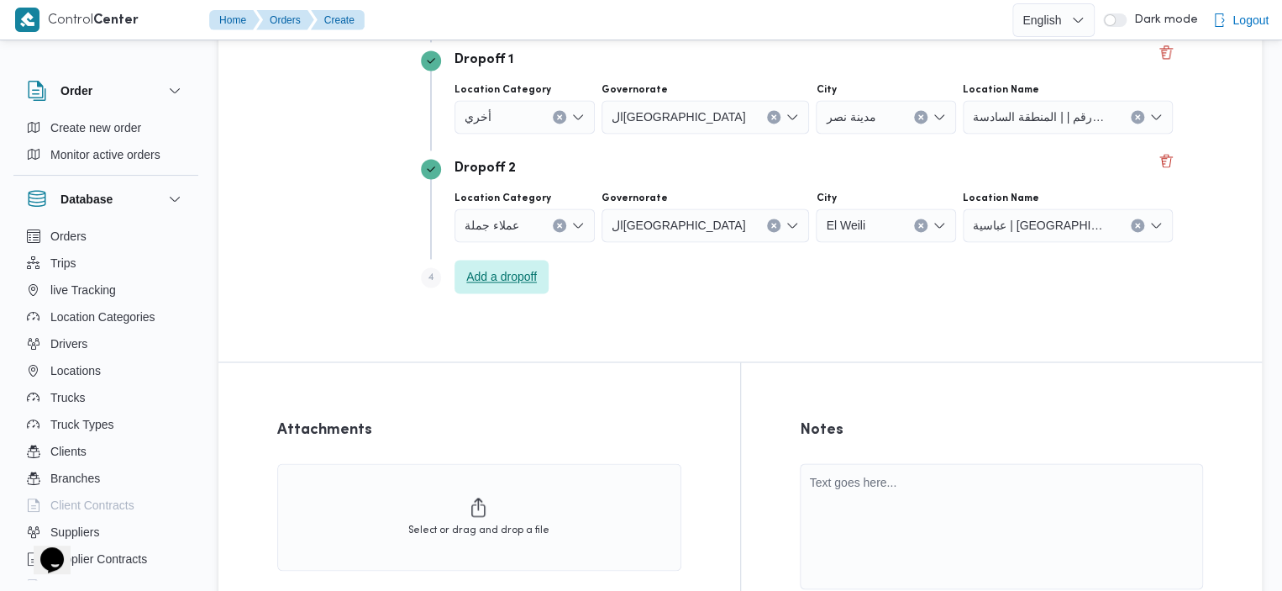
click at [532, 284] on span "Add a dropoff" at bounding box center [501, 276] width 71 height 20
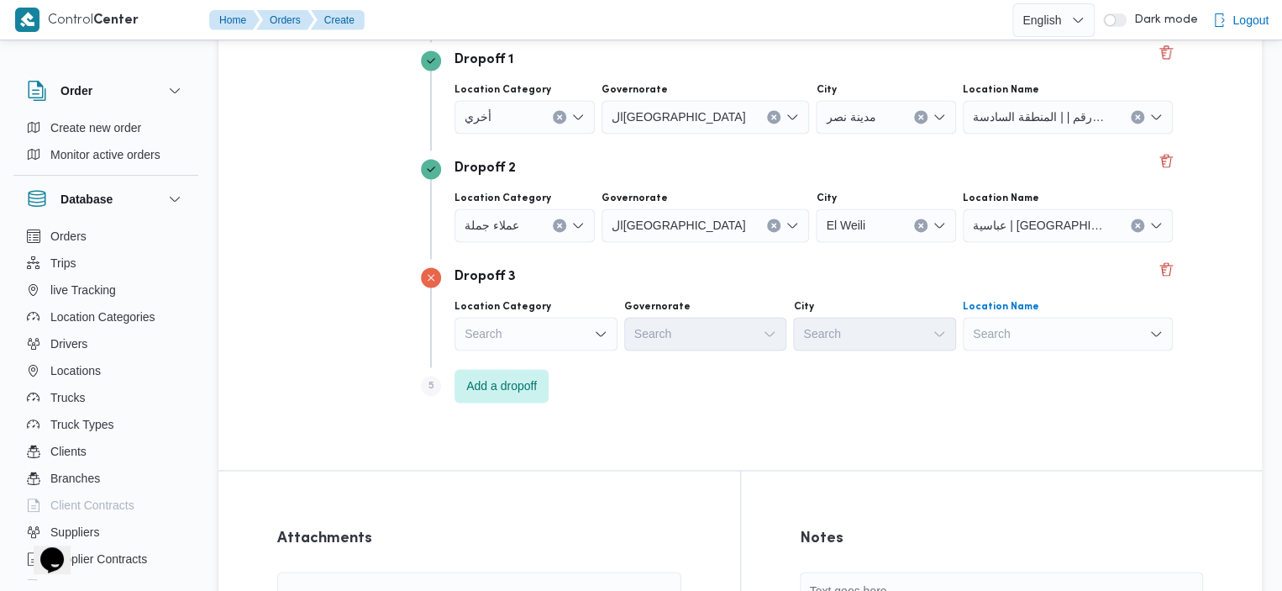
click at [976, 329] on div "Search" at bounding box center [1068, 334] width 210 height 34
click at [572, 343] on div "Search" at bounding box center [536, 334] width 163 height 34
click at [1156, 260] on button "Delete" at bounding box center [1166, 268] width 20 height 20
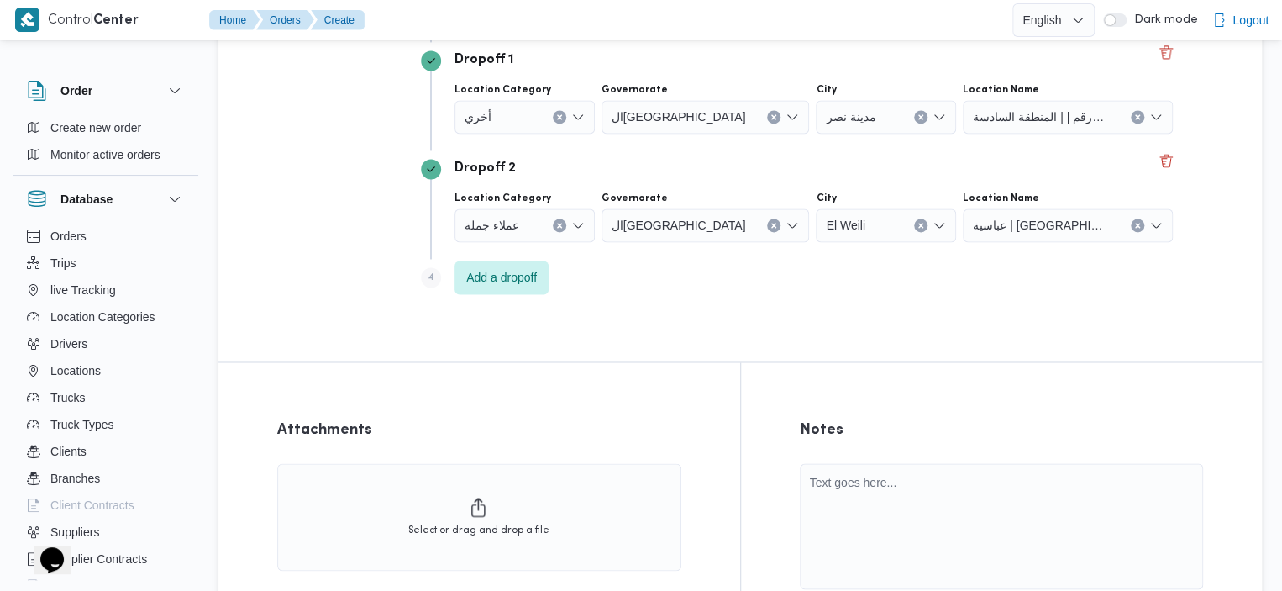
scroll to position [1354, 0]
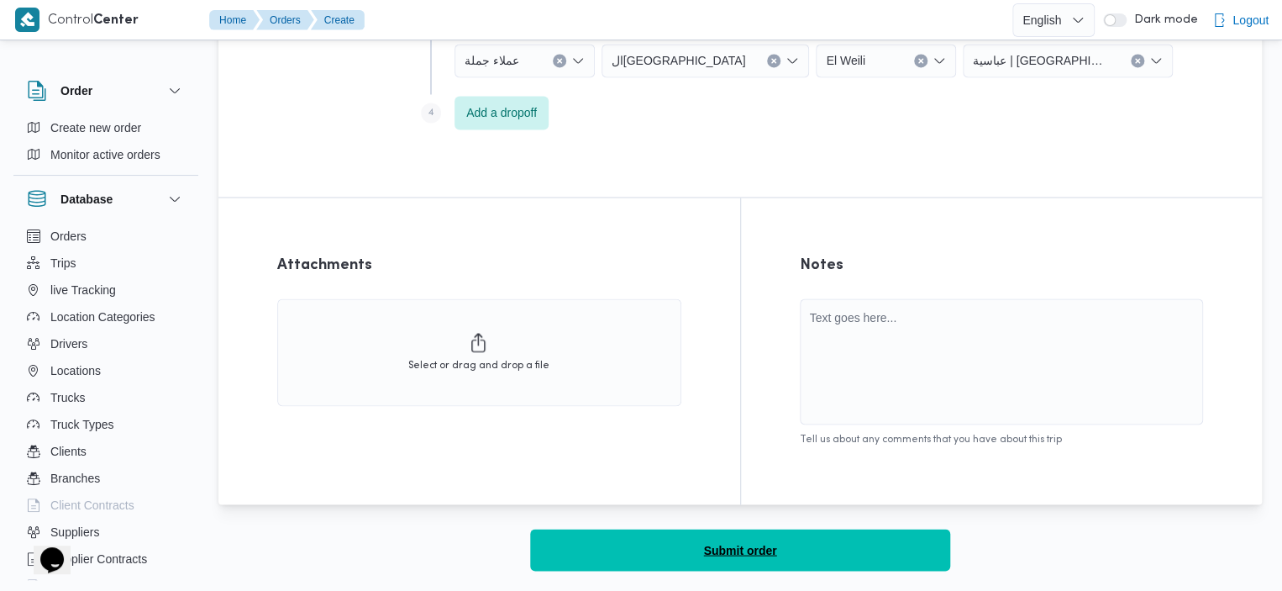
click at [766, 557] on span "Submit order" at bounding box center [739, 549] width 73 height 20
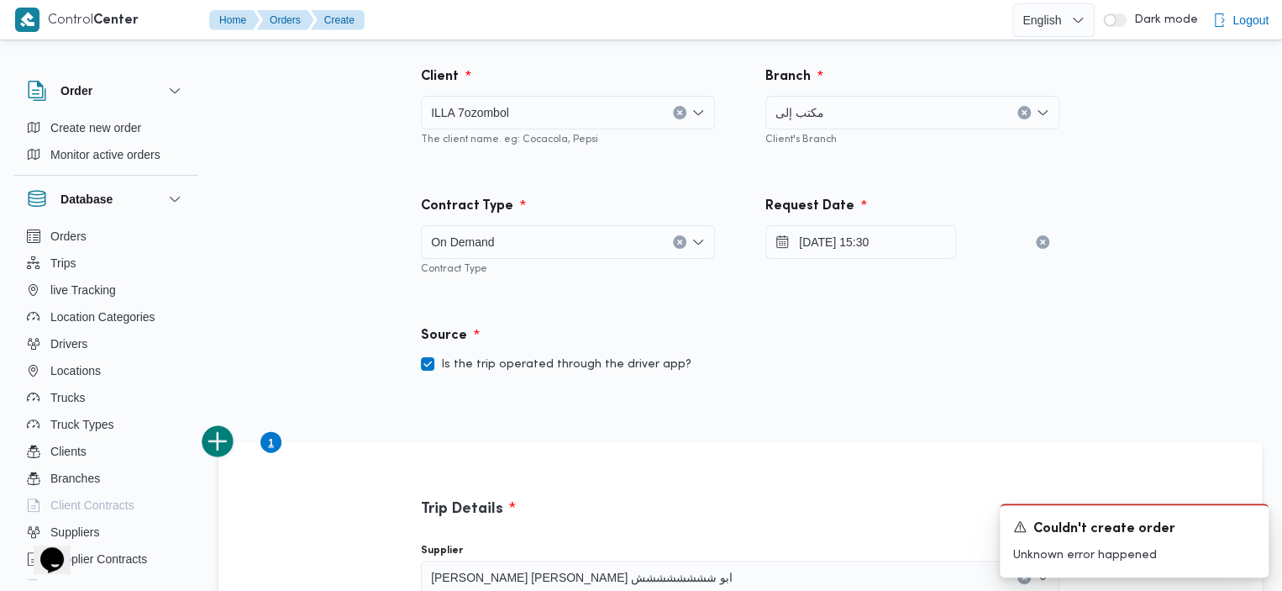
scroll to position [0, 0]
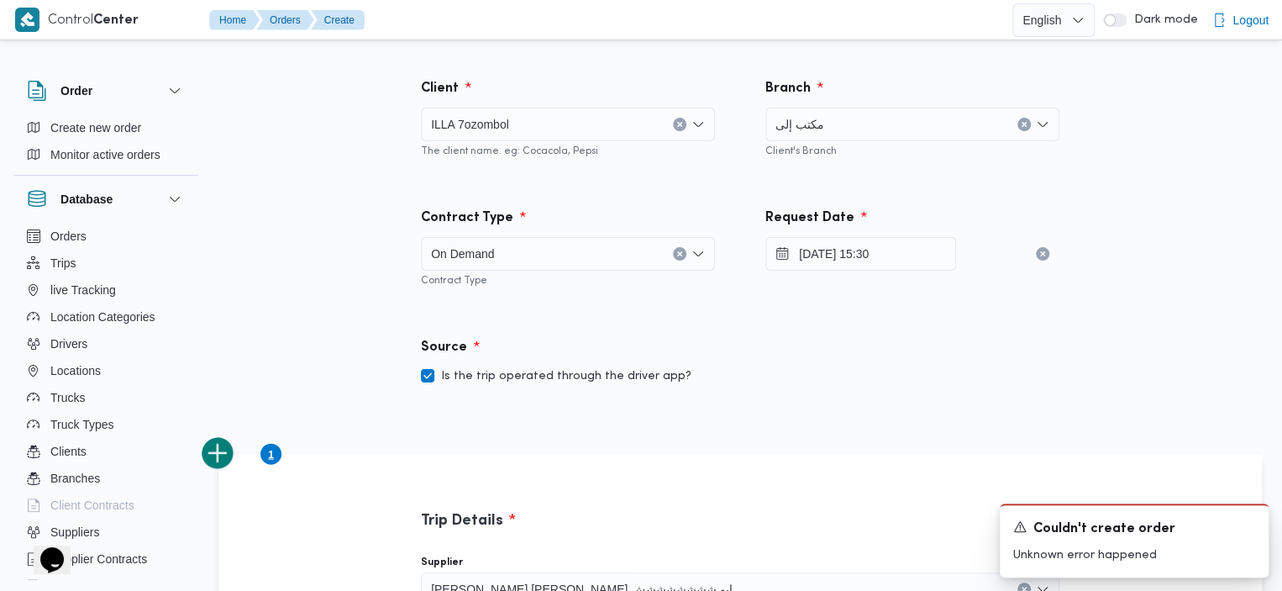
click at [1240, 522] on div "Couldn't create order" at bounding box center [1134, 528] width 242 height 21
click at [1250, 523] on icon "Dismiss toast" at bounding box center [1248, 524] width 13 height 13
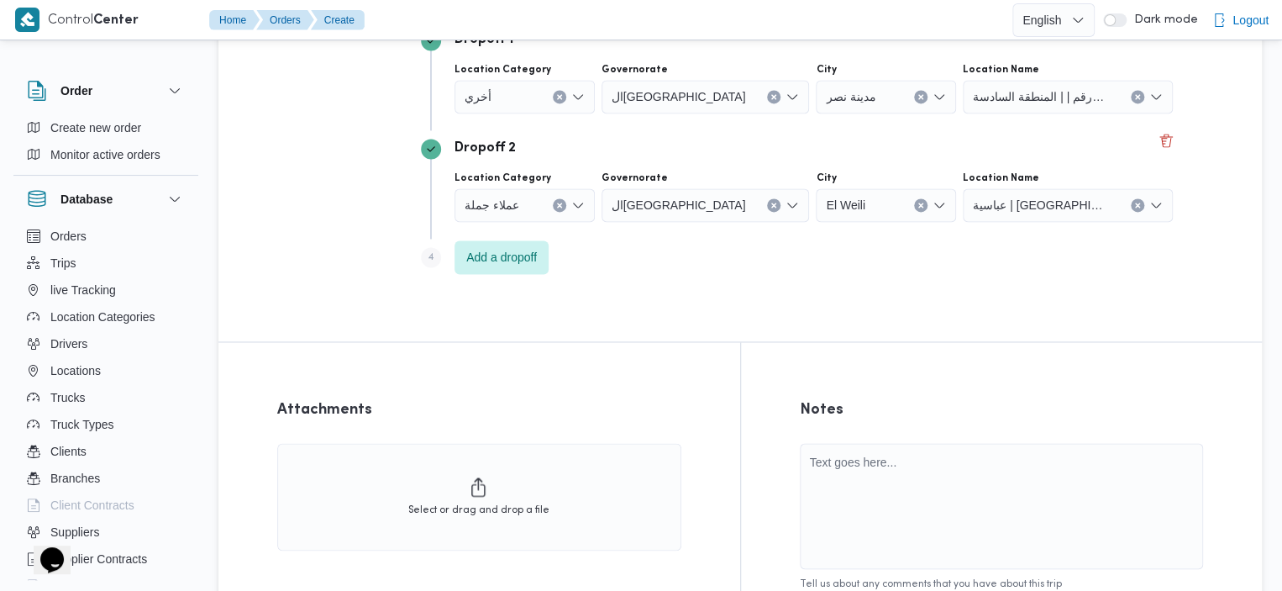
scroll to position [1354, 0]
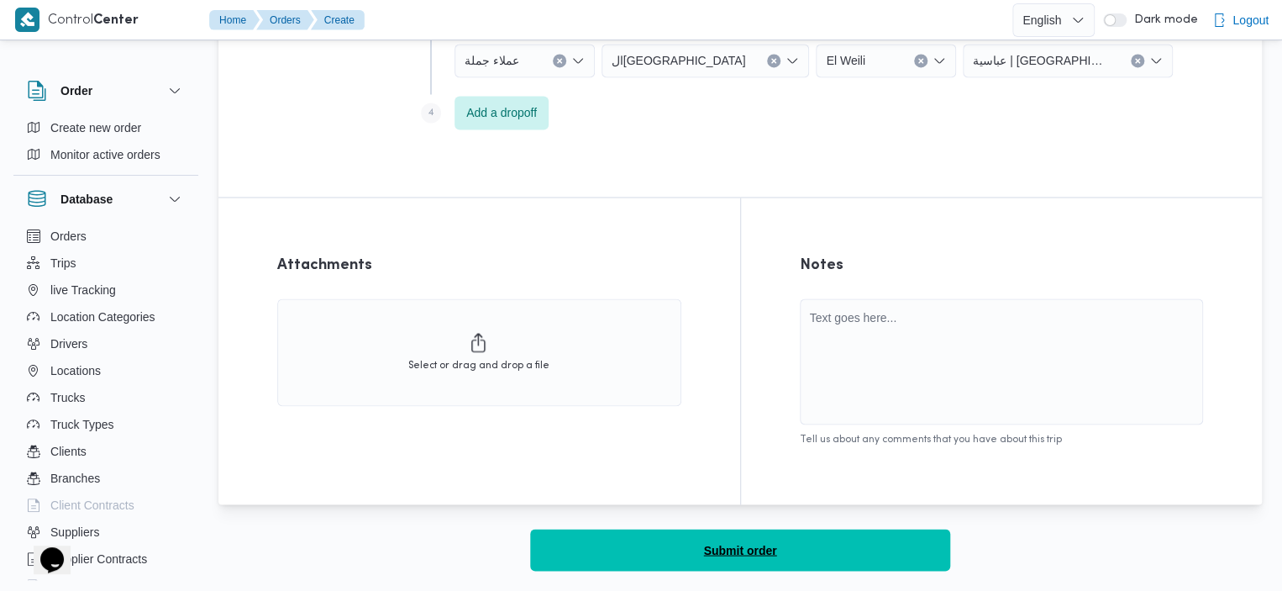
click at [734, 554] on span "Submit order" at bounding box center [739, 549] width 73 height 20
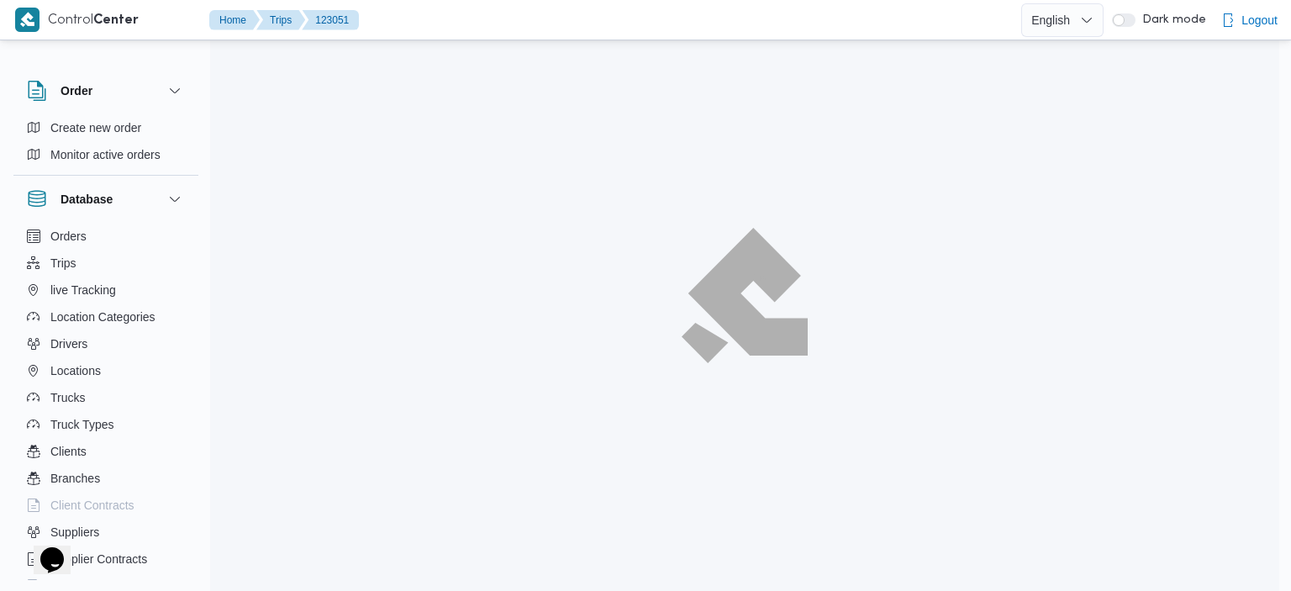
scroll to position [1354, 0]
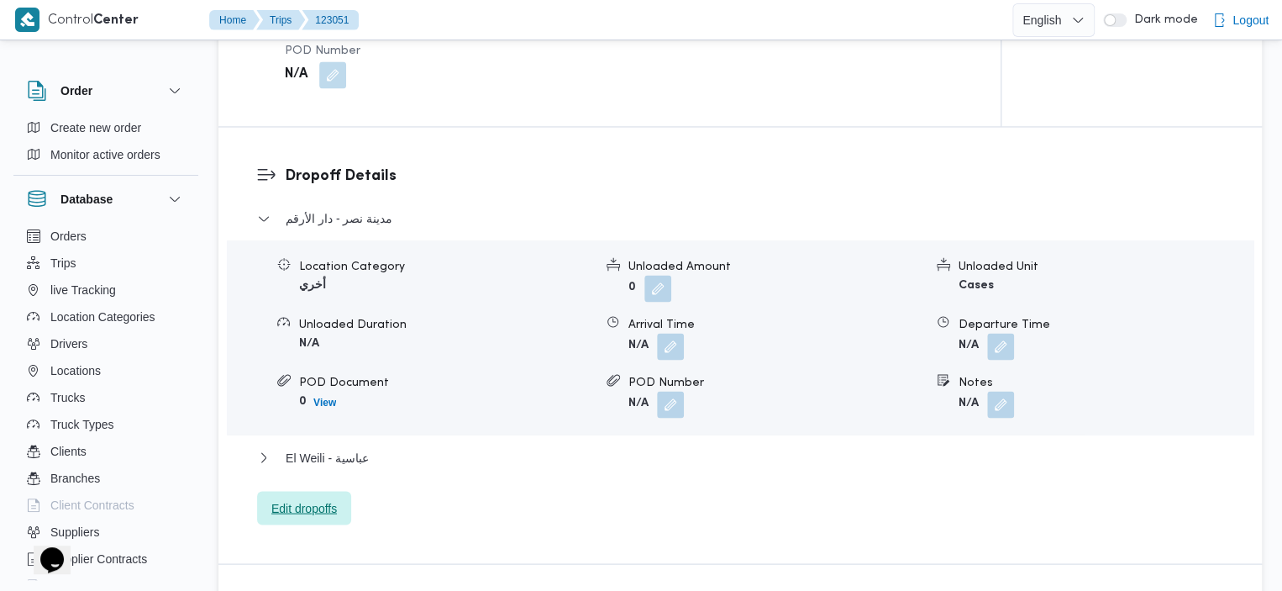
click at [277, 497] on span "Edit dropoffs" at bounding box center [304, 507] width 66 height 20
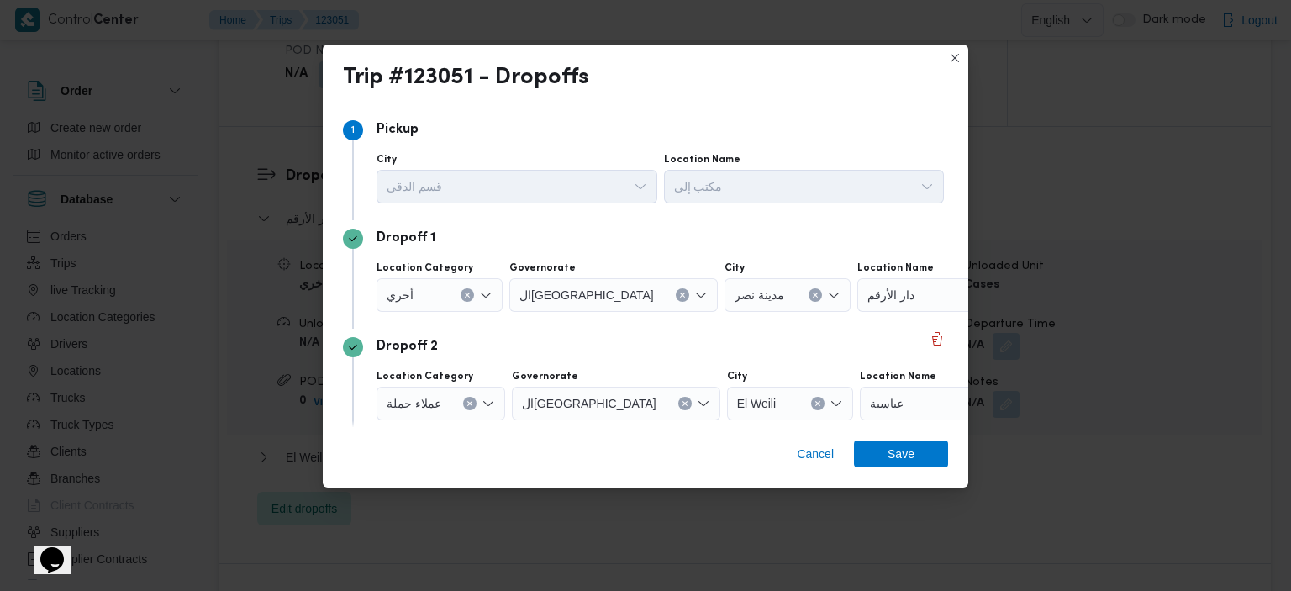
scroll to position [60, 0]
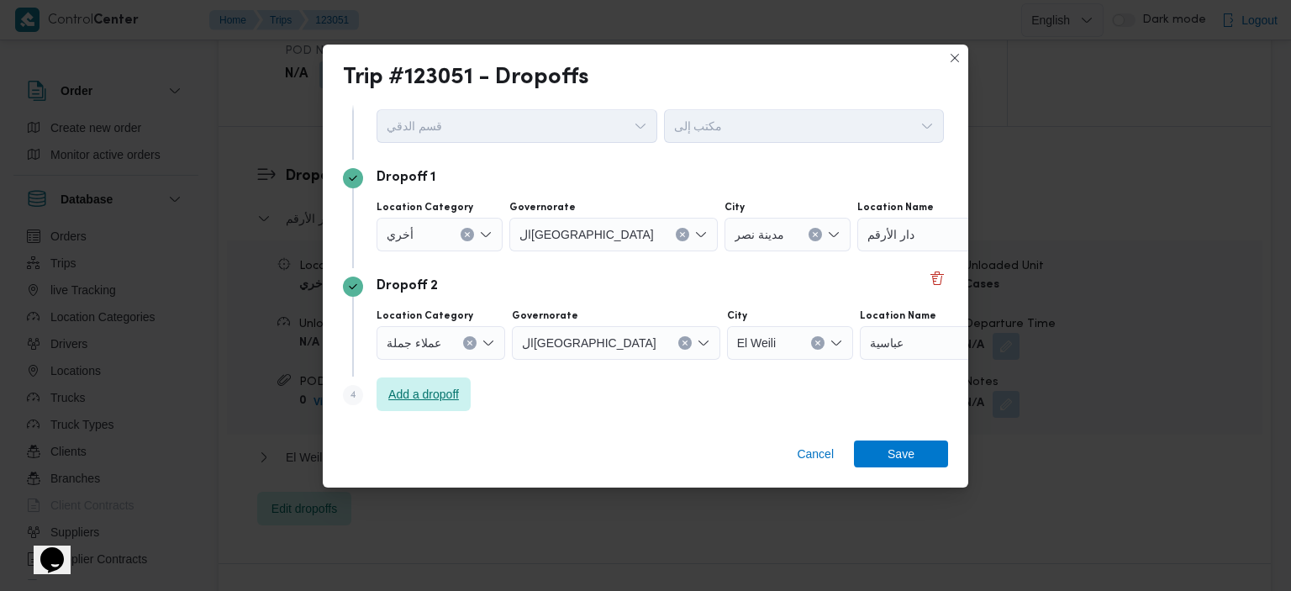
click at [430, 389] on span "Add a dropoff" at bounding box center [423, 394] width 71 height 20
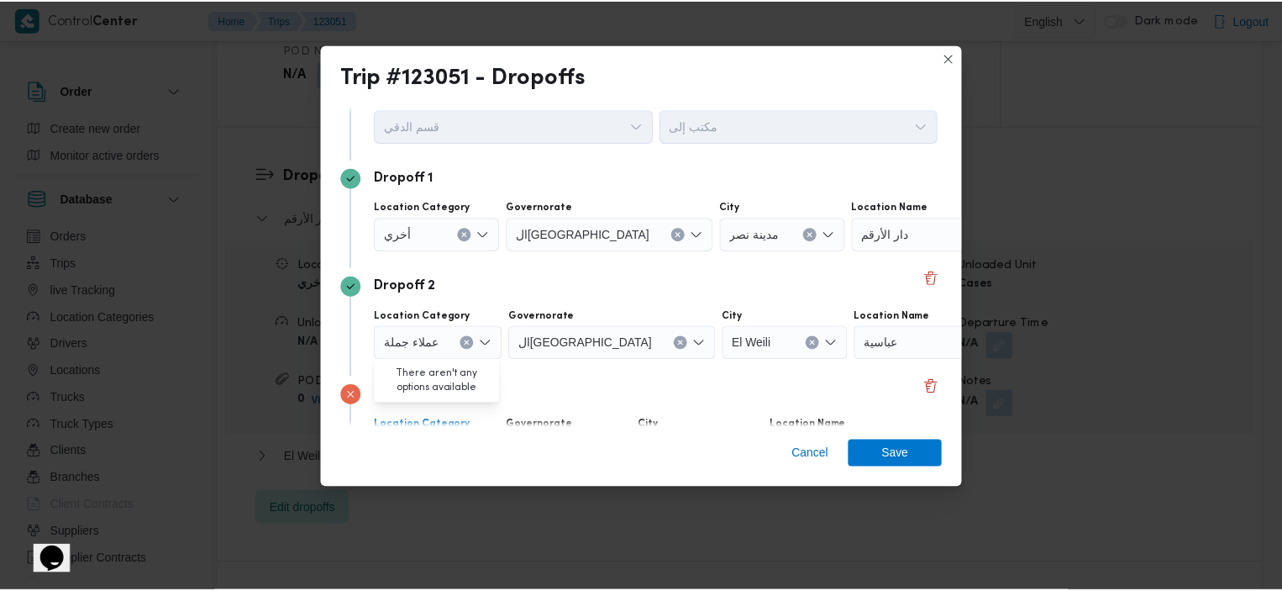
scroll to position [168, 0]
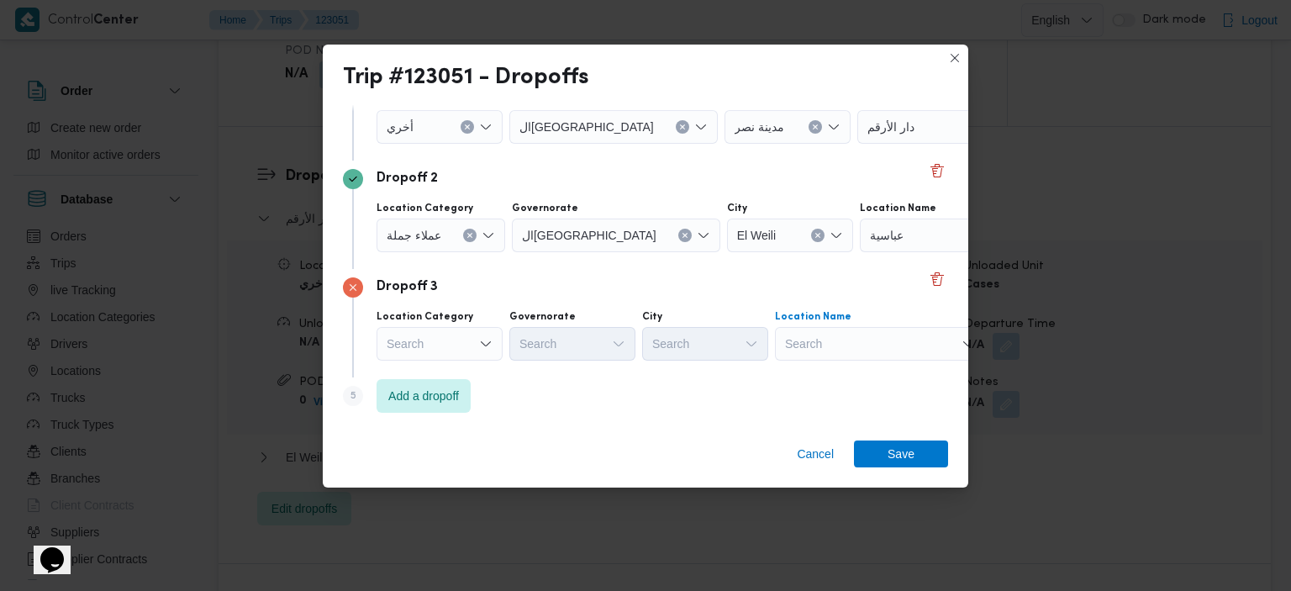
click at [855, 340] on div "Search" at bounding box center [880, 344] width 210 height 34
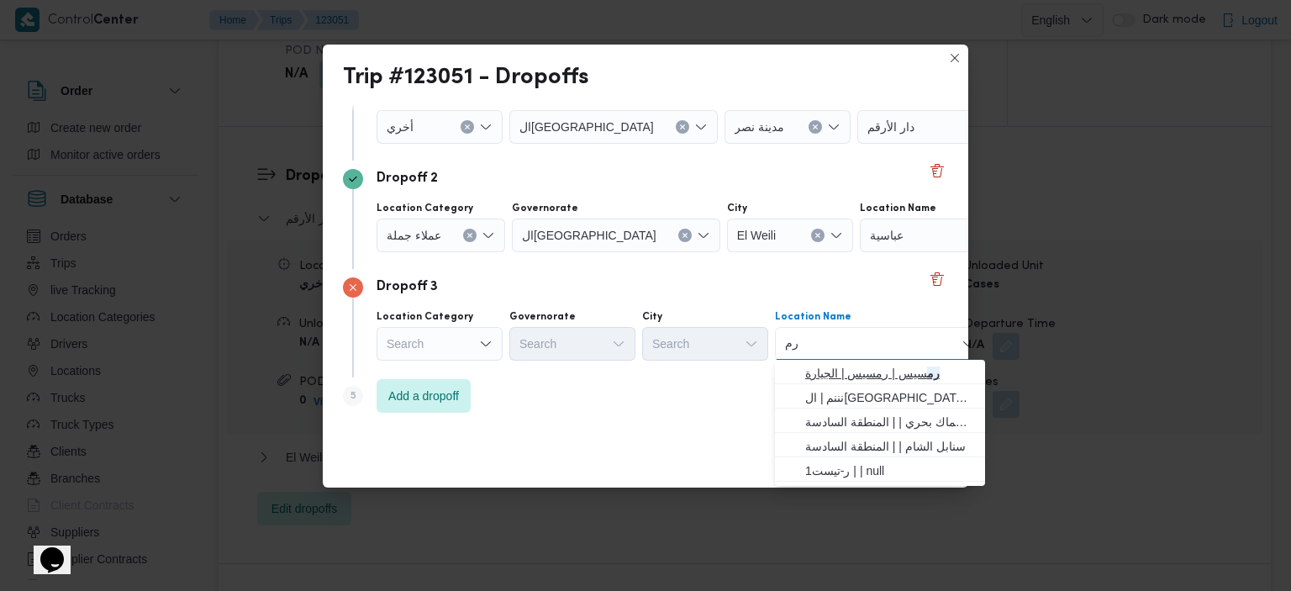
type input "رم"
click at [873, 372] on span "رم سيس | رمسيس | الجيارة" at bounding box center [890, 373] width 170 height 20
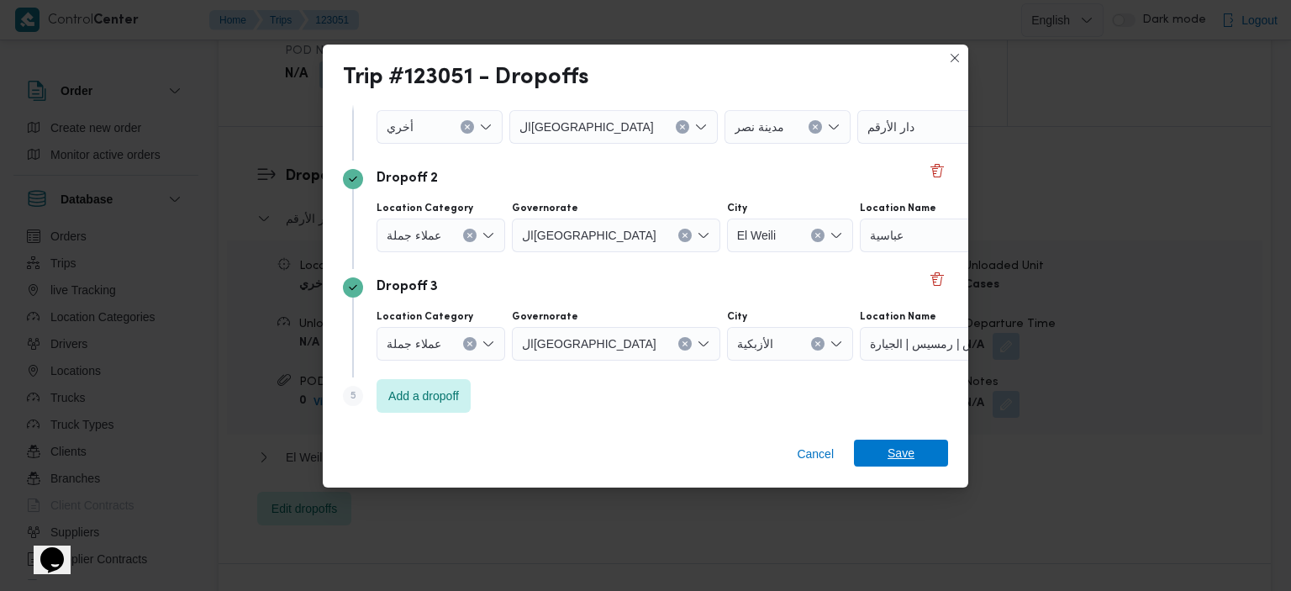
click at [891, 450] on span "Save" at bounding box center [900, 452] width 27 height 27
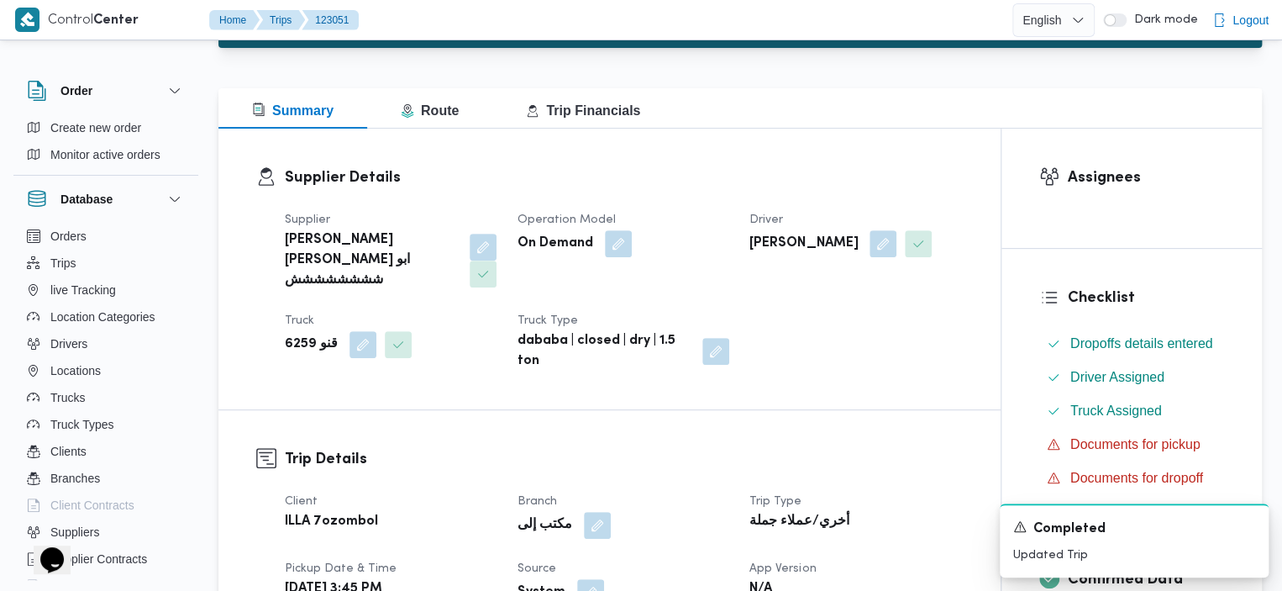
scroll to position [44, 0]
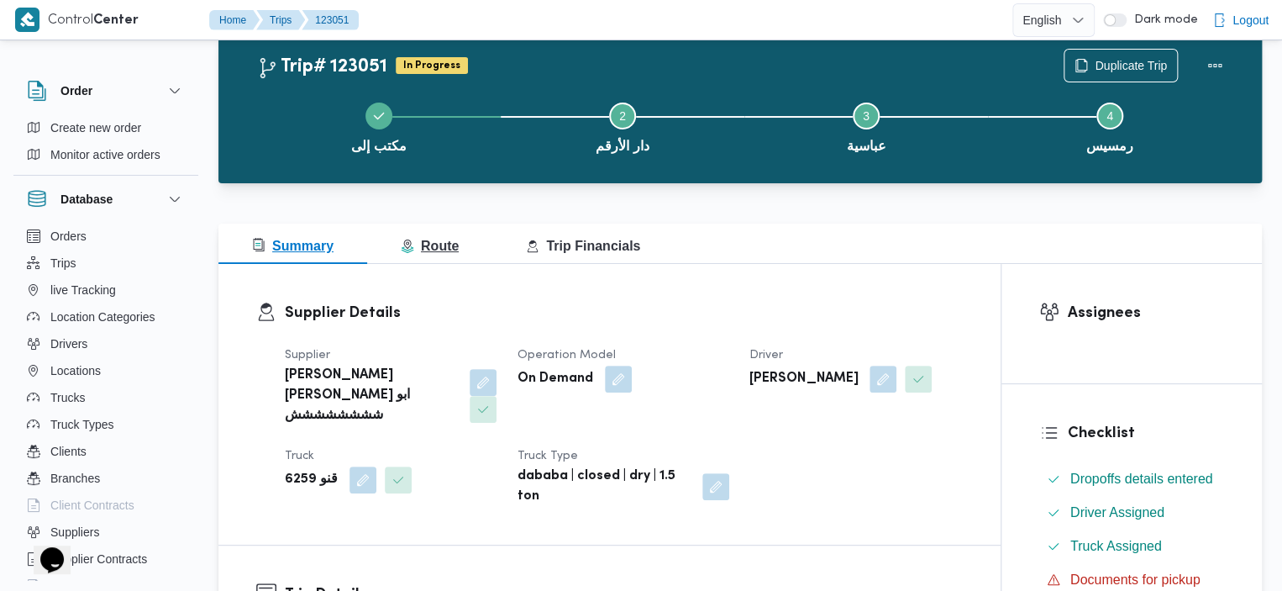
click at [440, 246] on span "Route" at bounding box center [430, 246] width 58 height 14
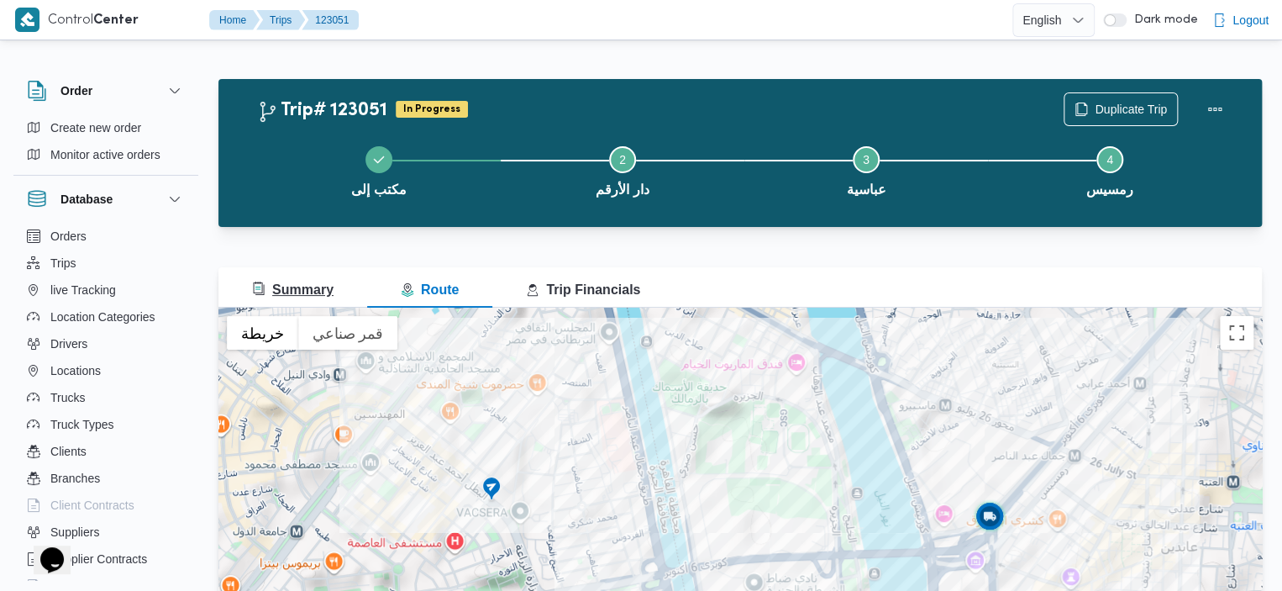
click at [308, 285] on span "Summary" at bounding box center [292, 289] width 81 height 14
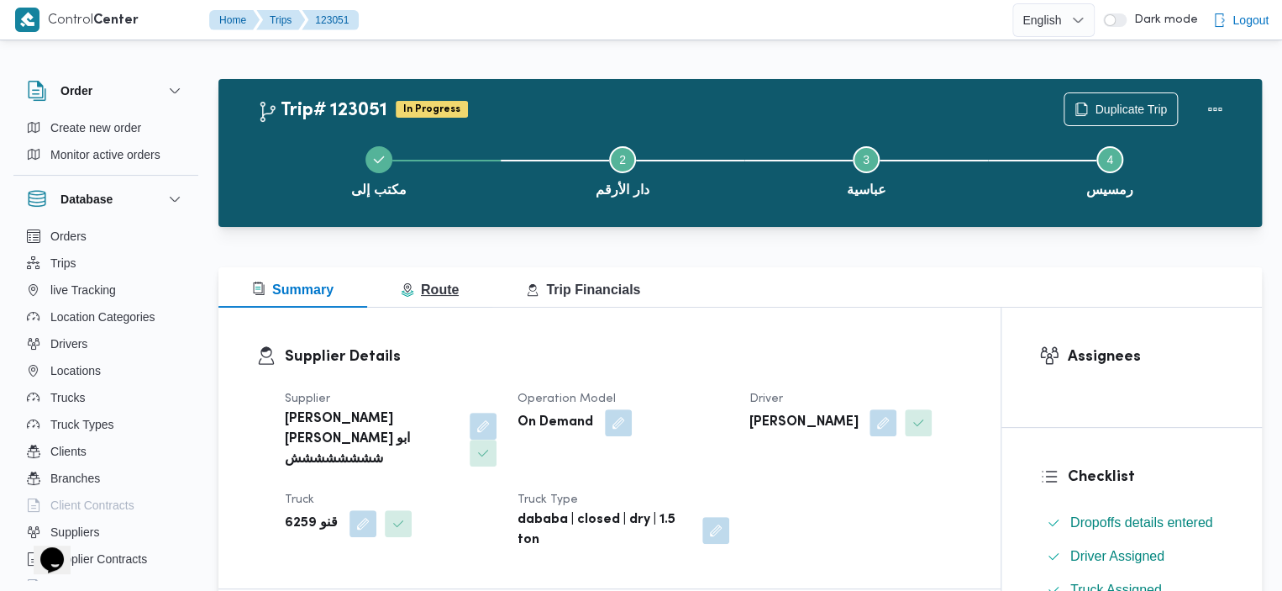
click at [402, 278] on button "Route" at bounding box center [429, 287] width 125 height 40
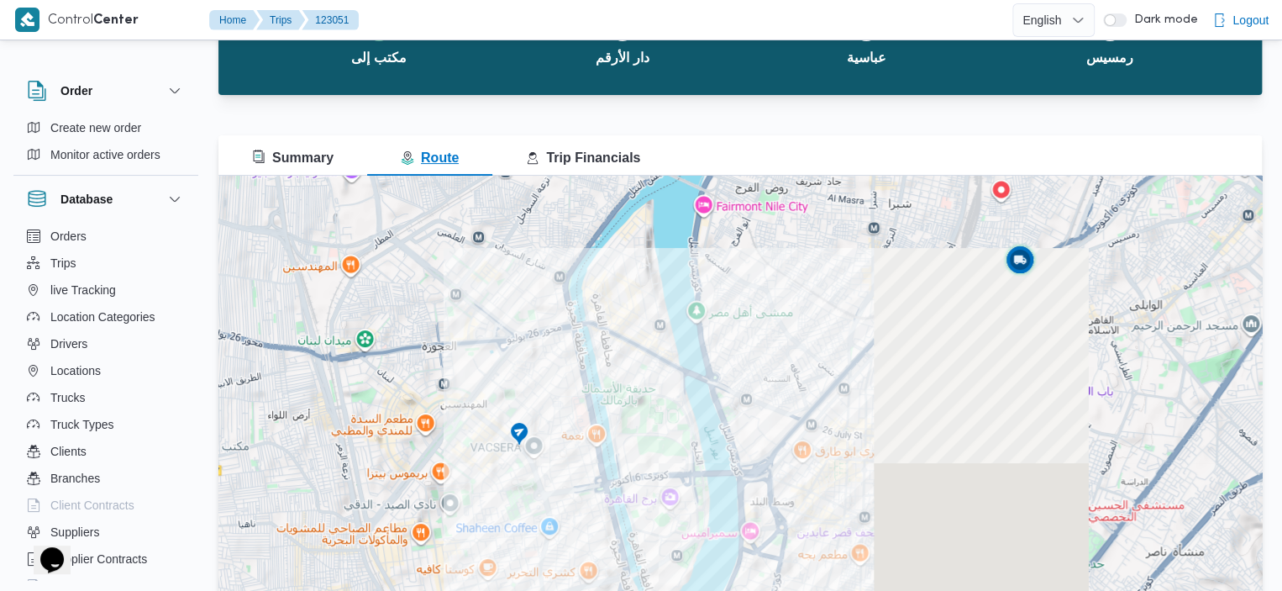
scroll to position [129, 0]
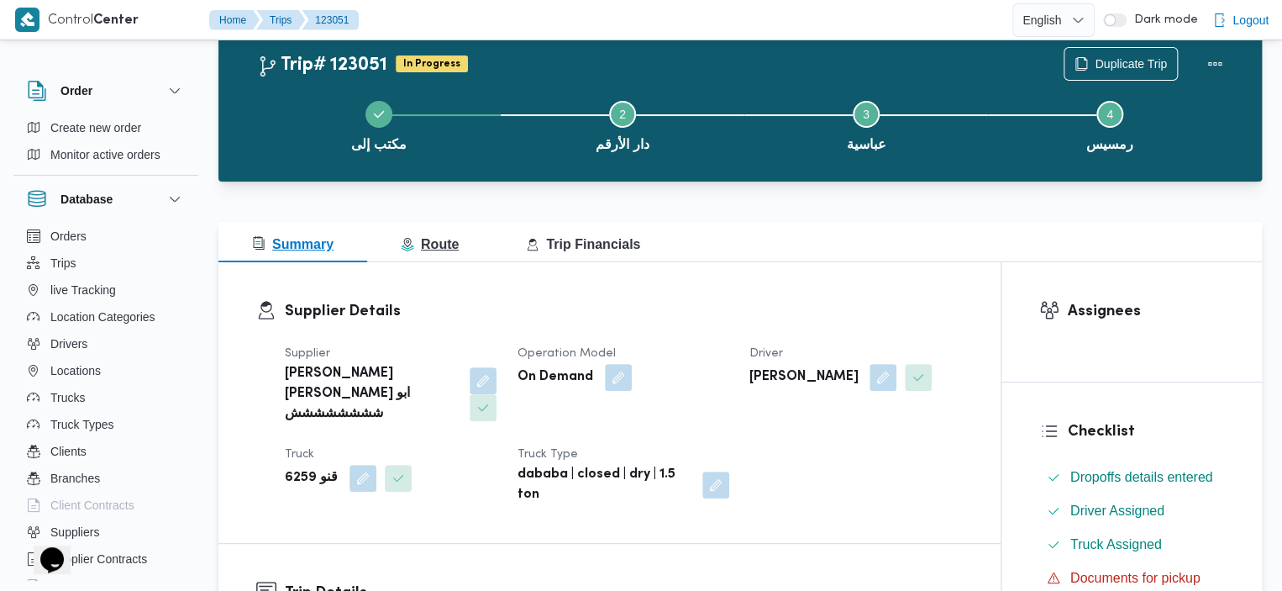
click at [420, 246] on span "Route" at bounding box center [430, 244] width 58 height 14
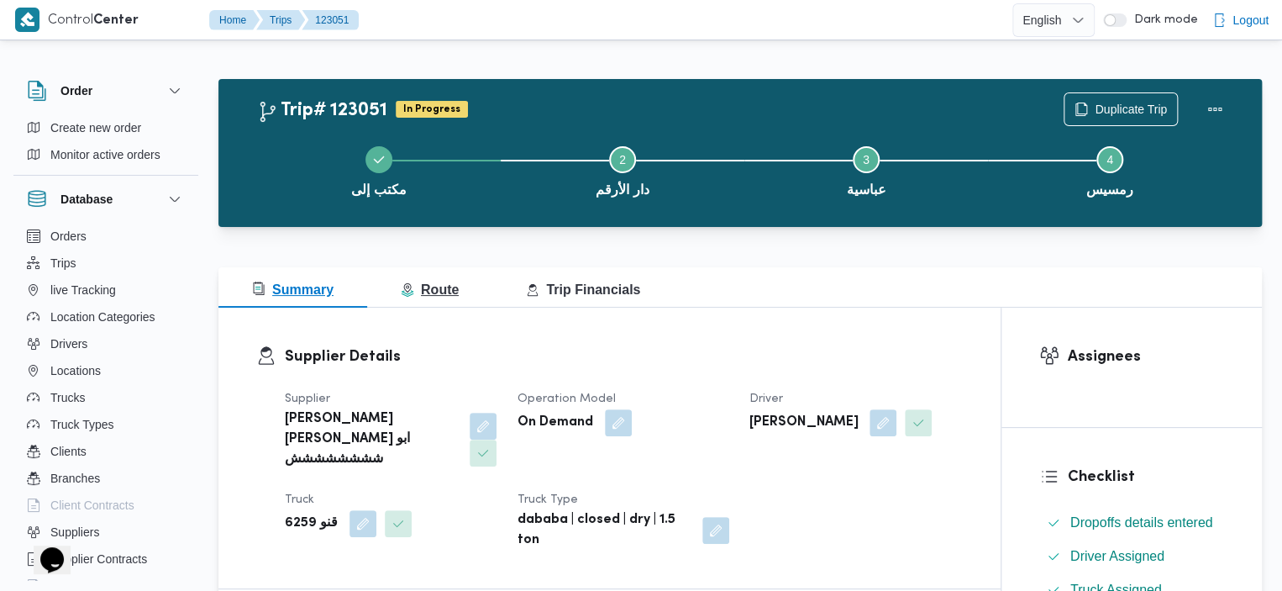
click at [467, 287] on button "Route" at bounding box center [429, 287] width 125 height 40
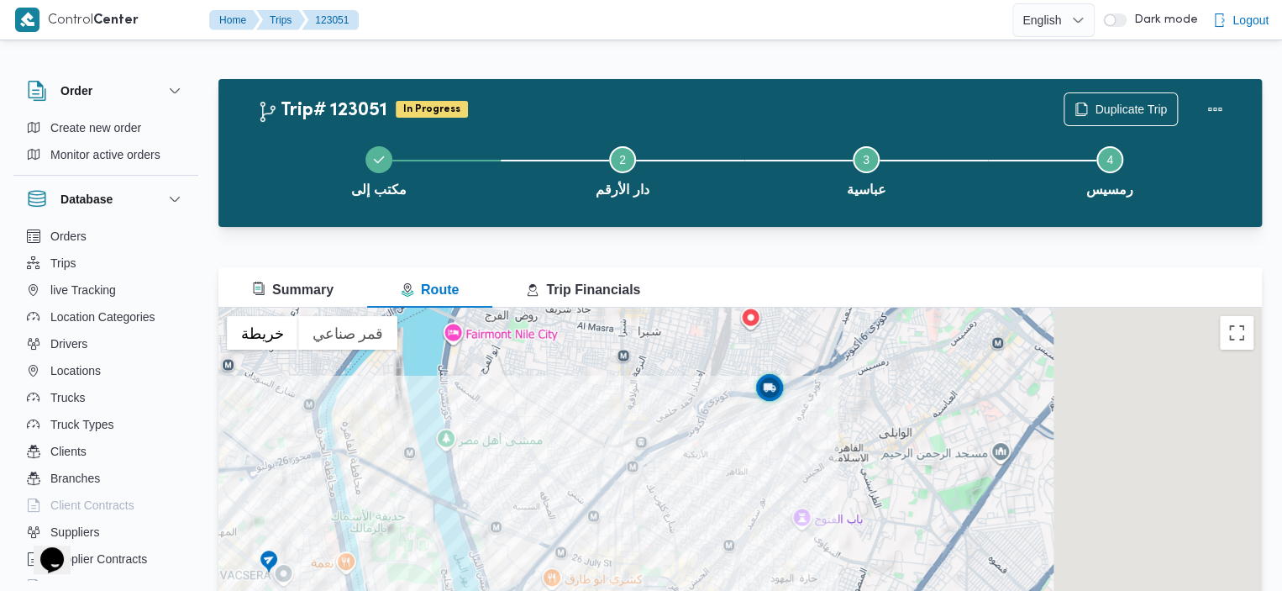
drag, startPoint x: 957, startPoint y: 494, endPoint x: 695, endPoint y: 487, distance: 262.2
click at [695, 487] on div at bounding box center [740, 518] width 1044 height 420
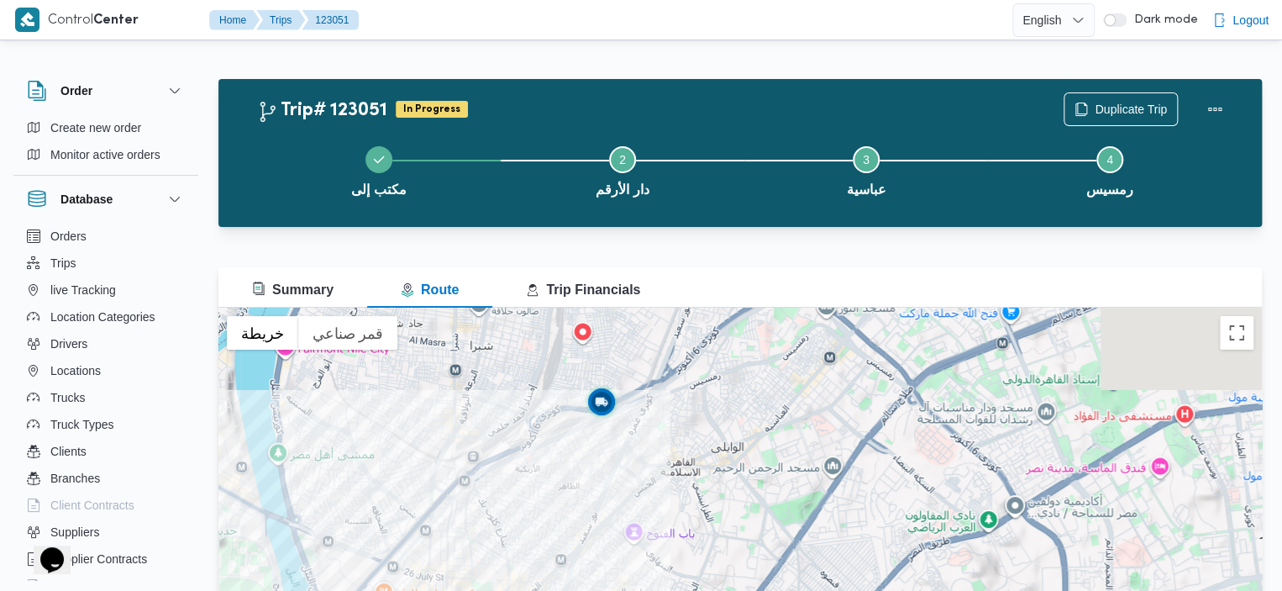
drag, startPoint x: 695, startPoint y: 487, endPoint x: 516, endPoint y: 520, distance: 181.9
click at [516, 520] on div at bounding box center [740, 518] width 1044 height 420
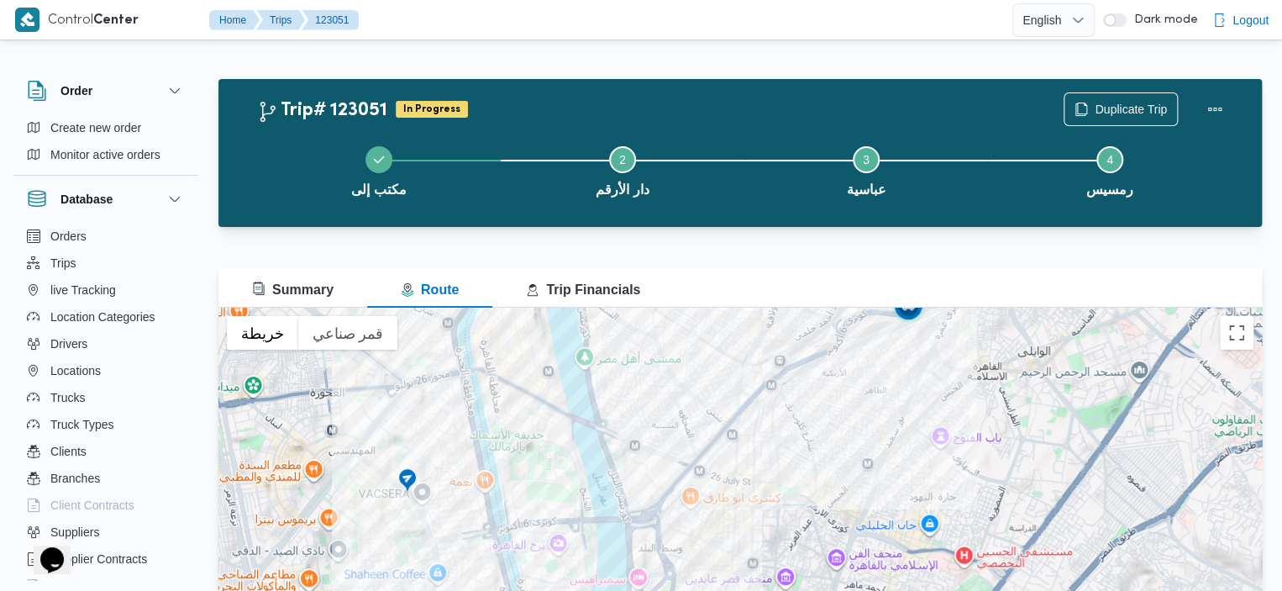
drag, startPoint x: 605, startPoint y: 450, endPoint x: 917, endPoint y: 352, distance: 327.6
click at [917, 352] on div at bounding box center [740, 518] width 1044 height 420
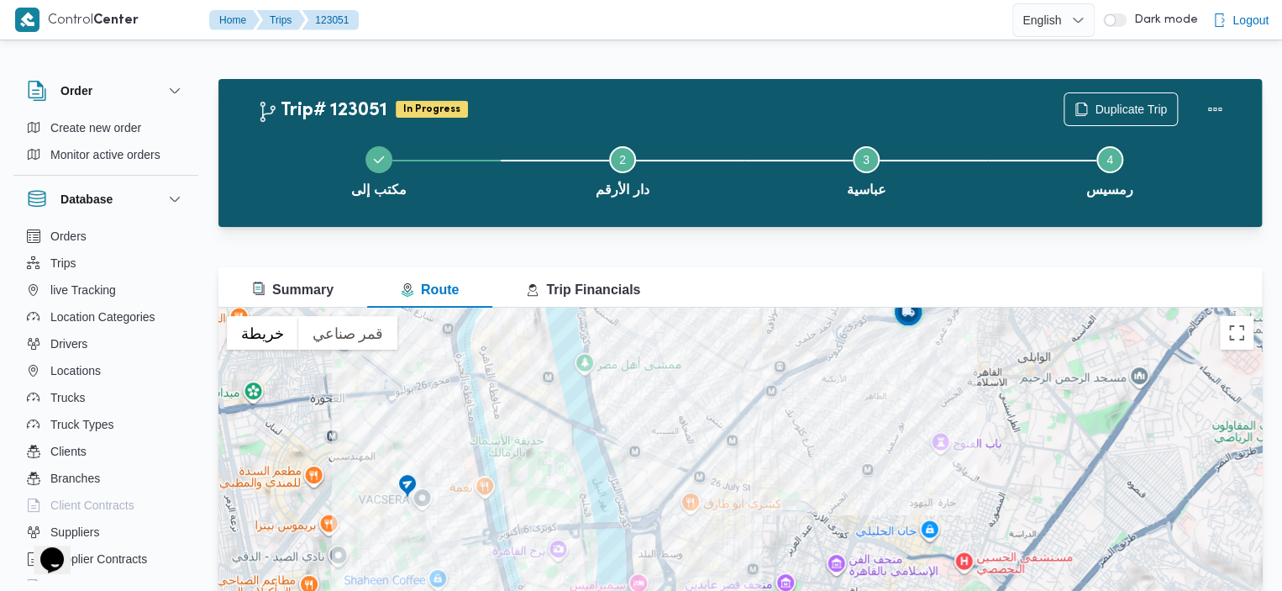
click at [891, 90] on div "Trip# 123051 In Progress Duplicate Trip مكتب إلى Step 2 is incomplete 2 دار الأ…" at bounding box center [740, 153] width 1044 height 148
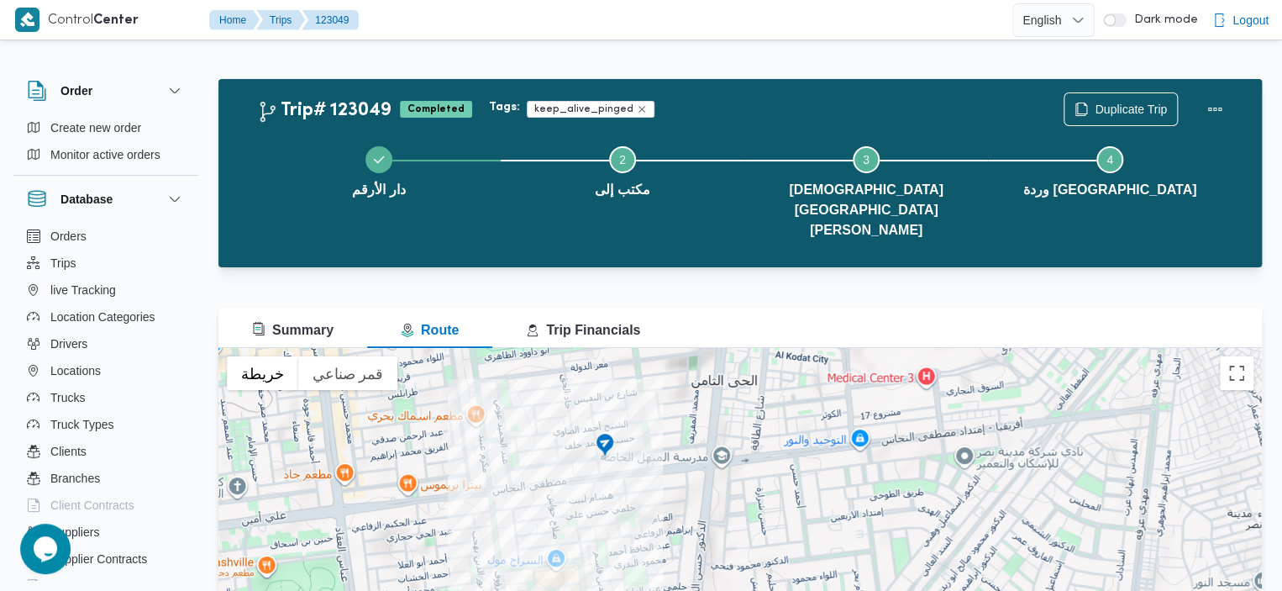
click at [864, 15] on div at bounding box center [688, 19] width 647 height 39
drag, startPoint x: 391, startPoint y: 106, endPoint x: 322, endPoint y: 109, distance: 69.0
click at [322, 109] on div "Trip# 123049 Completed" at bounding box center [364, 109] width 215 height 24
click at [353, 107] on h2 "Trip# 123049" at bounding box center [324, 111] width 134 height 22
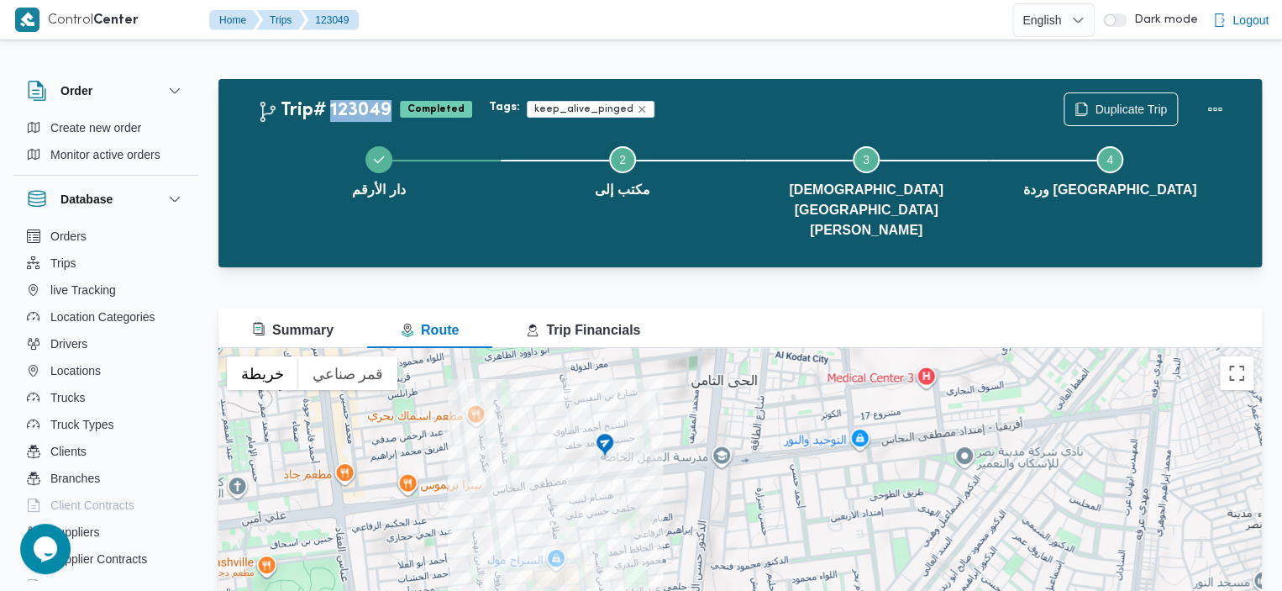
copy h2 "123049"
